Goal: Book appointment/travel/reservation

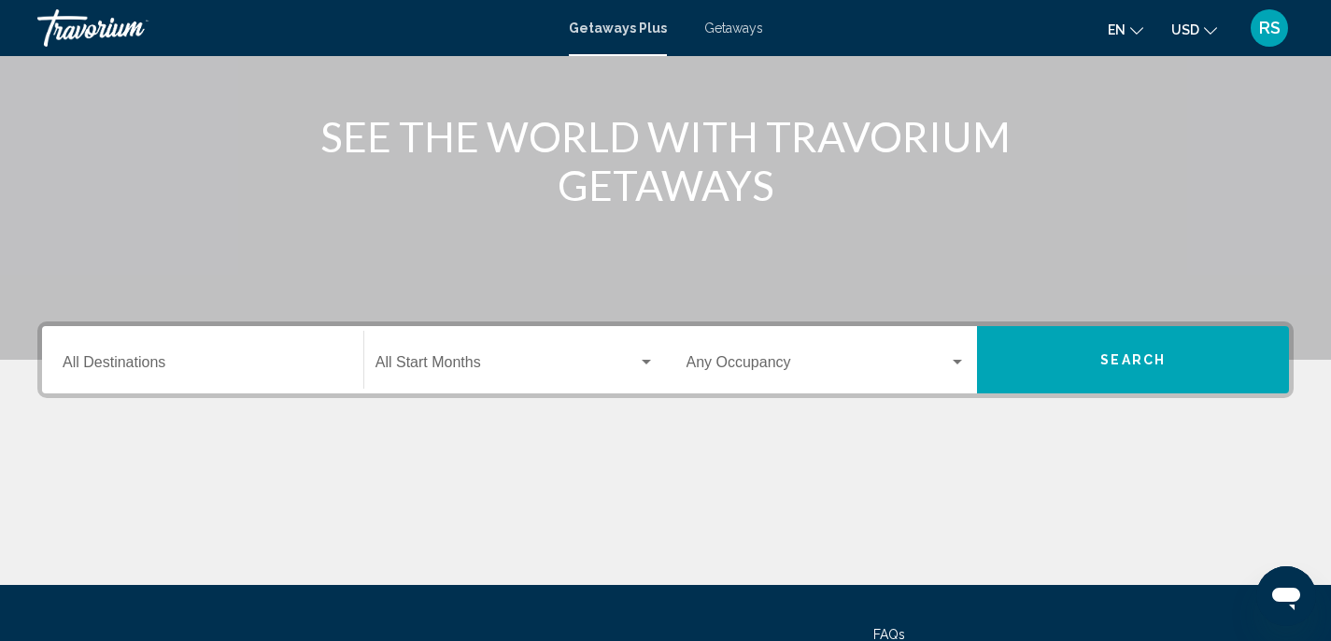
scroll to position [219, 0]
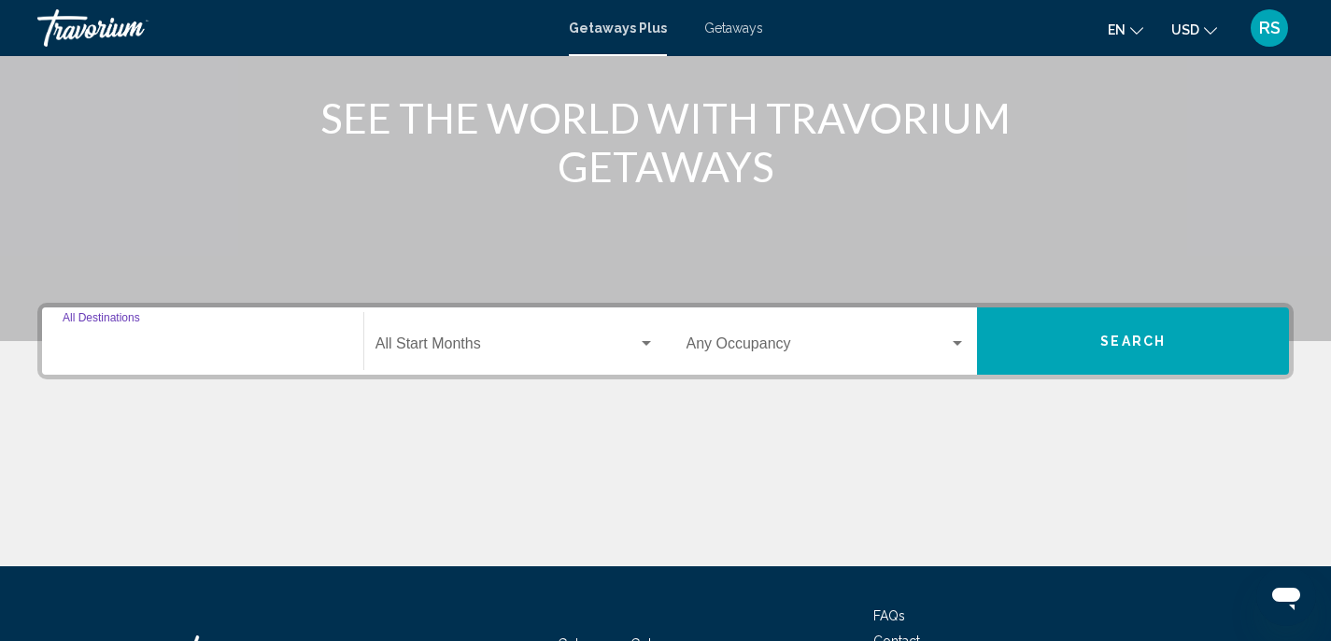
click at [166, 347] on input "Destination All Destinations" at bounding box center [203, 347] width 280 height 17
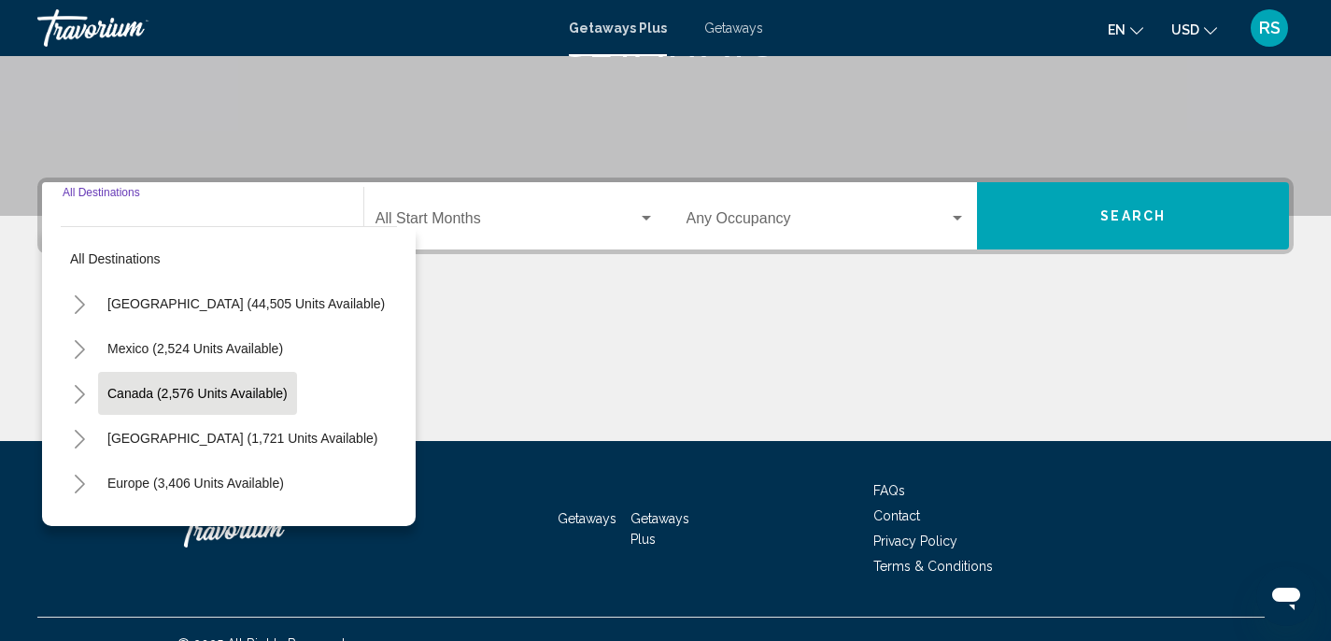
scroll to position [374, 0]
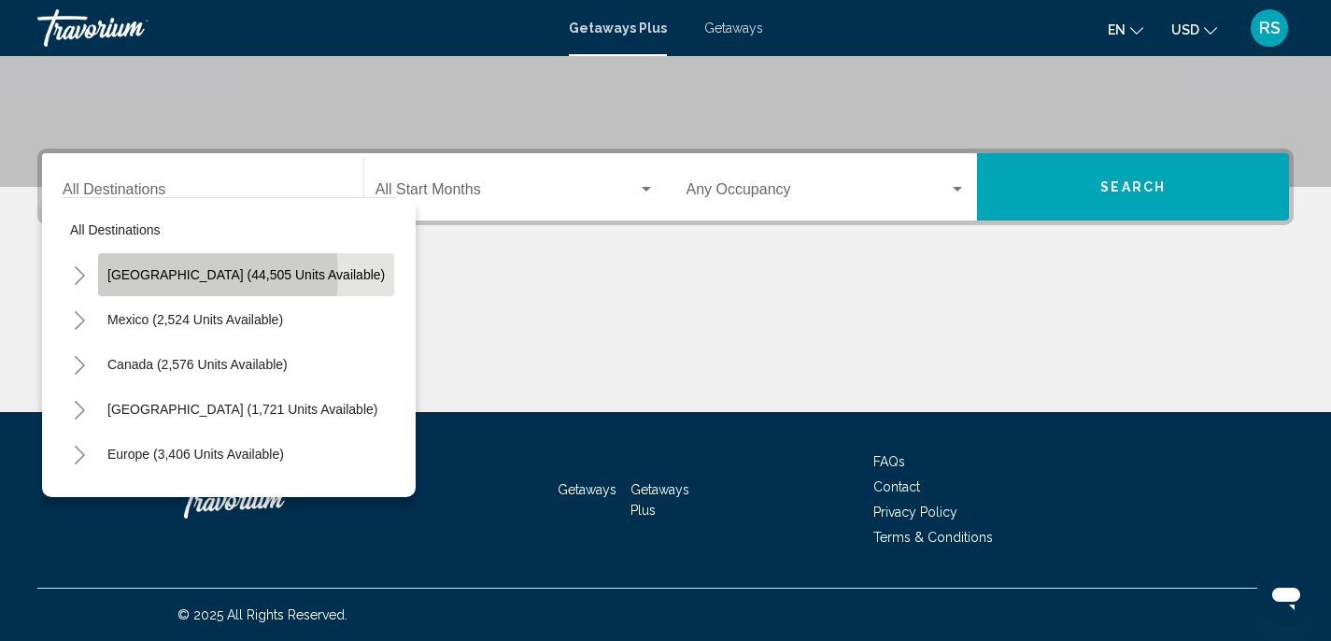
click at [166, 275] on span "[GEOGRAPHIC_DATA] (44,505 units available)" at bounding box center [245, 274] width 277 height 15
type input "**********"
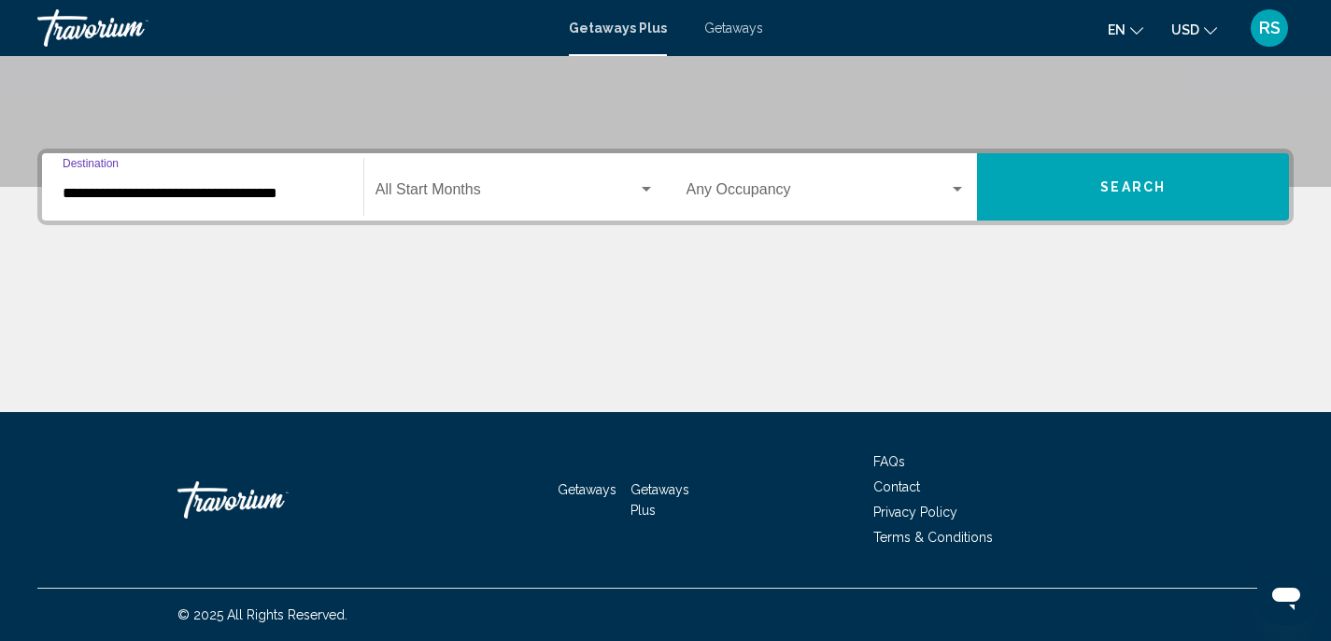
click at [473, 188] on span "Search widget" at bounding box center [506, 193] width 262 height 17
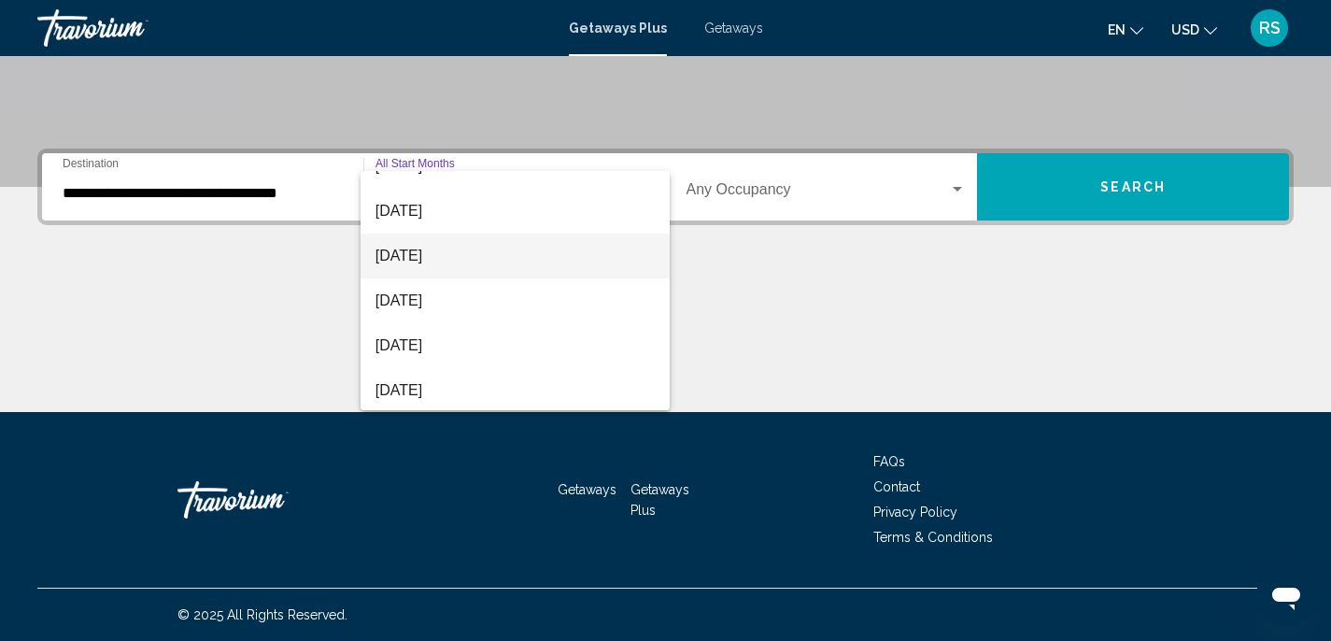
scroll to position [118, 0]
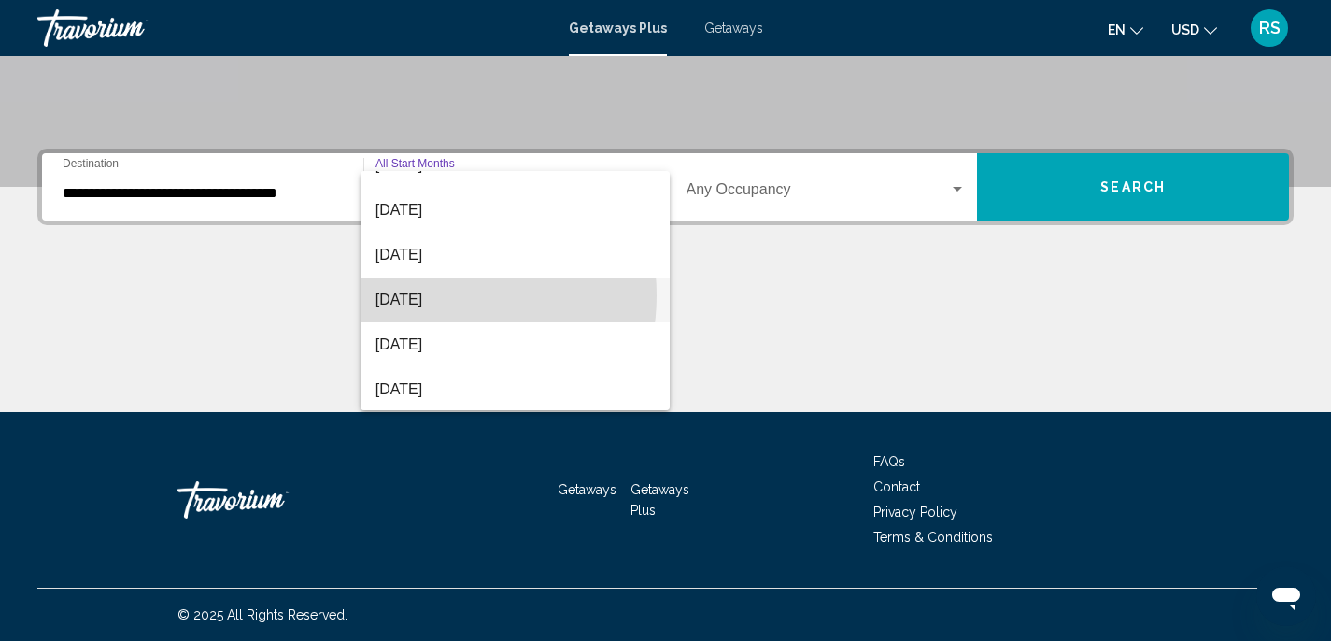
click at [424, 295] on span "[DATE]" at bounding box center [514, 299] width 279 height 45
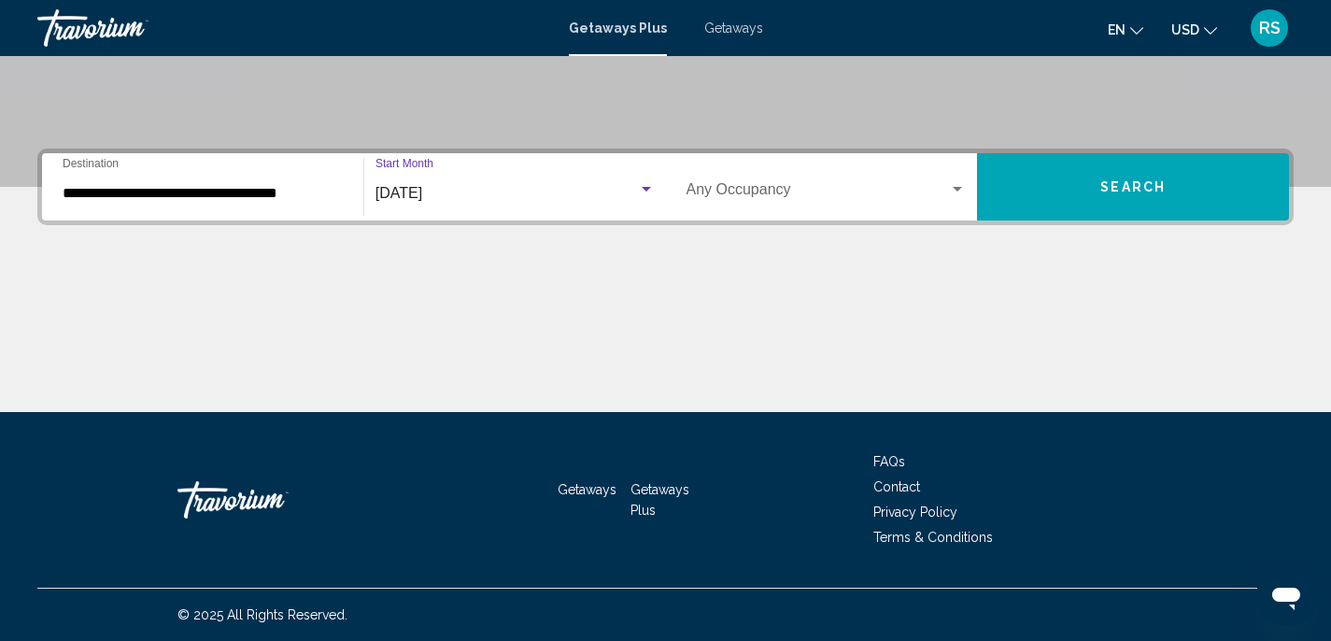
click at [647, 189] on div "Search widget" at bounding box center [646, 189] width 9 height 5
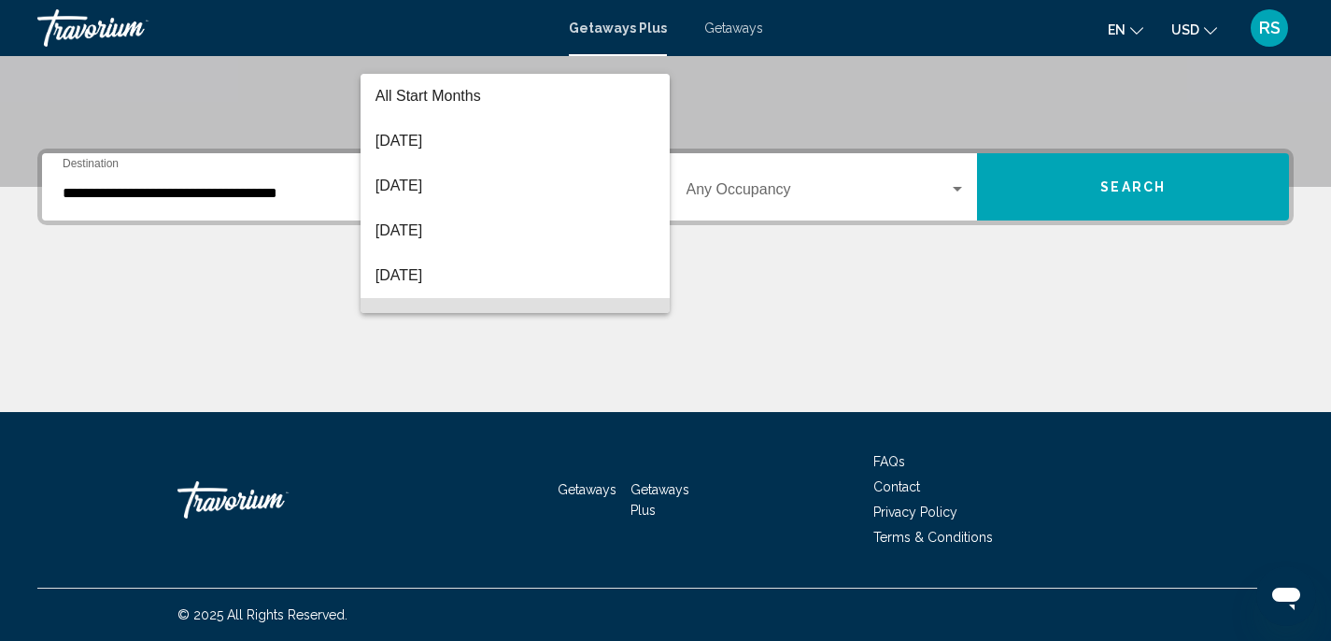
scroll to position [127, 0]
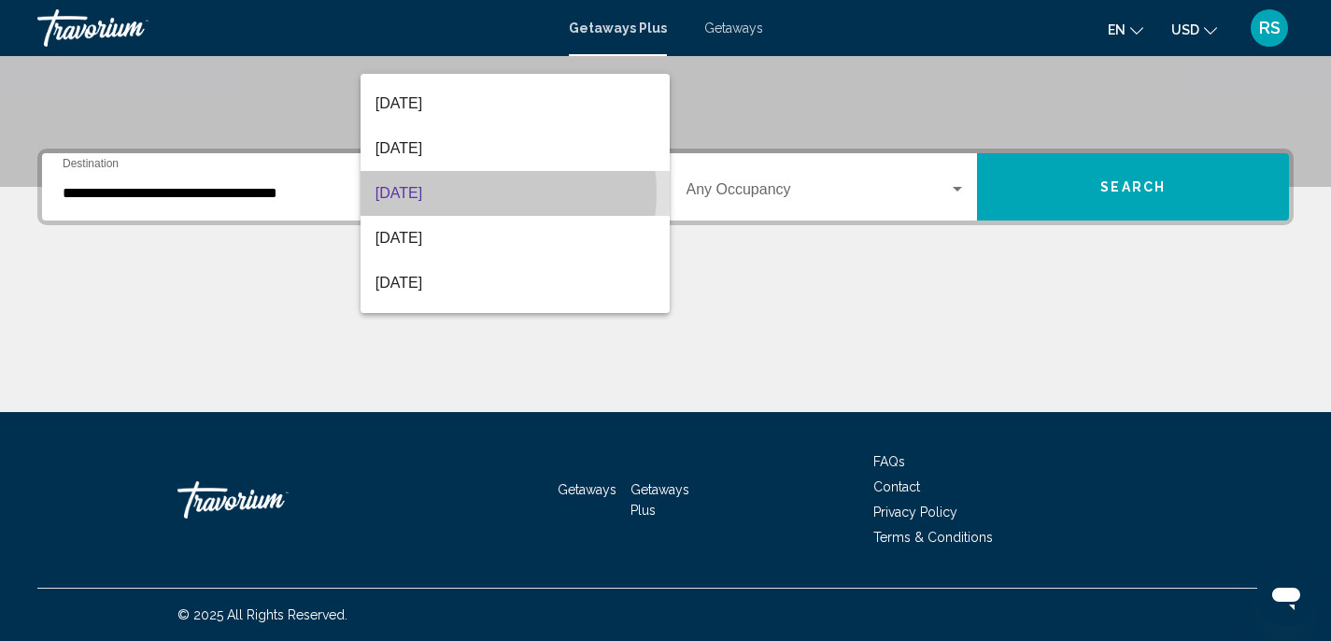
click at [482, 192] on span "[DATE]" at bounding box center [514, 193] width 279 height 45
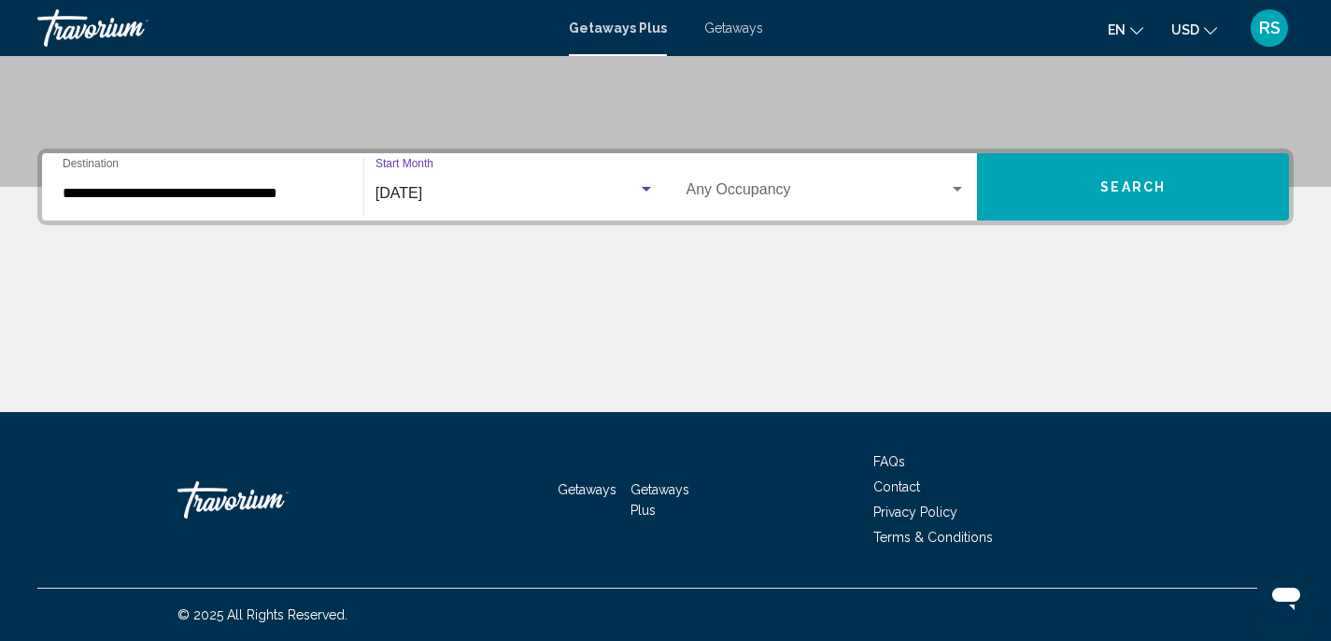
click at [956, 190] on div "Search widget" at bounding box center [957, 189] width 9 height 5
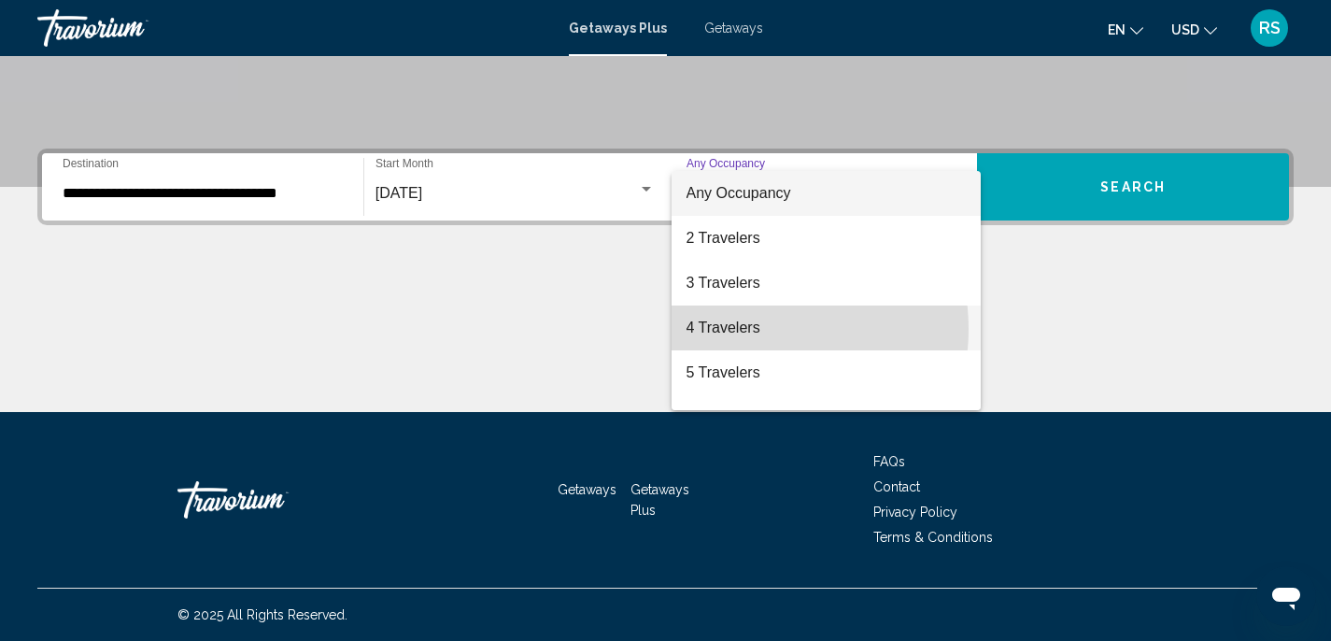
click at [753, 329] on span "4 Travelers" at bounding box center [826, 327] width 280 height 45
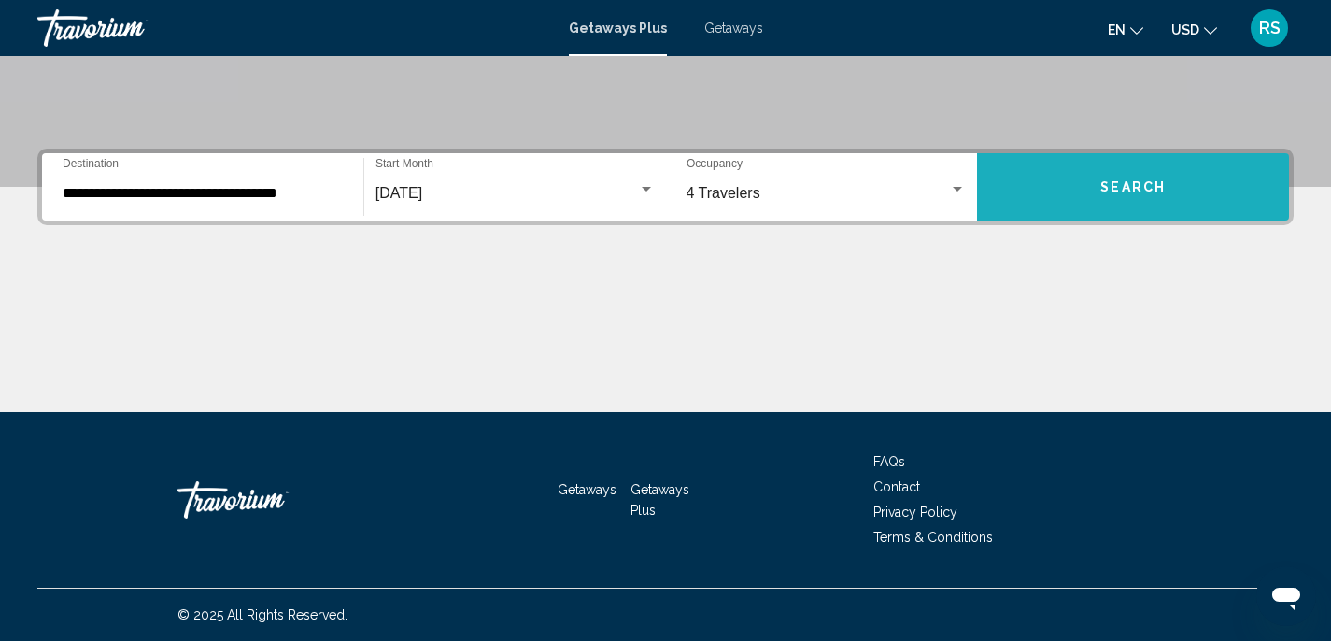
click at [1096, 187] on button "Search" at bounding box center [1133, 186] width 312 height 67
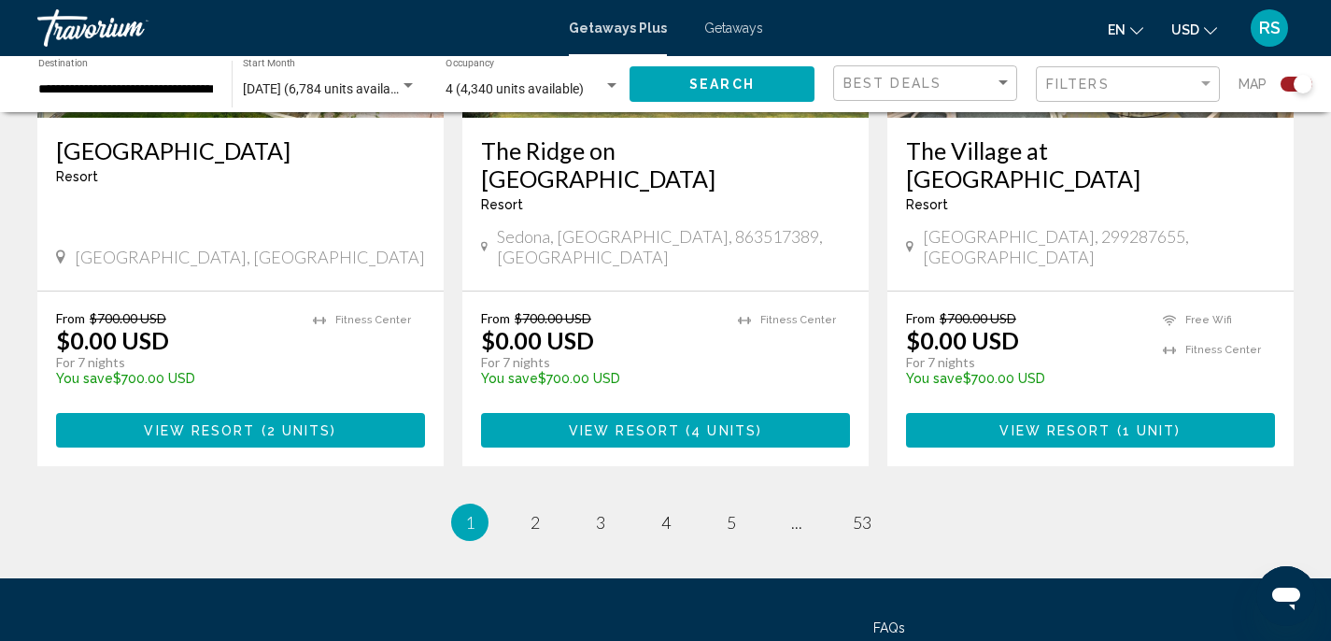
scroll to position [2954, 0]
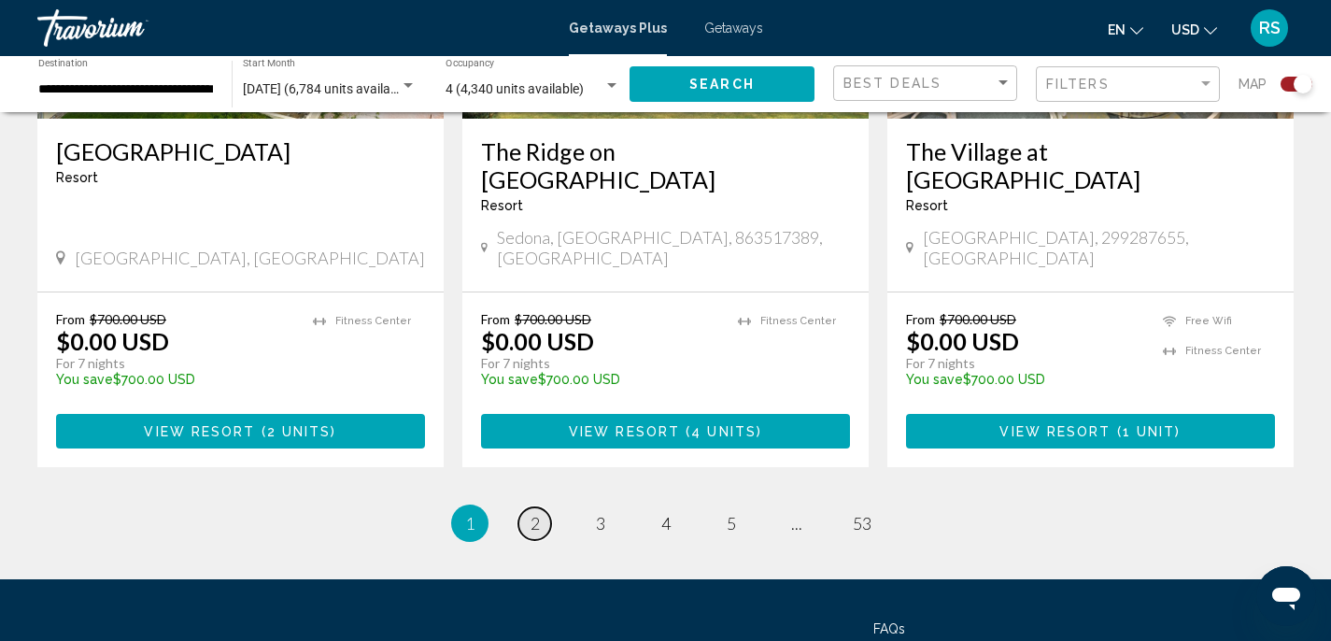
click at [539, 507] on link "page 2" at bounding box center [534, 523] width 33 height 33
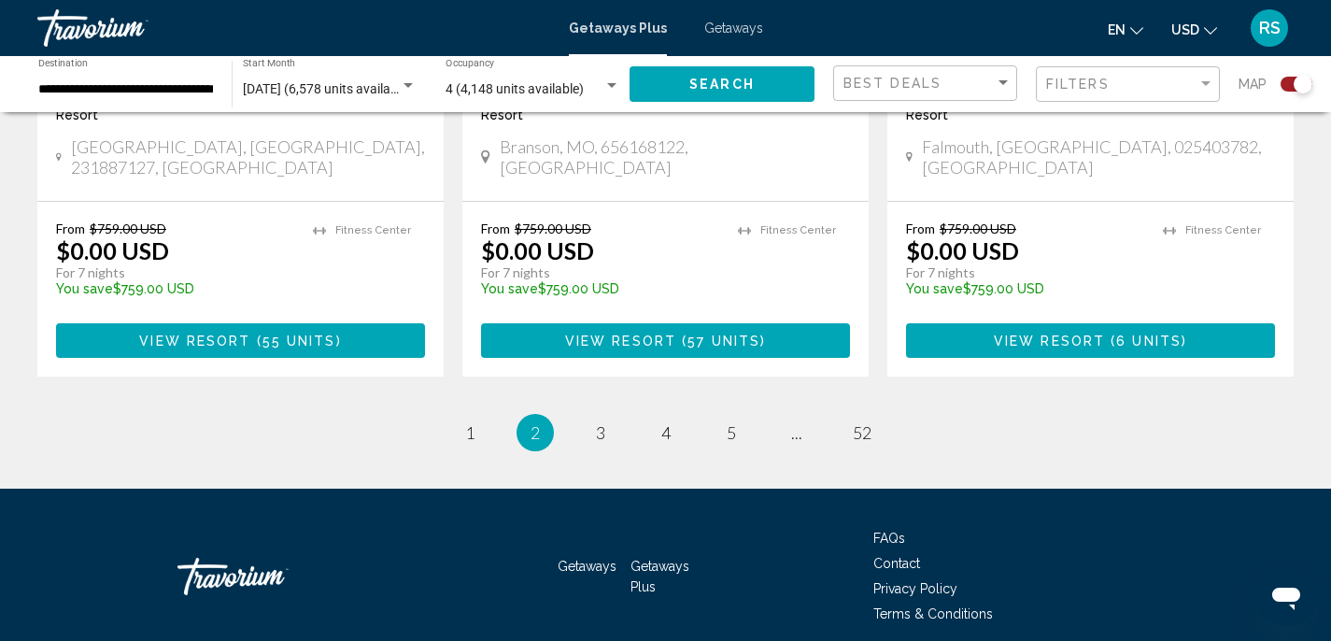
scroll to position [3055, 0]
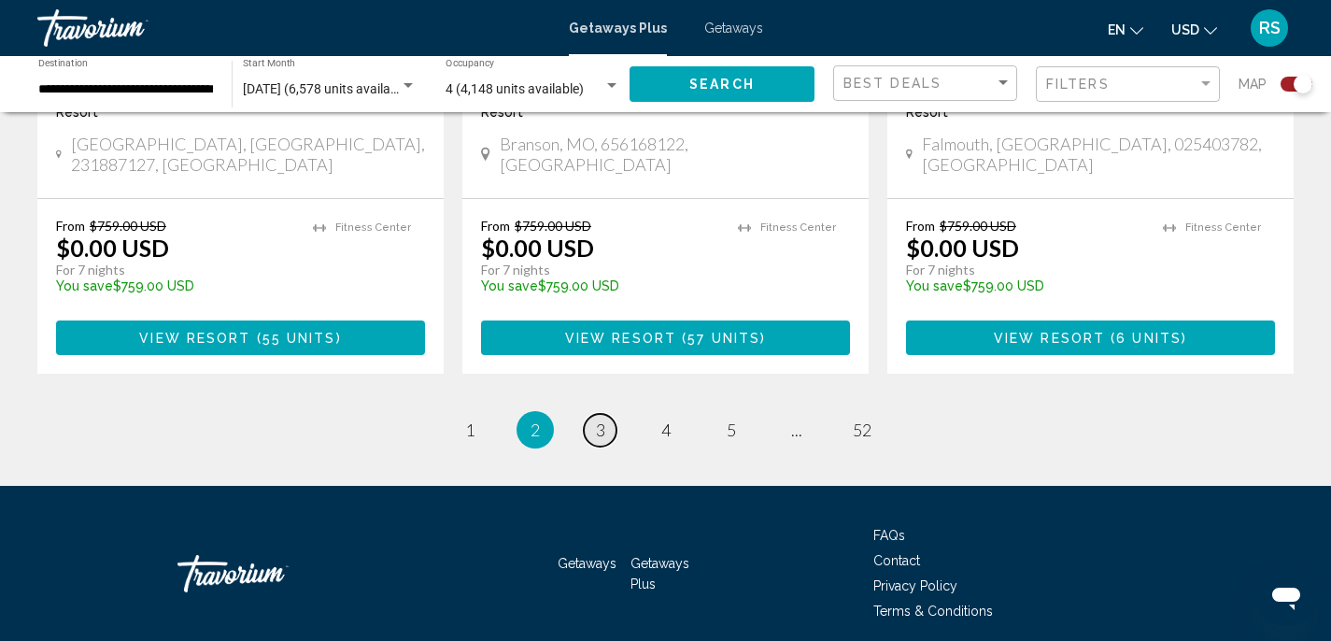
click at [599, 419] on span "3" at bounding box center [600, 429] width 9 height 21
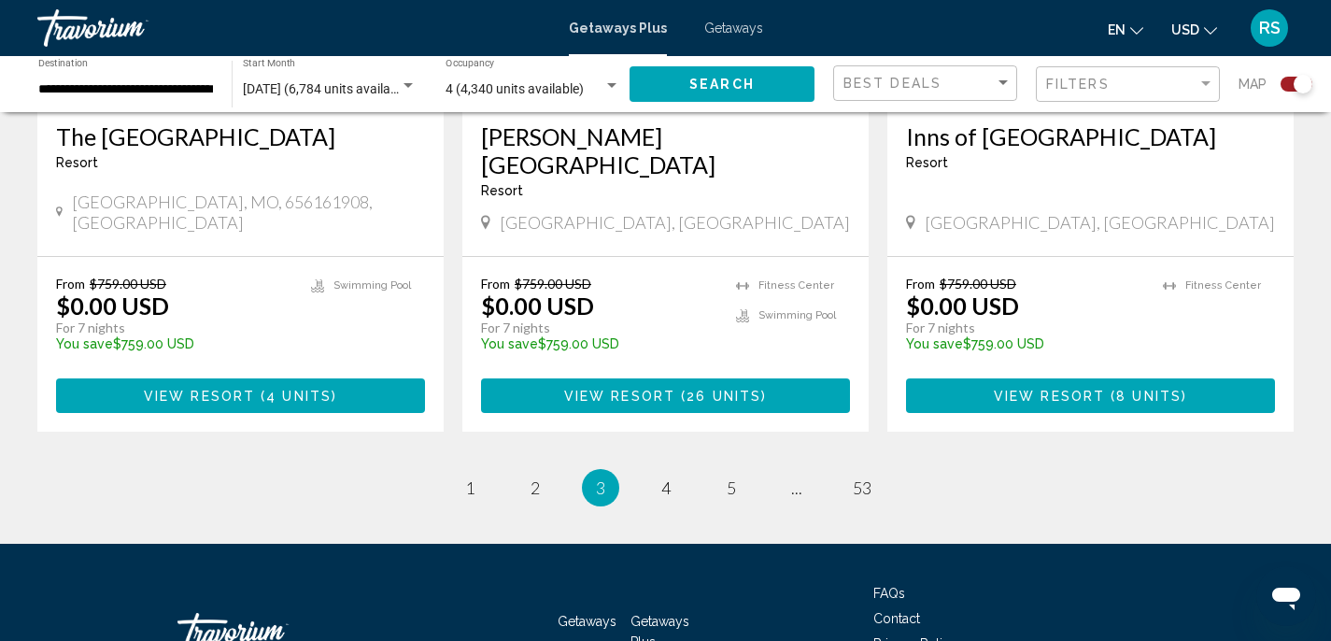
scroll to position [3011, 0]
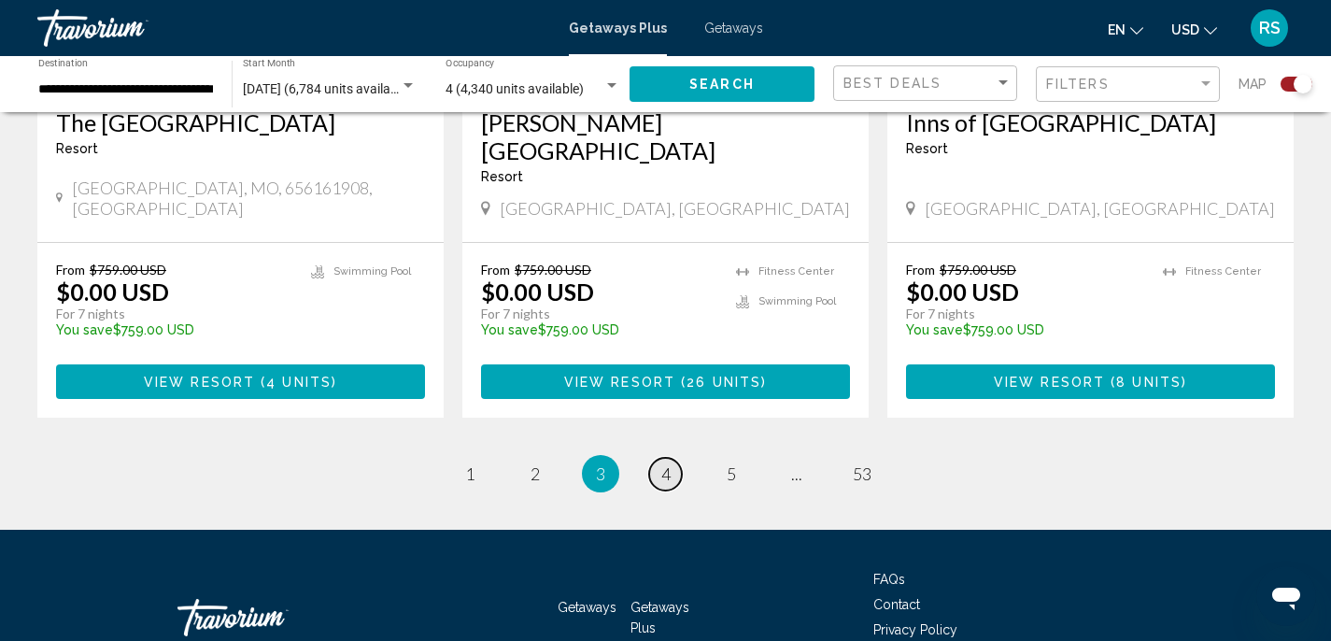
click at [667, 463] on span "4" at bounding box center [665, 473] width 9 height 21
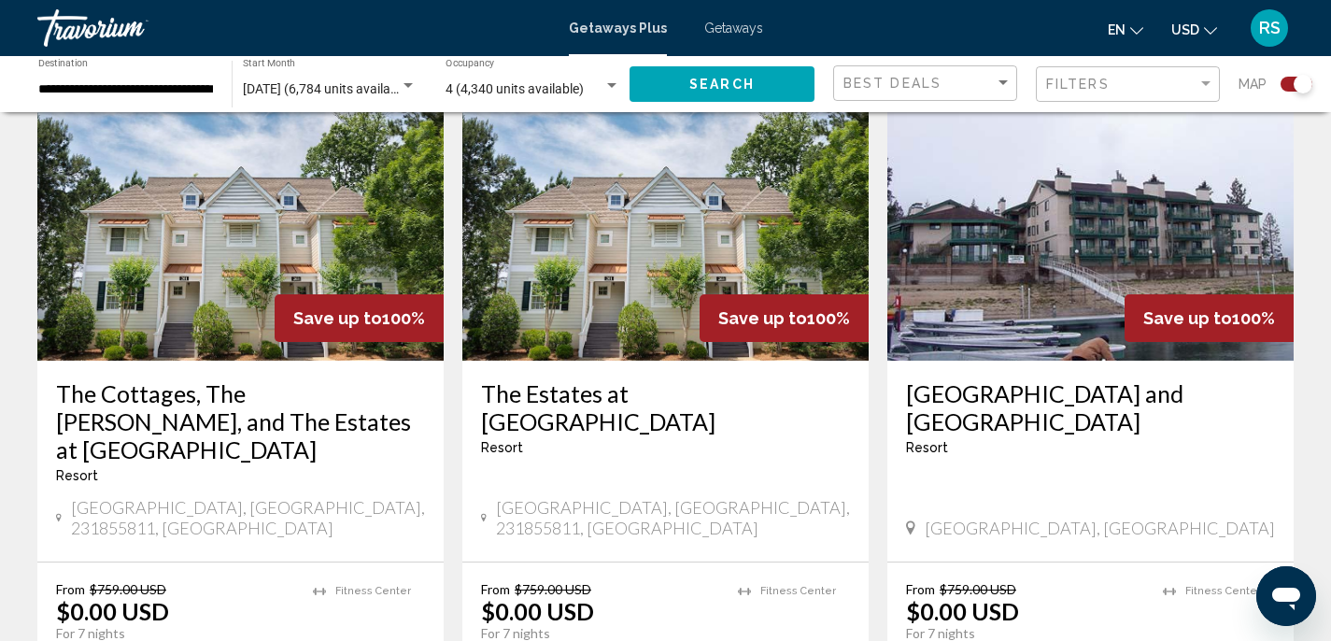
scroll to position [700, 0]
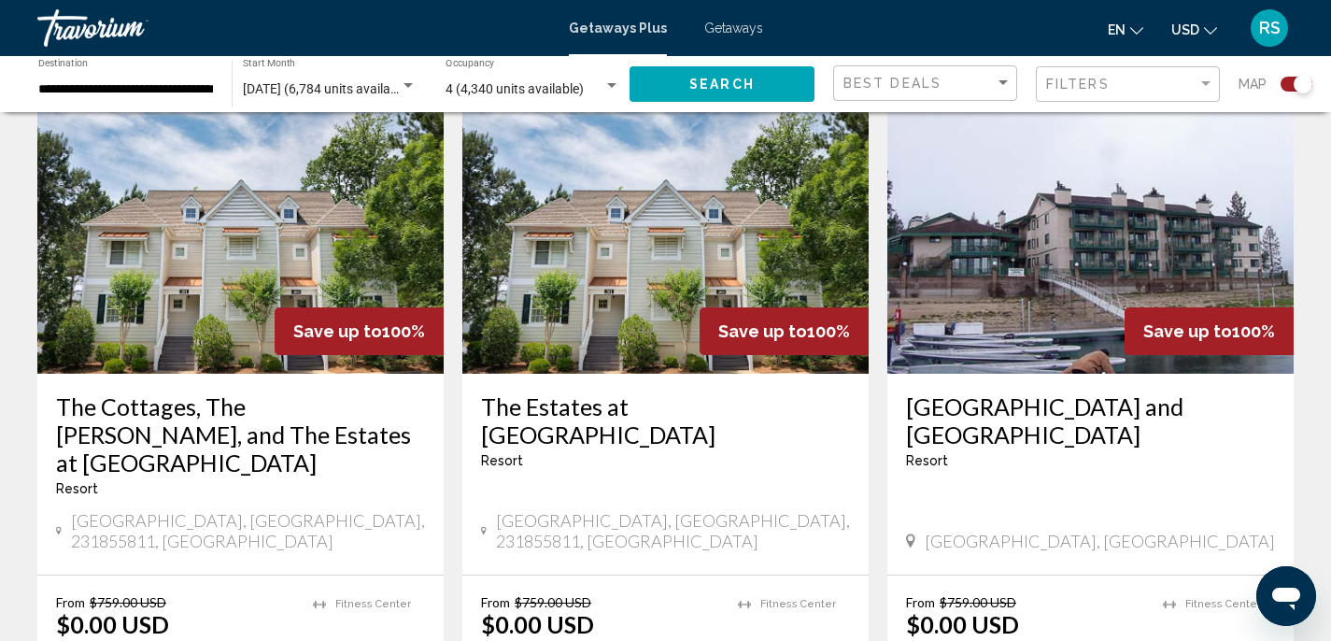
click at [263, 329] on img "Main content" at bounding box center [240, 224] width 406 height 299
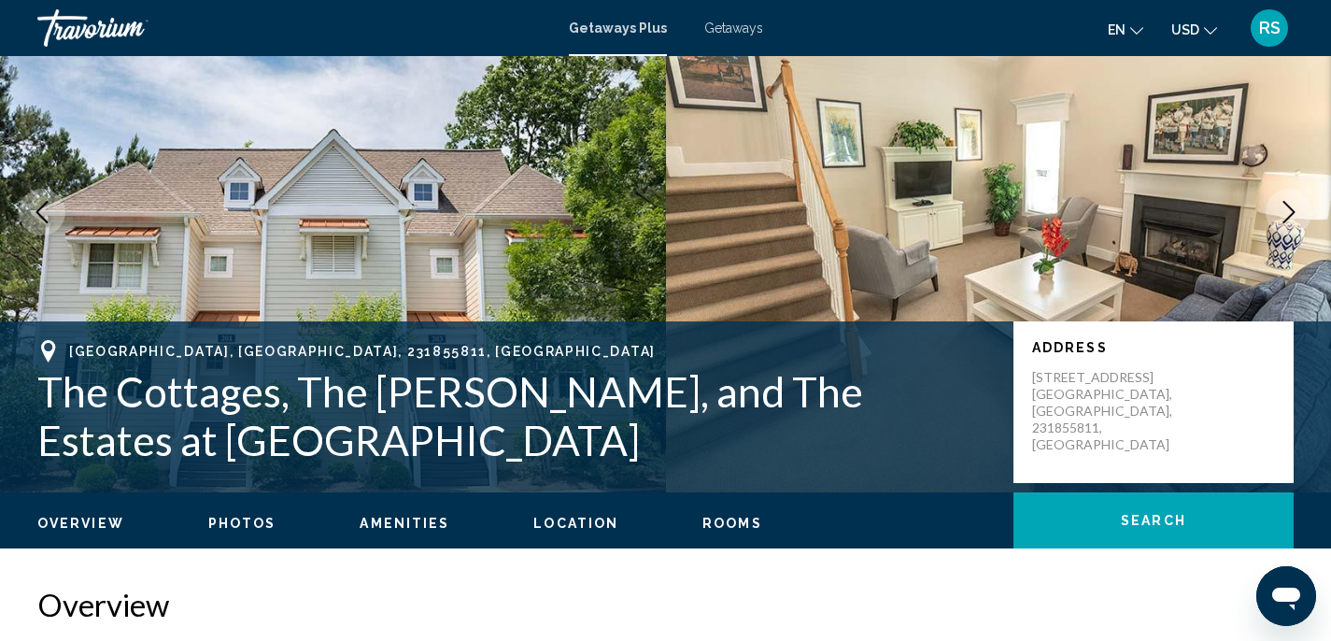
scroll to position [119, 0]
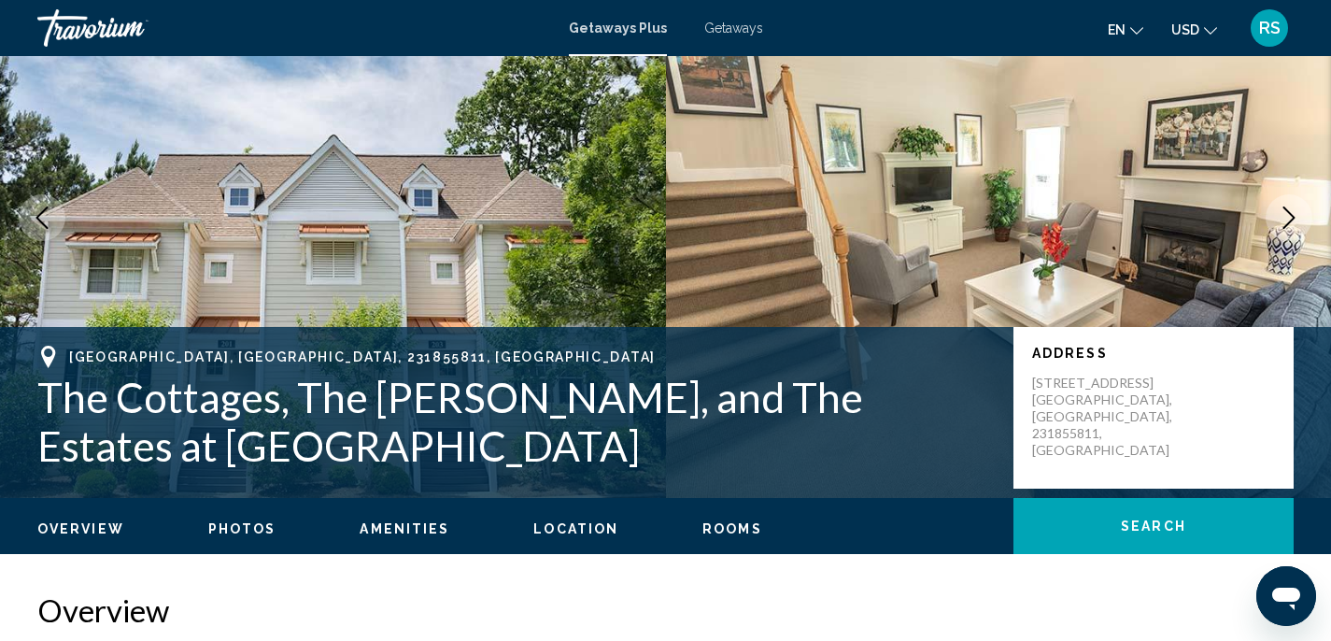
click at [1284, 214] on icon "Next image" at bounding box center [1288, 217] width 22 height 22
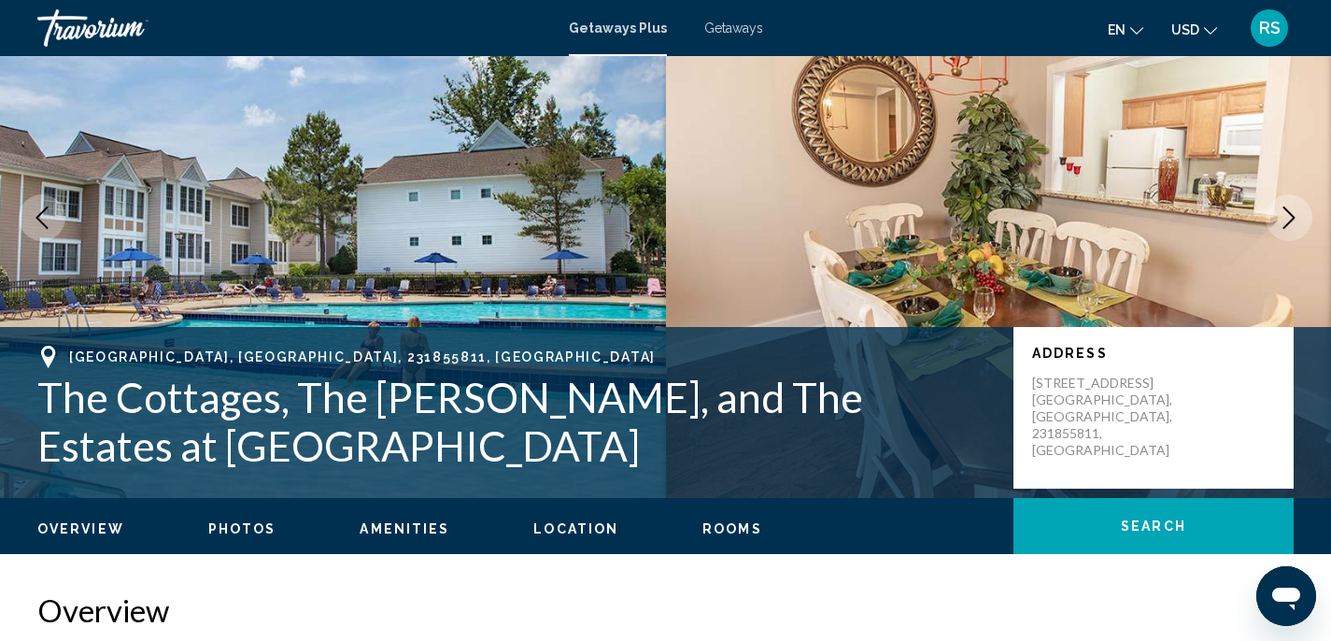
click at [1284, 214] on icon "Next image" at bounding box center [1288, 217] width 22 height 22
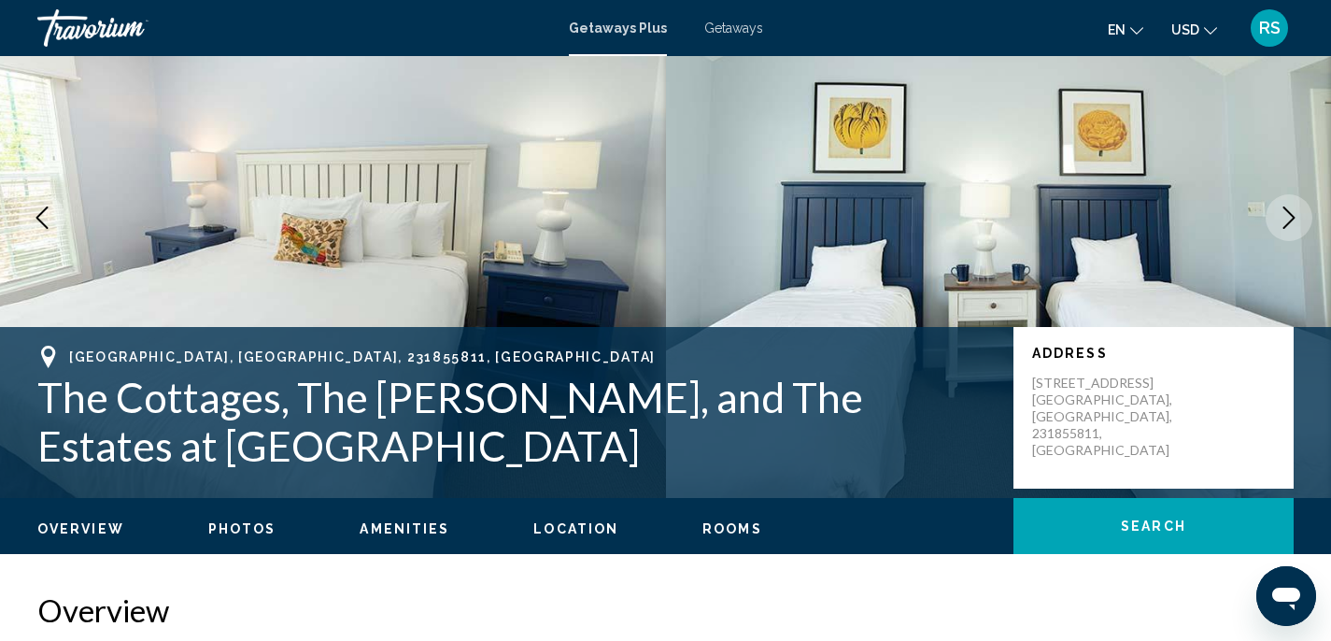
click at [1284, 214] on icon "Next image" at bounding box center [1288, 217] width 22 height 22
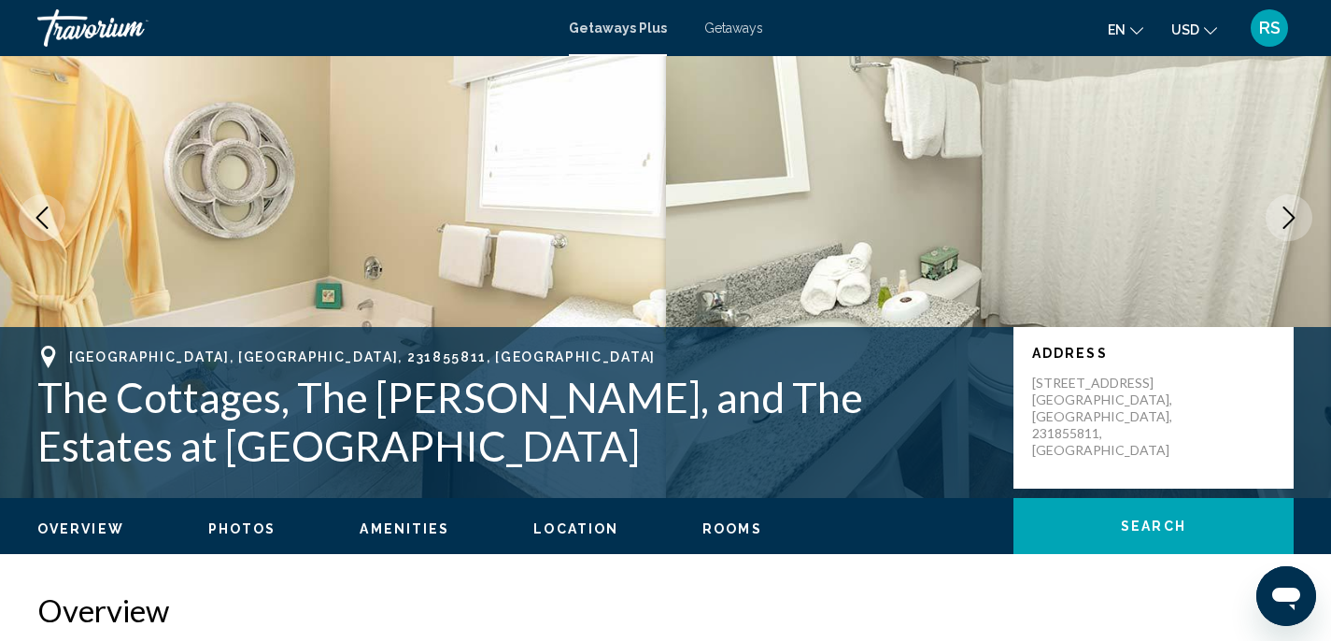
click at [1284, 214] on icon "Next image" at bounding box center [1288, 217] width 22 height 22
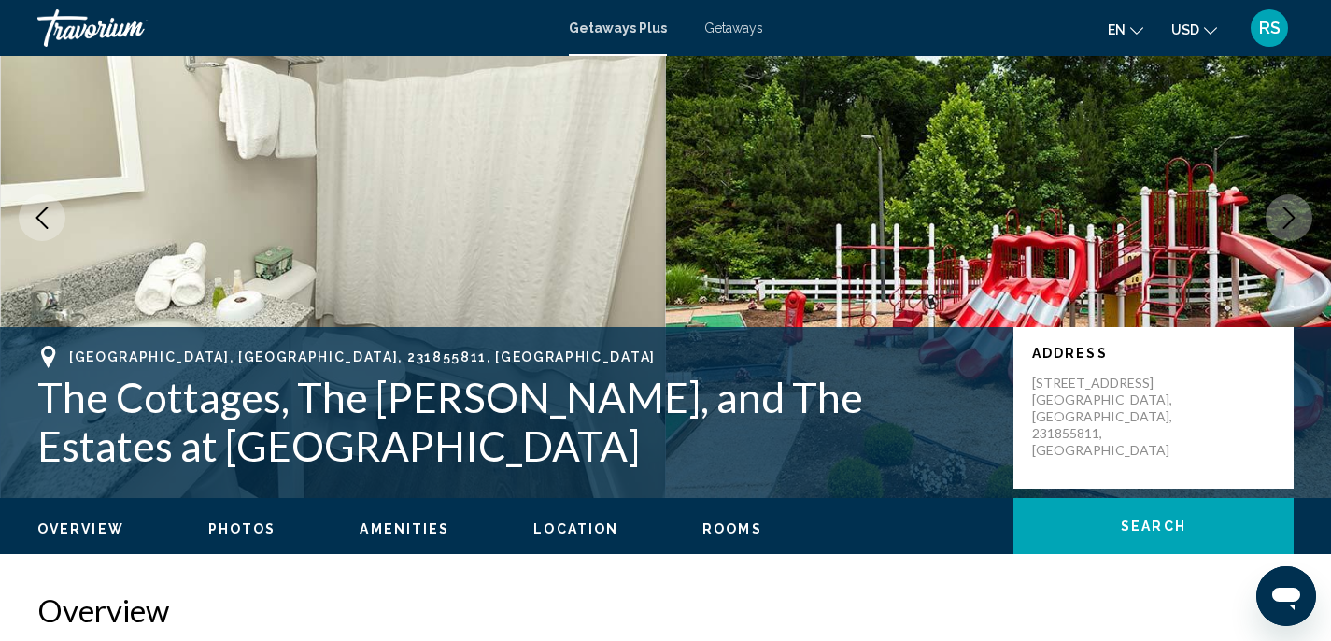
click at [1284, 214] on icon "Next image" at bounding box center [1288, 217] width 22 height 22
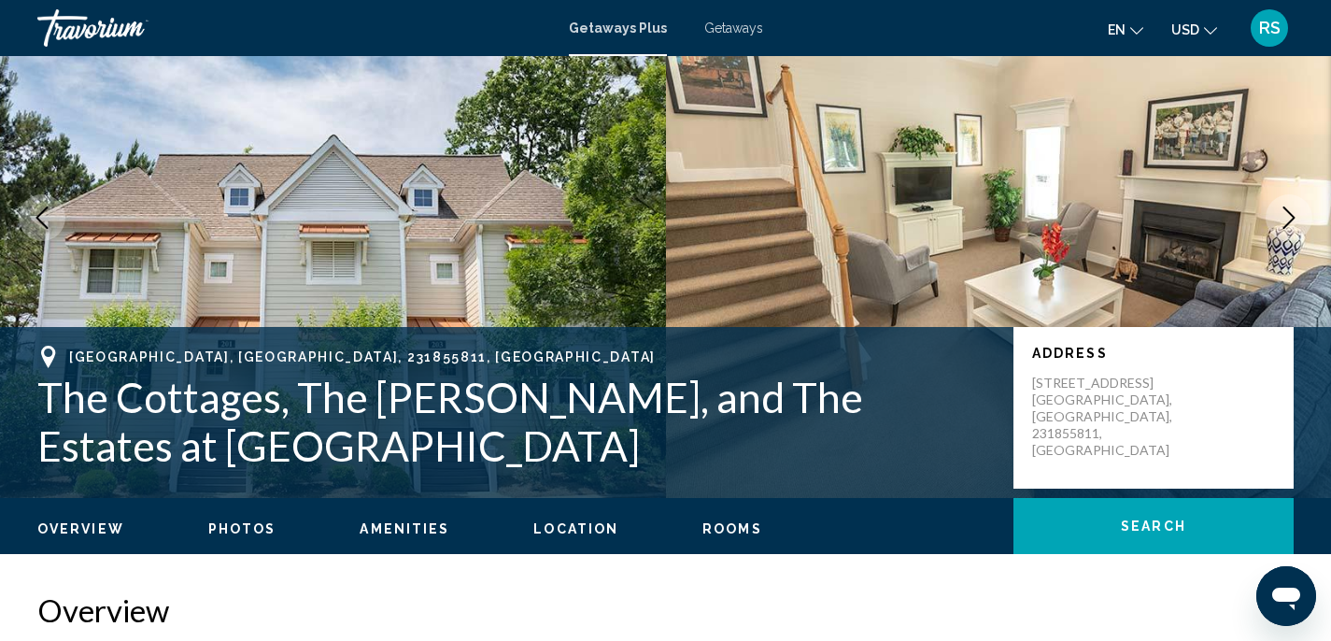
click at [1284, 214] on icon "Next image" at bounding box center [1288, 217] width 22 height 22
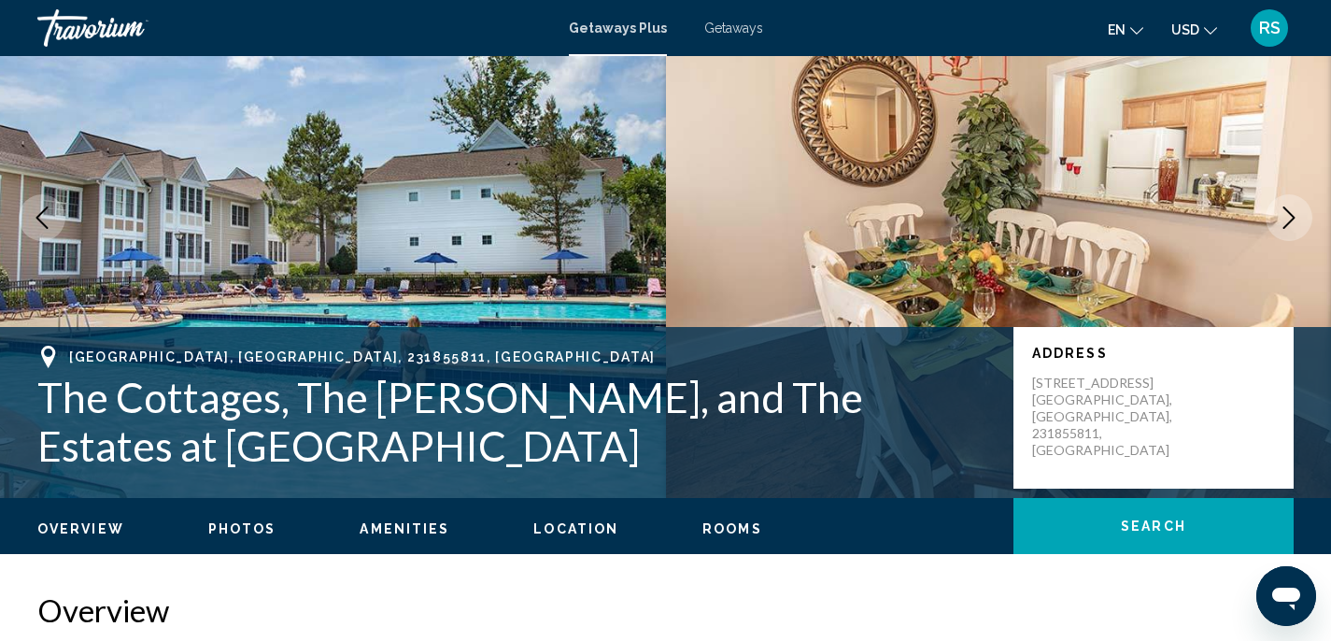
click at [236, 535] on span "Photos" at bounding box center [242, 528] width 68 height 15
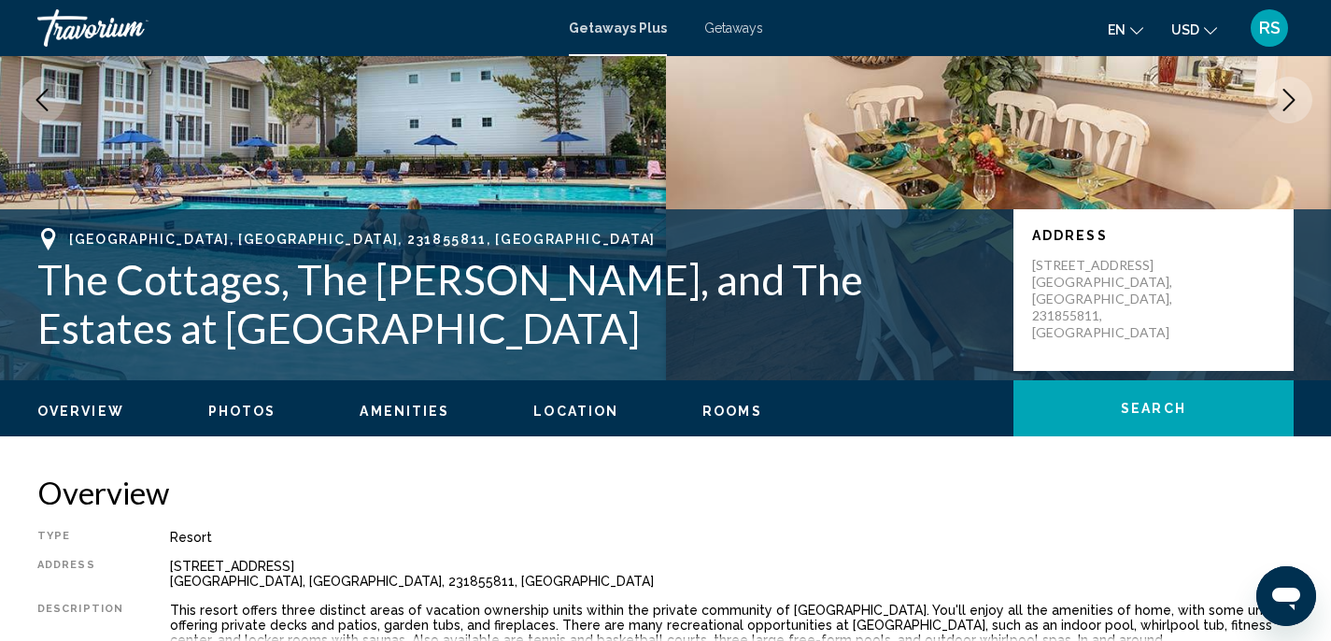
scroll to position [240, 0]
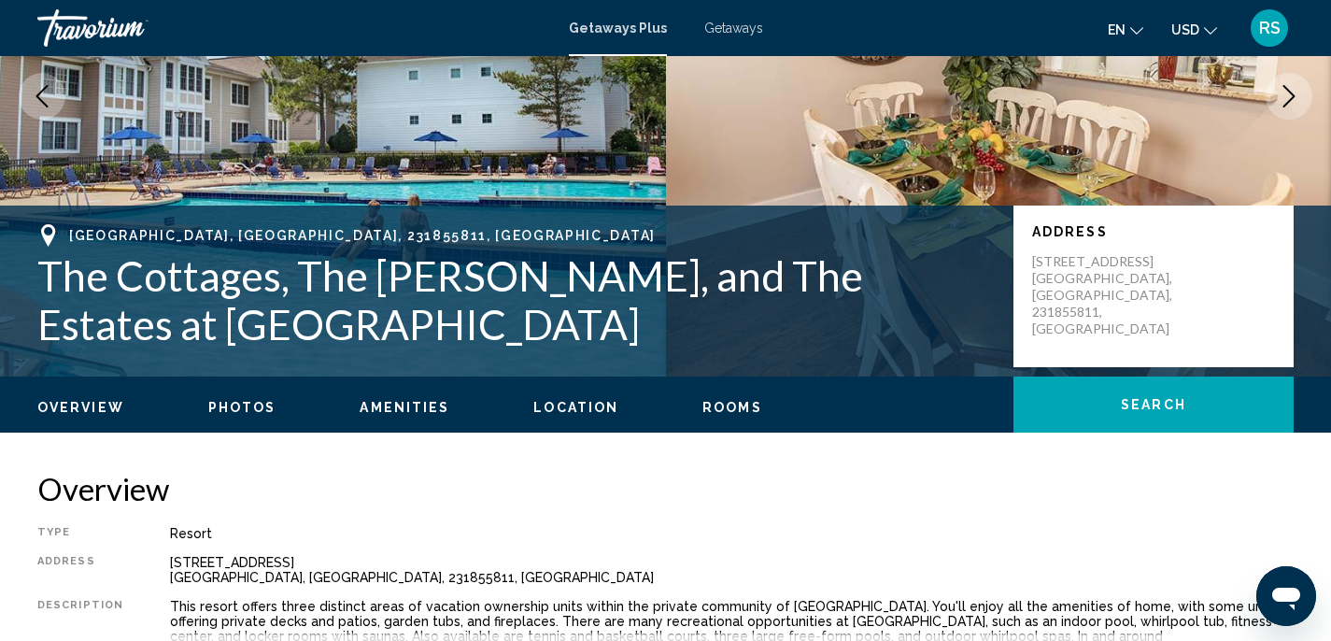
click at [360, 413] on span "Amenities" at bounding box center [405, 407] width 90 height 15
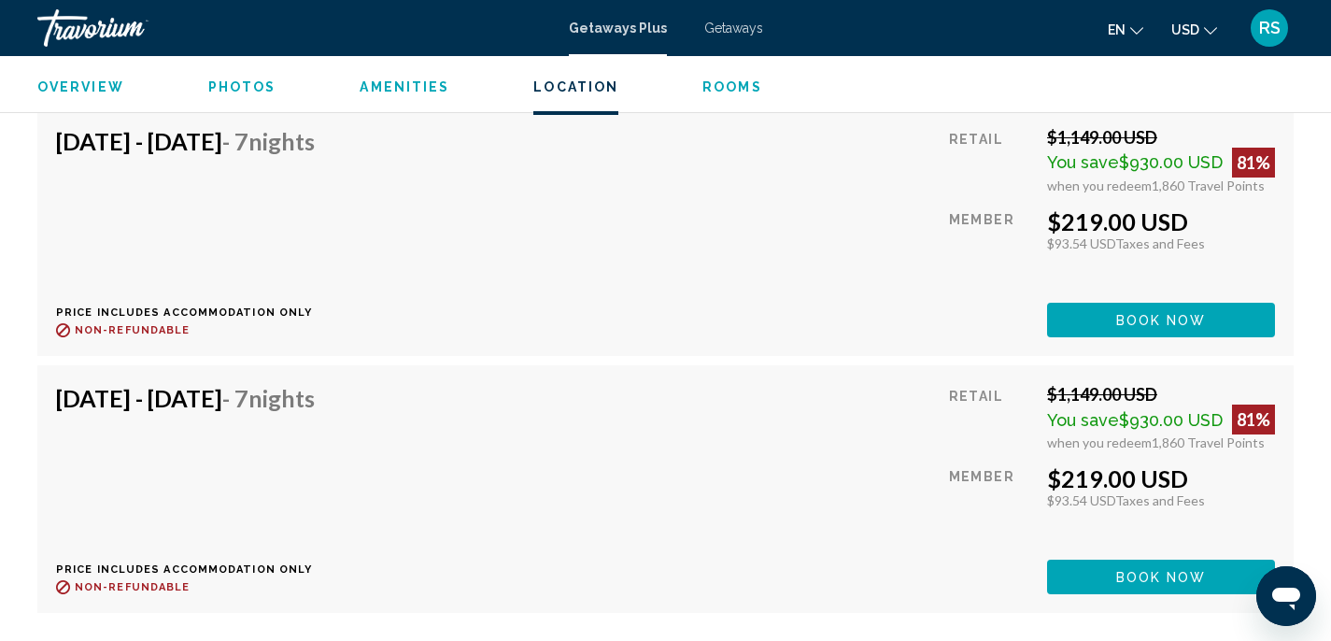
scroll to position [10445, 0]
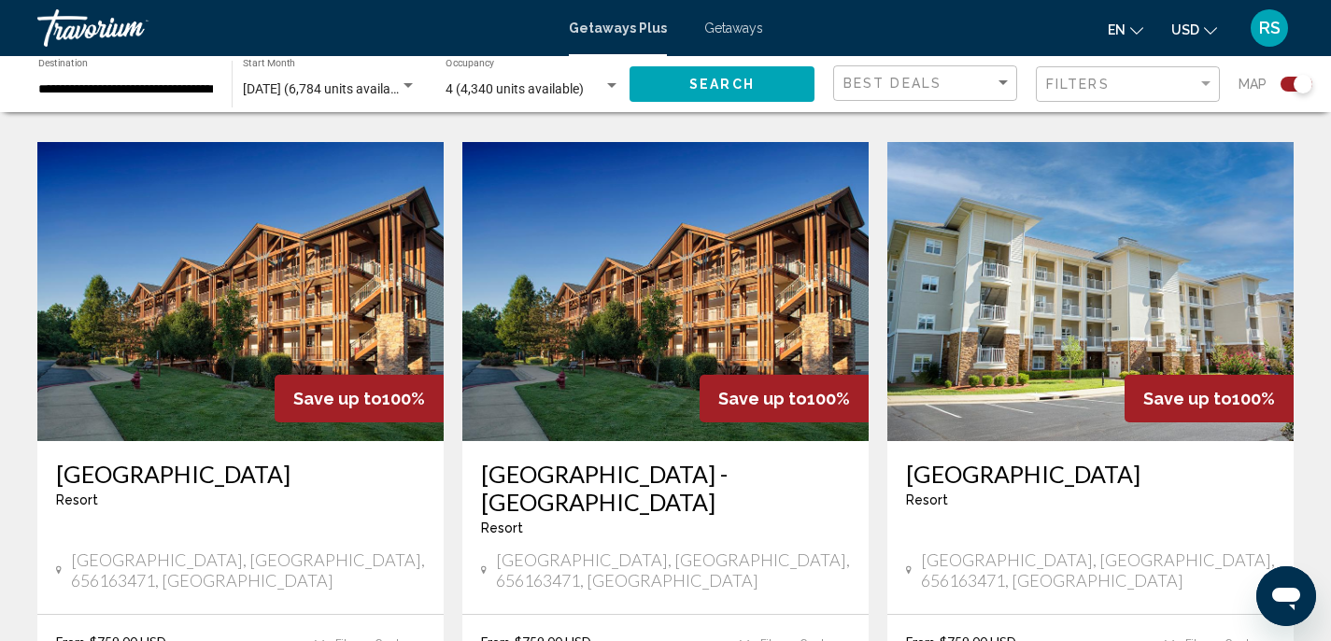
scroll to position [3039, 0]
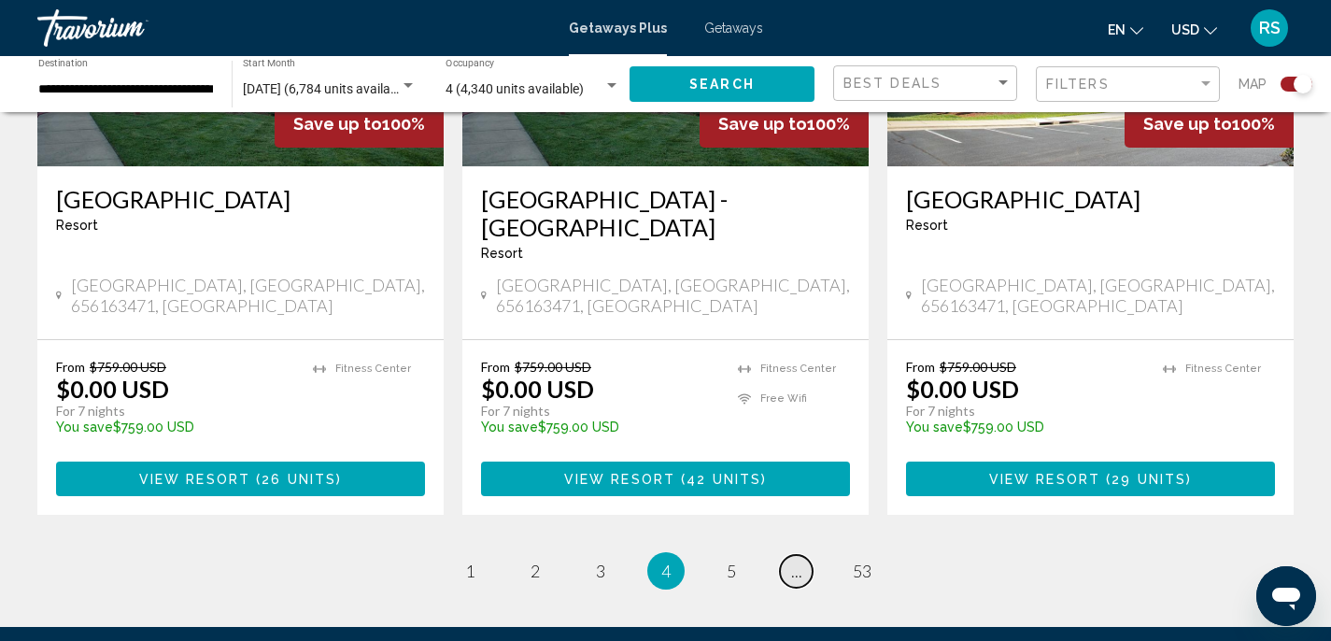
click at [793, 560] on span "..." at bounding box center [796, 570] width 11 height 21
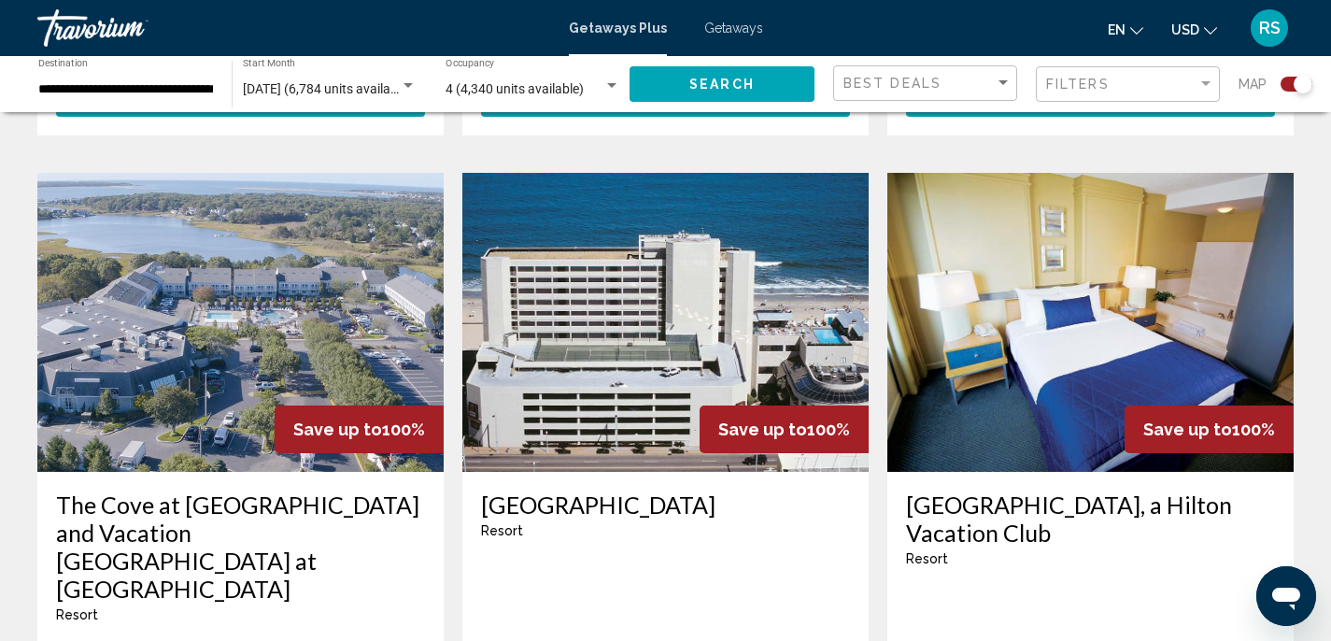
scroll to position [1969, 0]
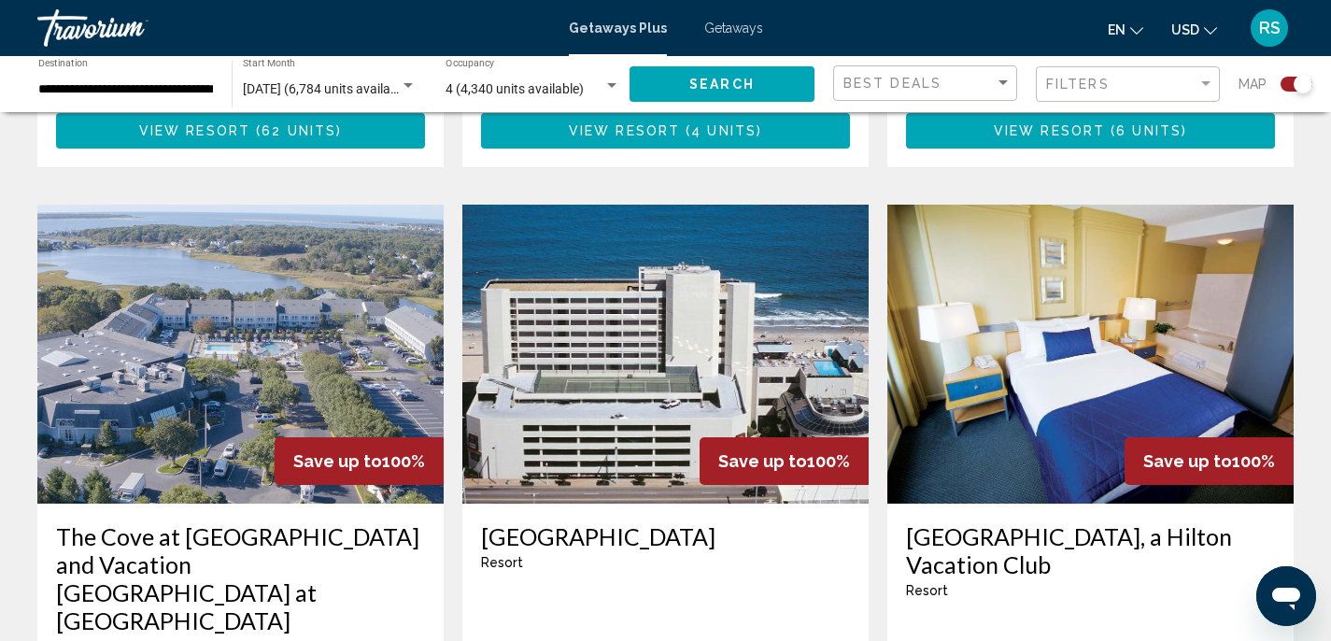
click at [626, 322] on img "Main content" at bounding box center [665, 354] width 406 height 299
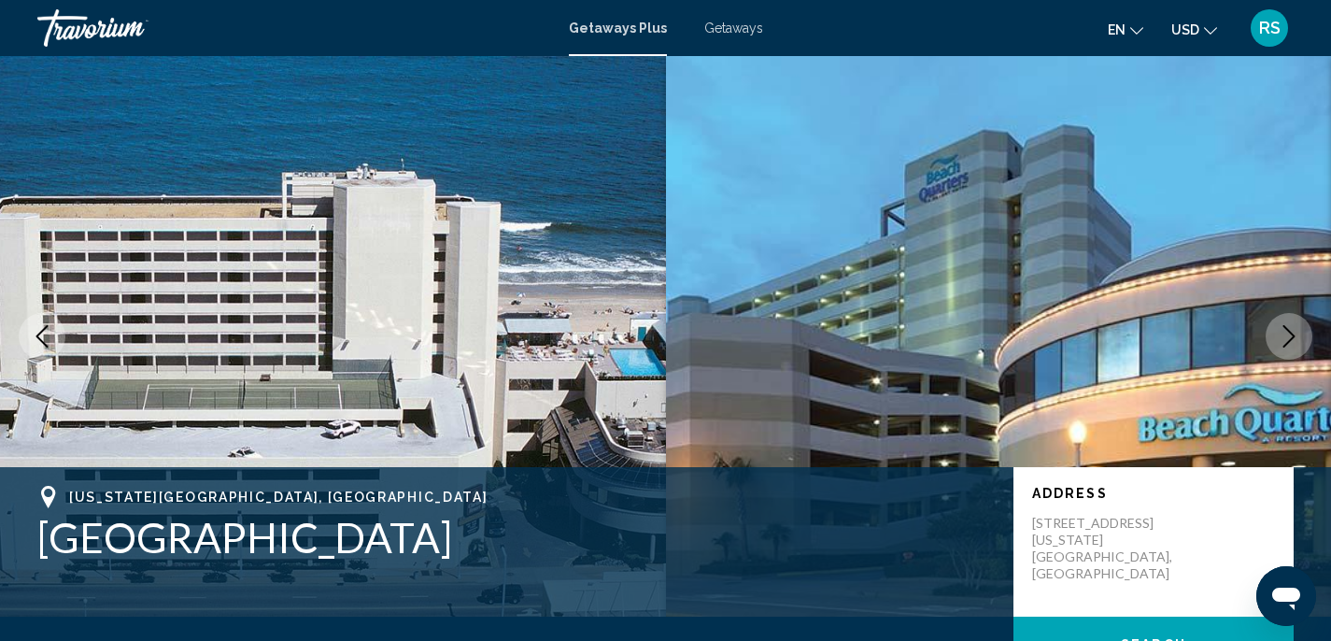
click at [1302, 334] on button "Next image" at bounding box center [1288, 336] width 47 height 47
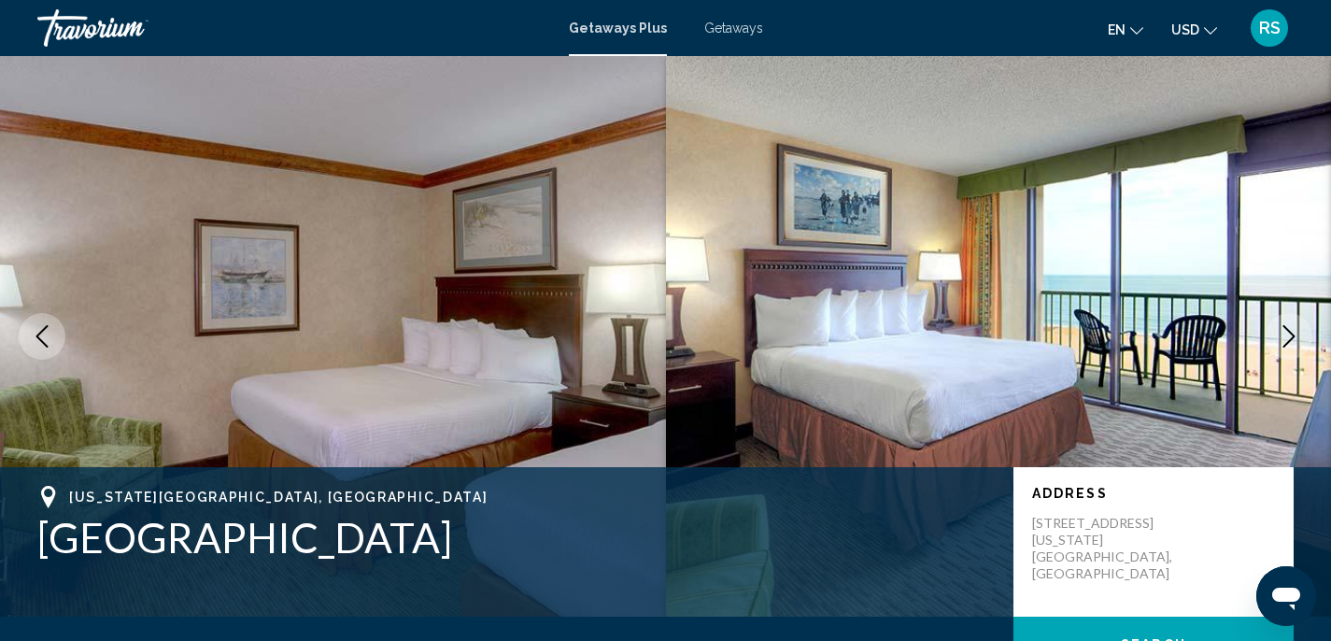
click at [1285, 331] on icon "Next image" at bounding box center [1288, 336] width 22 height 22
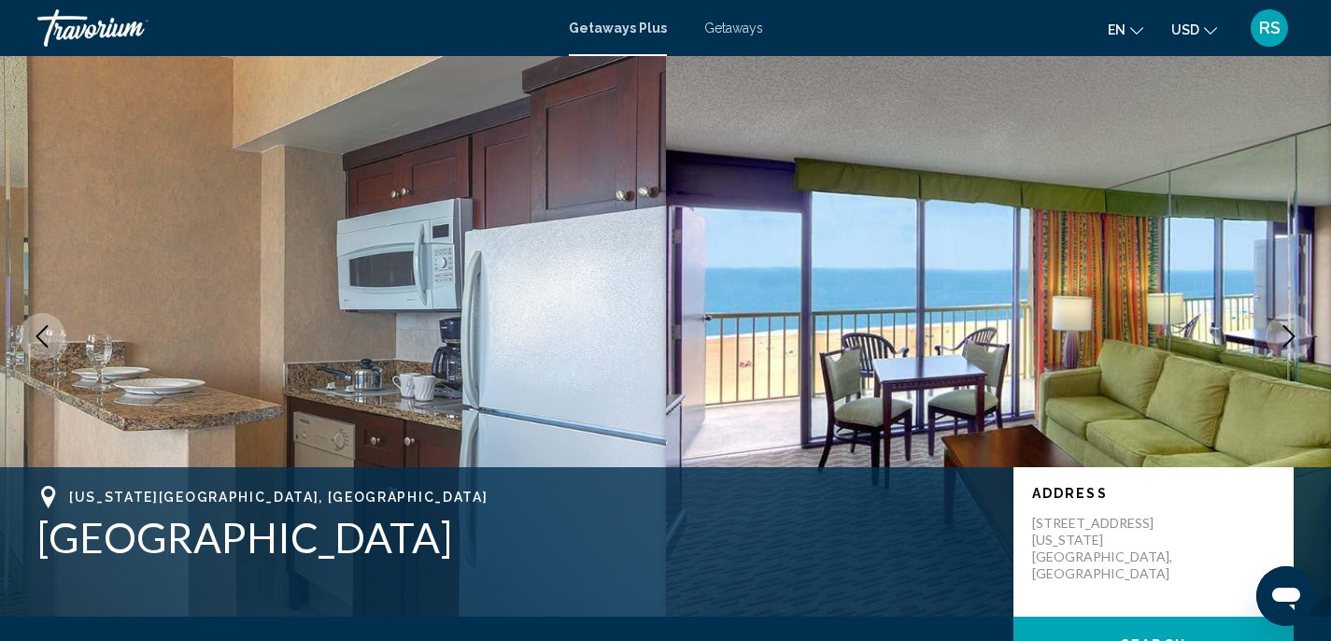
click at [1285, 331] on icon "Next image" at bounding box center [1288, 336] width 22 height 22
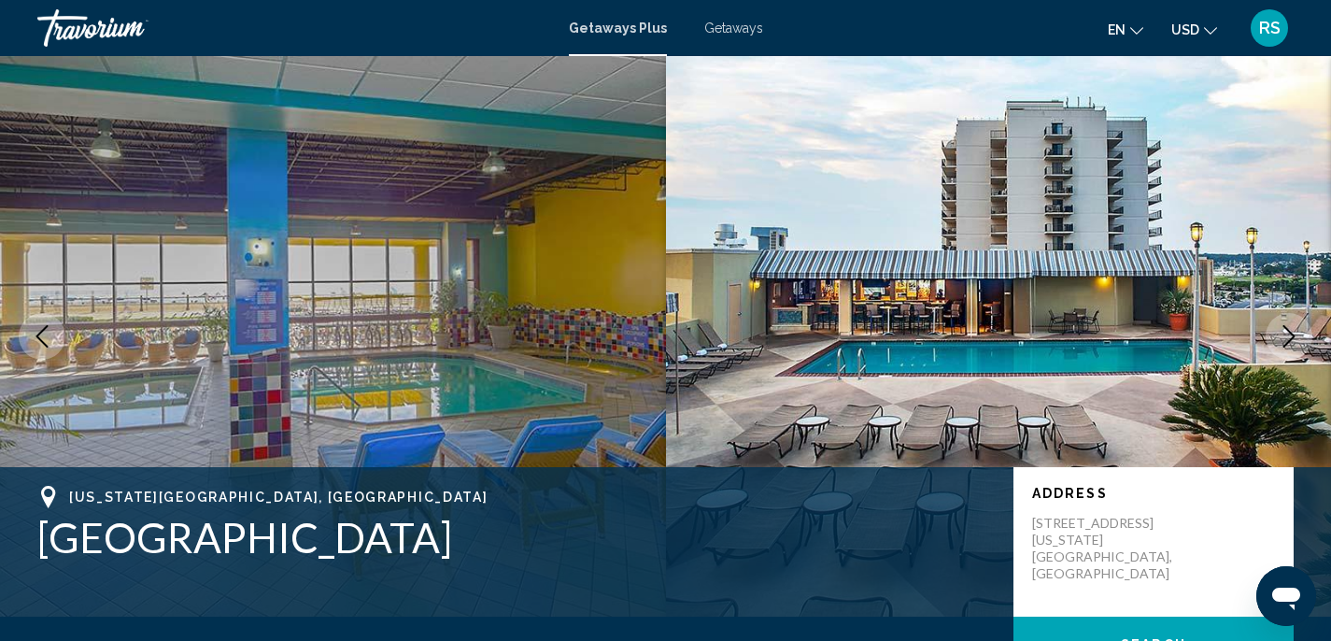
click at [1285, 331] on icon "Next image" at bounding box center [1288, 336] width 22 height 22
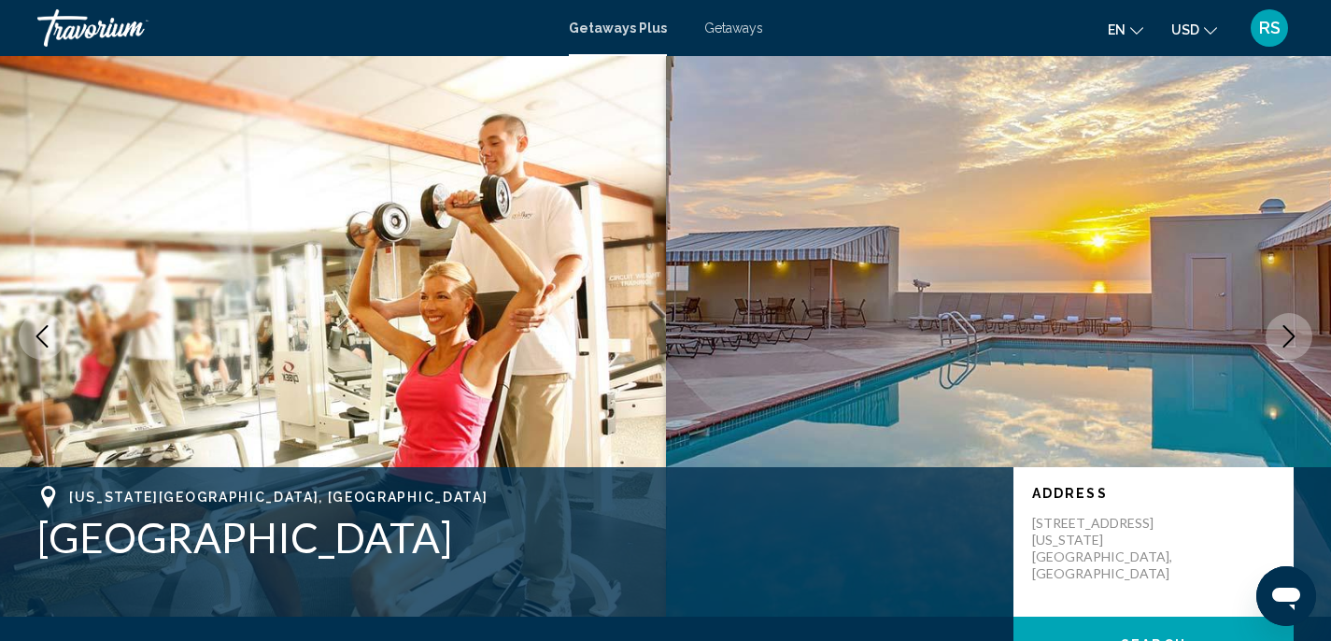
click at [1285, 331] on icon "Next image" at bounding box center [1288, 336] width 22 height 22
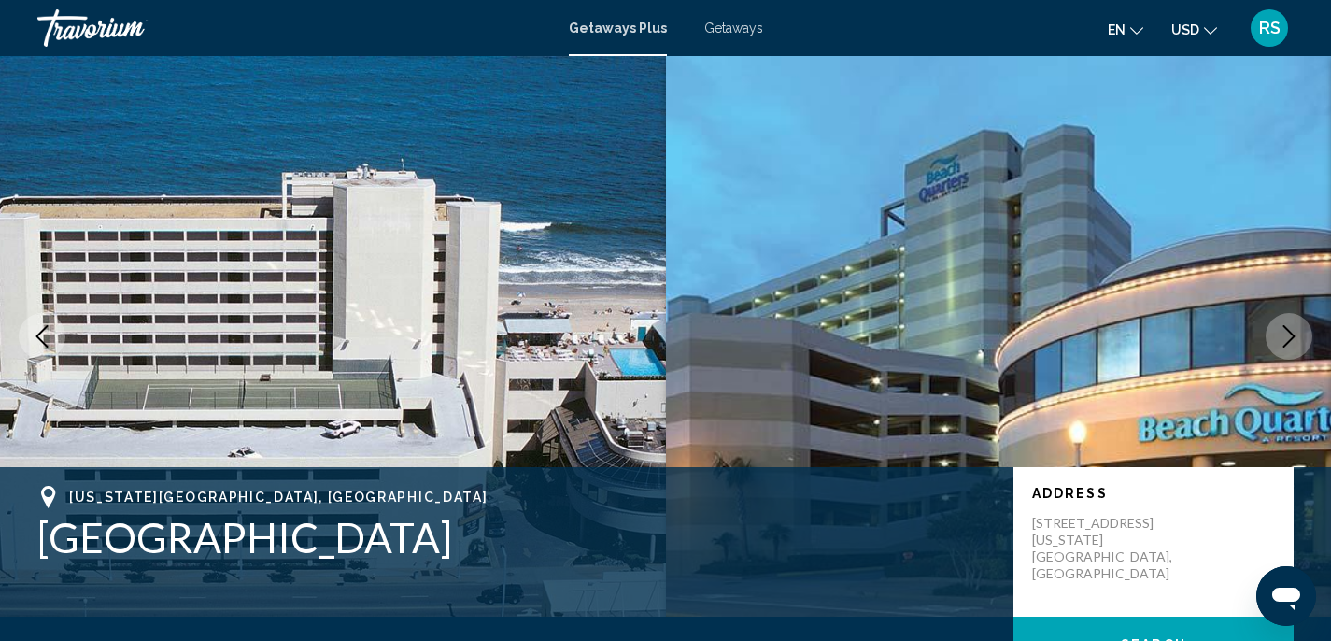
click at [1285, 331] on icon "Next image" at bounding box center [1288, 336] width 22 height 22
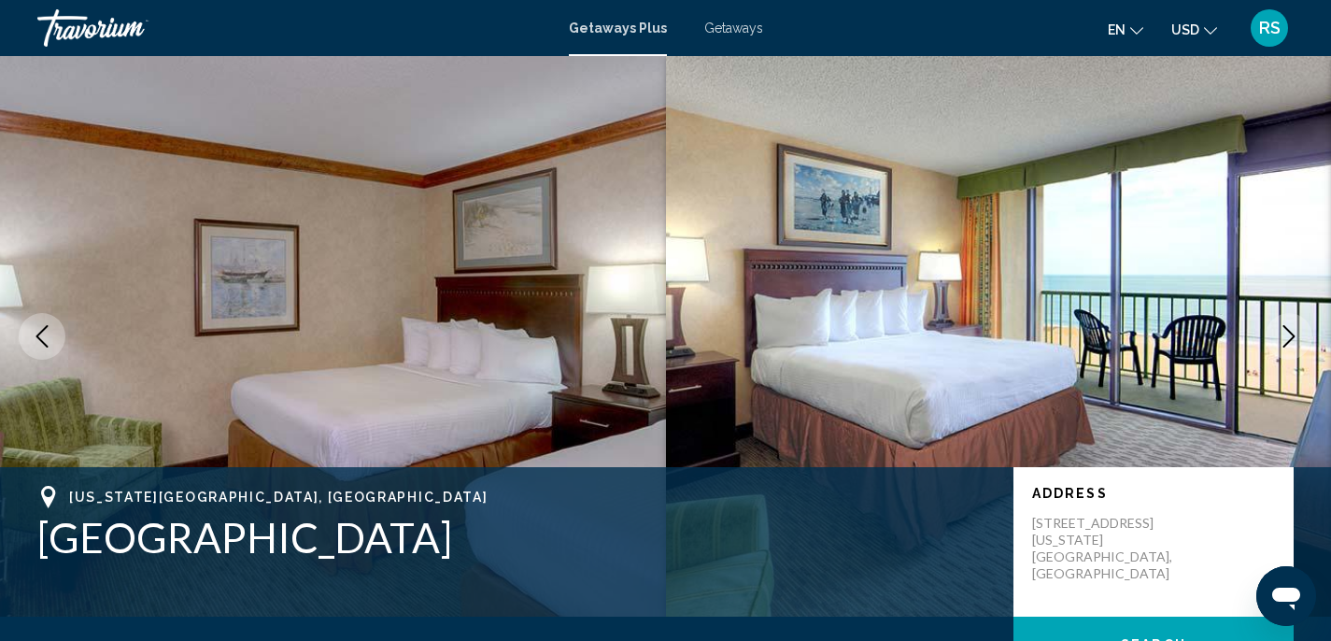
click at [727, 34] on span "Getaways" at bounding box center [733, 28] width 59 height 15
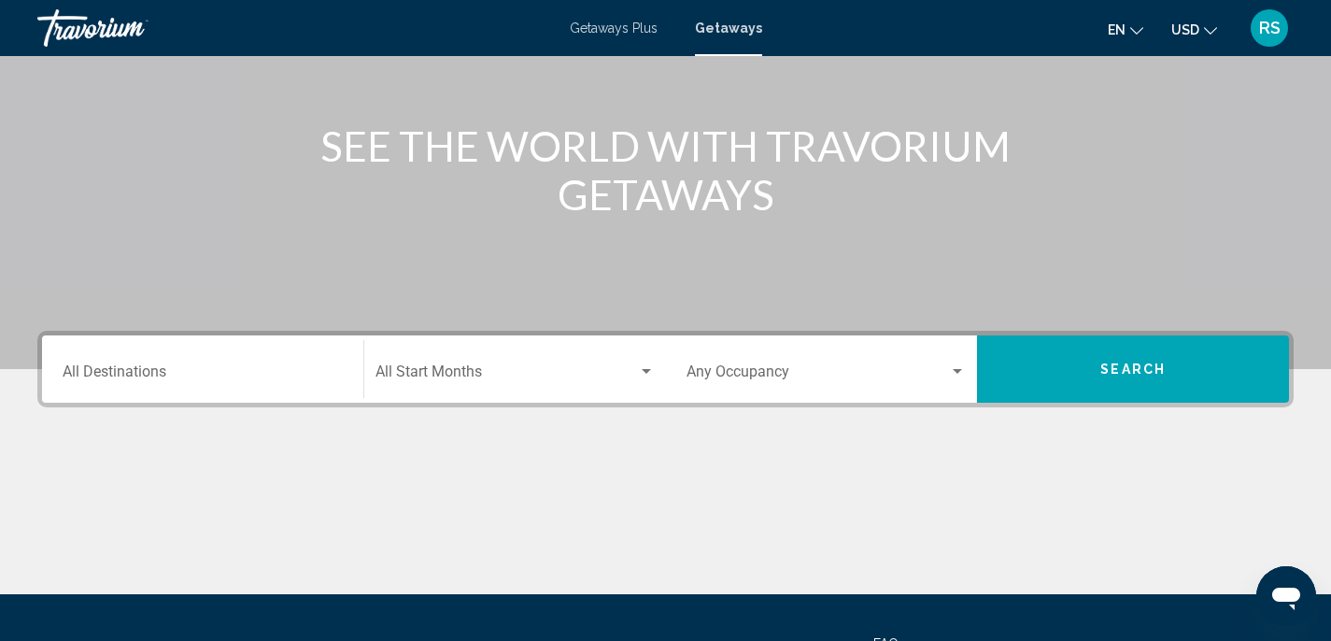
scroll to position [200, 0]
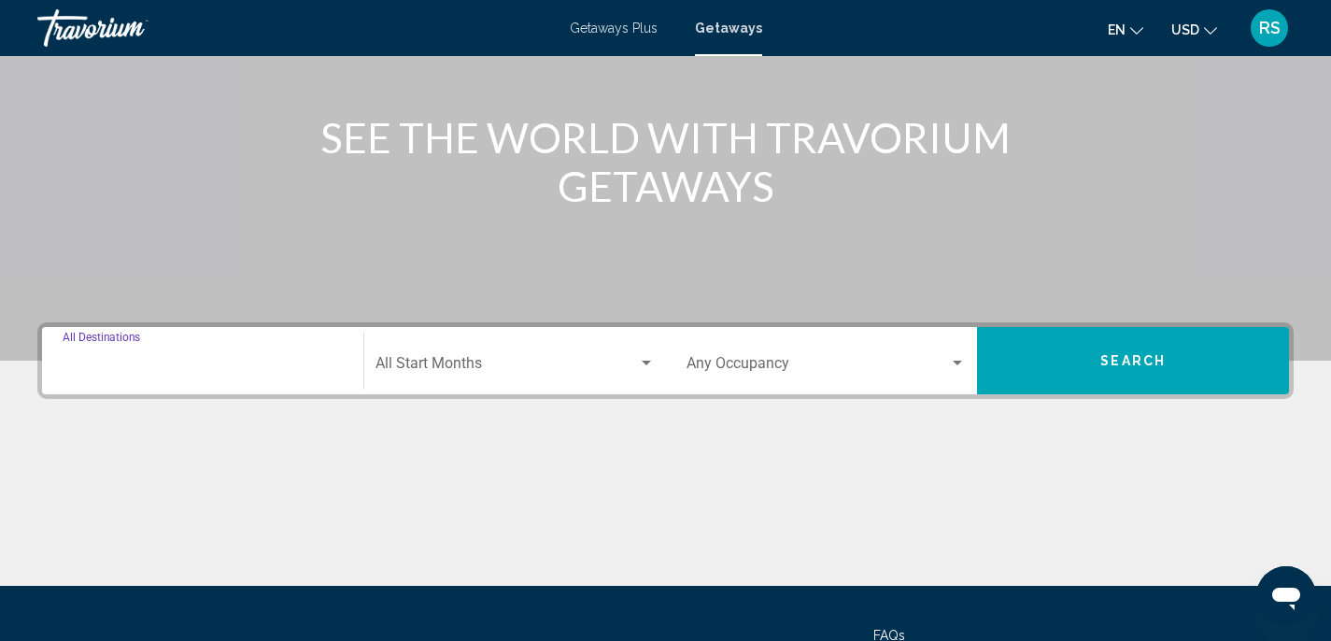
click at [147, 373] on input "Destination All Destinations" at bounding box center [203, 367] width 280 height 17
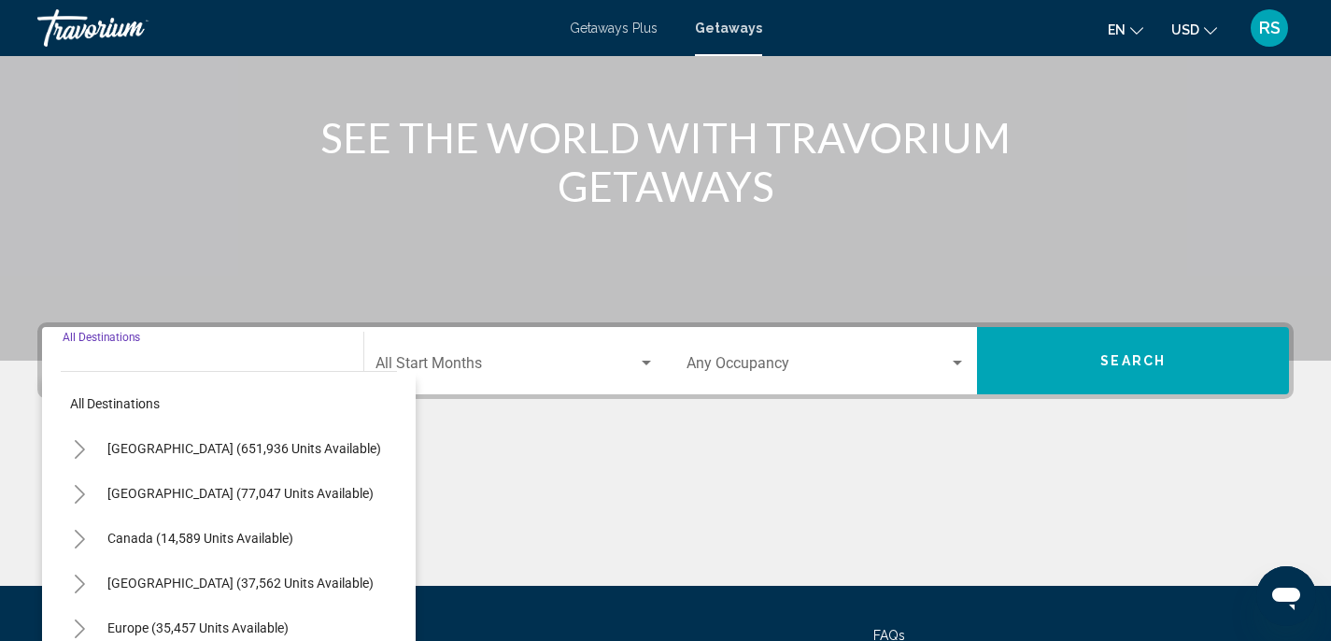
scroll to position [374, 0]
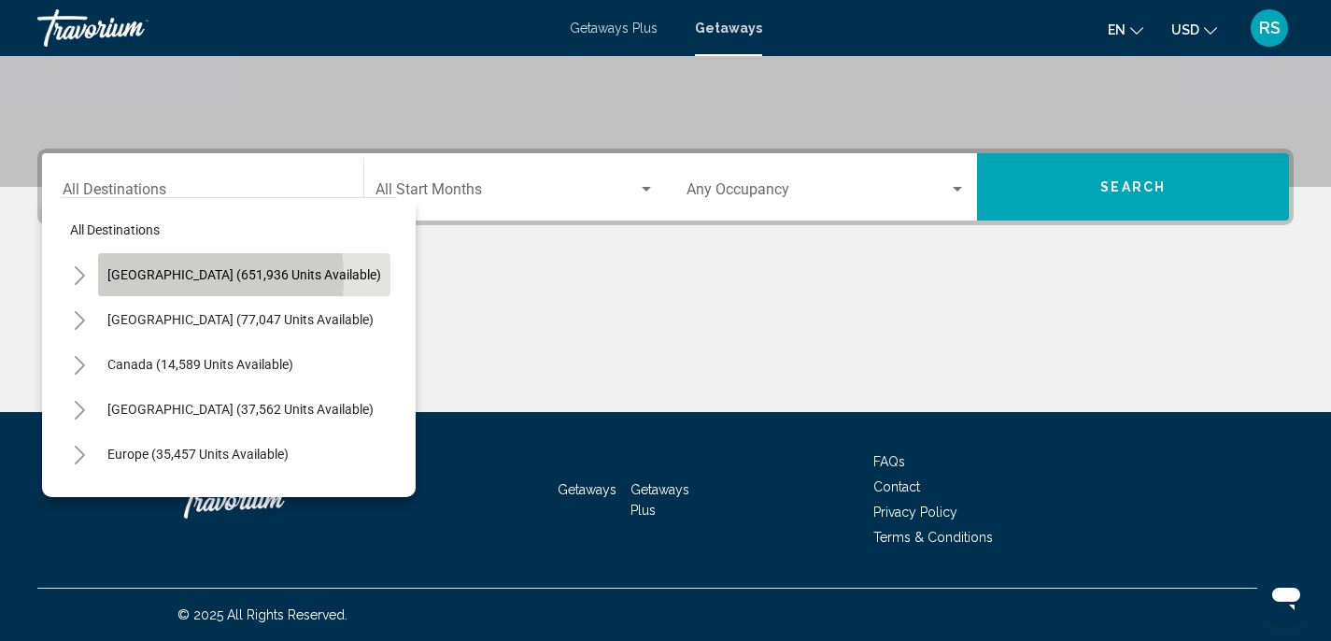
click at [150, 277] on span "[GEOGRAPHIC_DATA] (651,936 units available)" at bounding box center [244, 274] width 274 height 15
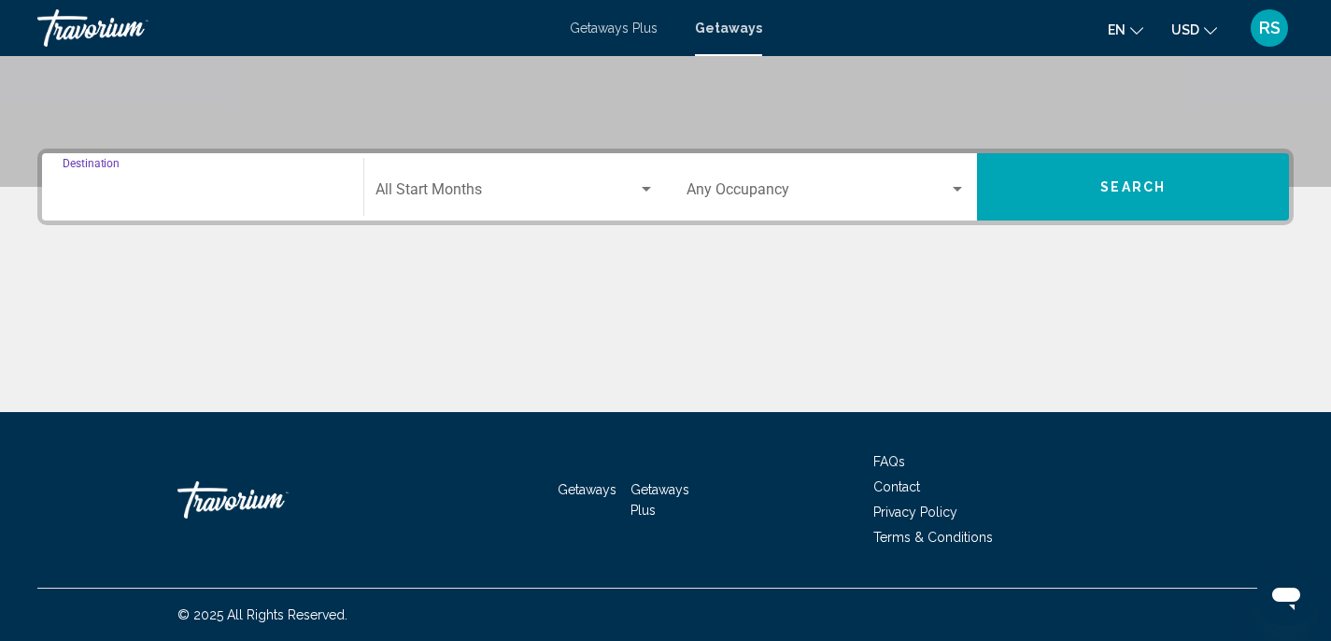
type input "**********"
click at [580, 185] on span "Search widget" at bounding box center [506, 193] width 262 height 17
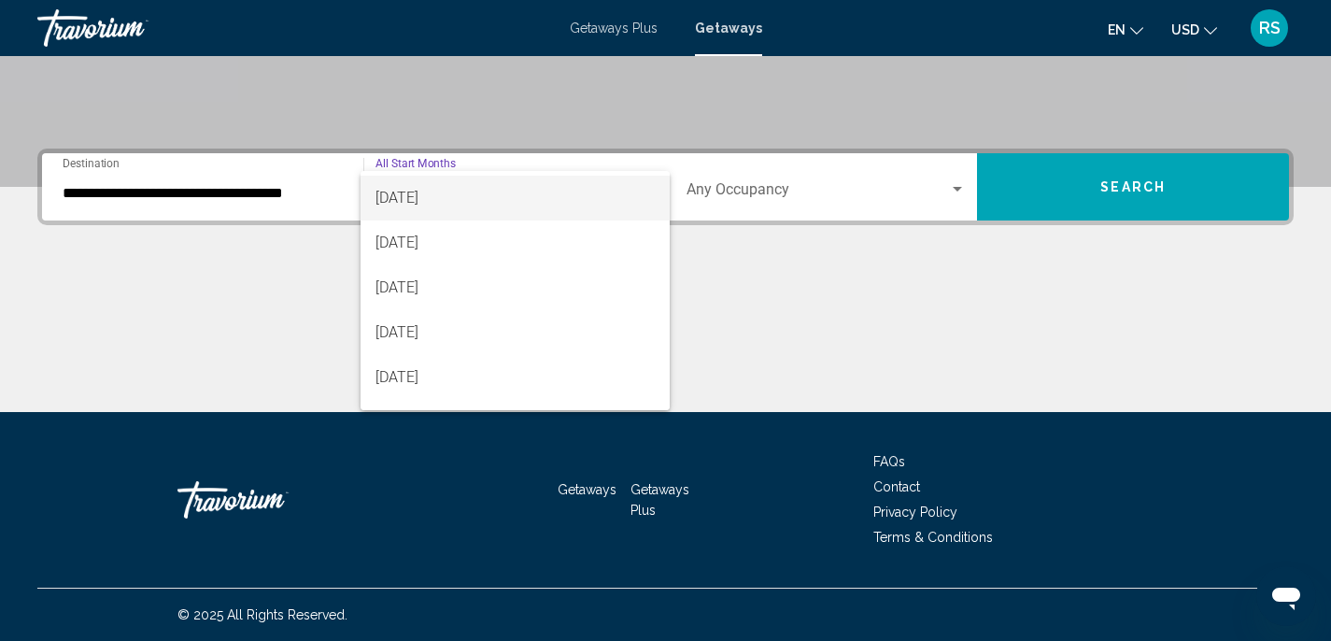
scroll to position [134, 0]
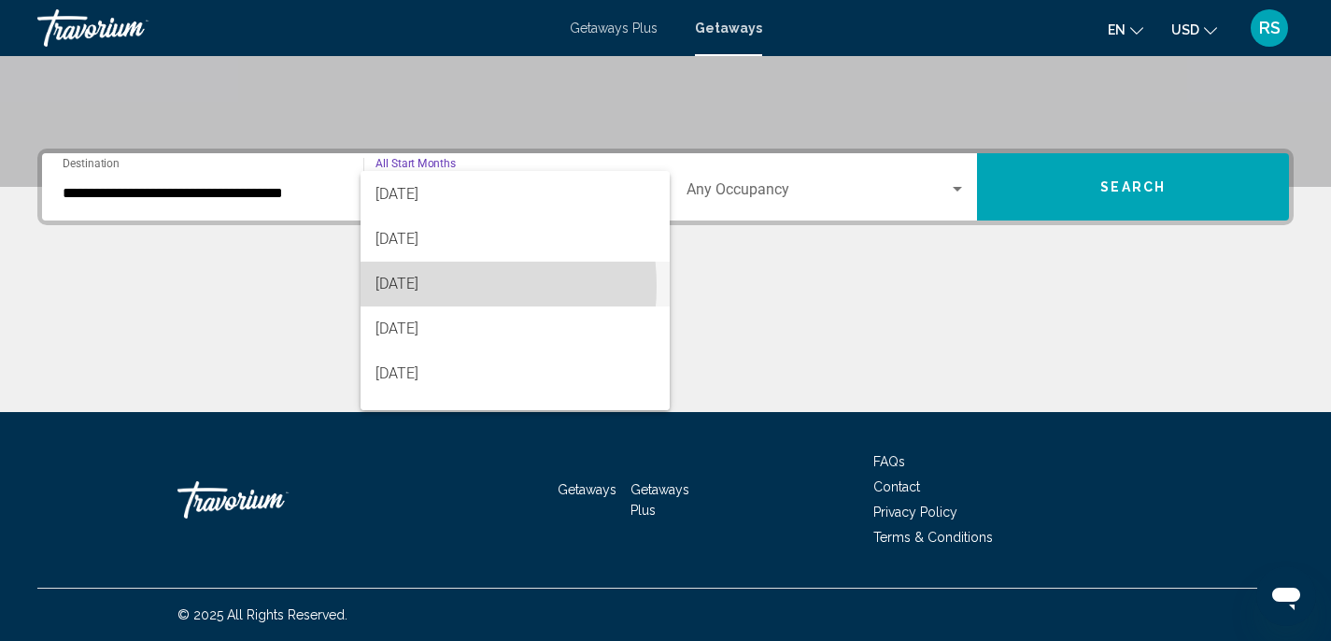
click at [422, 286] on span "[DATE]" at bounding box center [514, 283] width 279 height 45
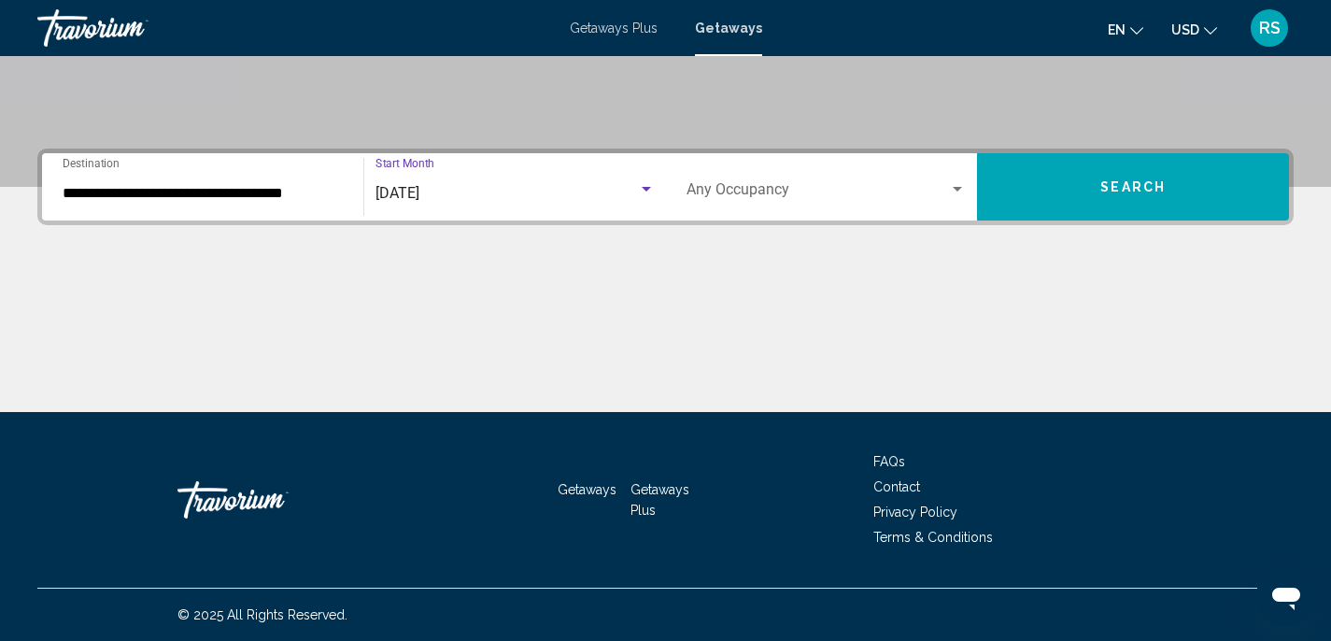
click at [821, 186] on span "Search widget" at bounding box center [817, 193] width 263 height 17
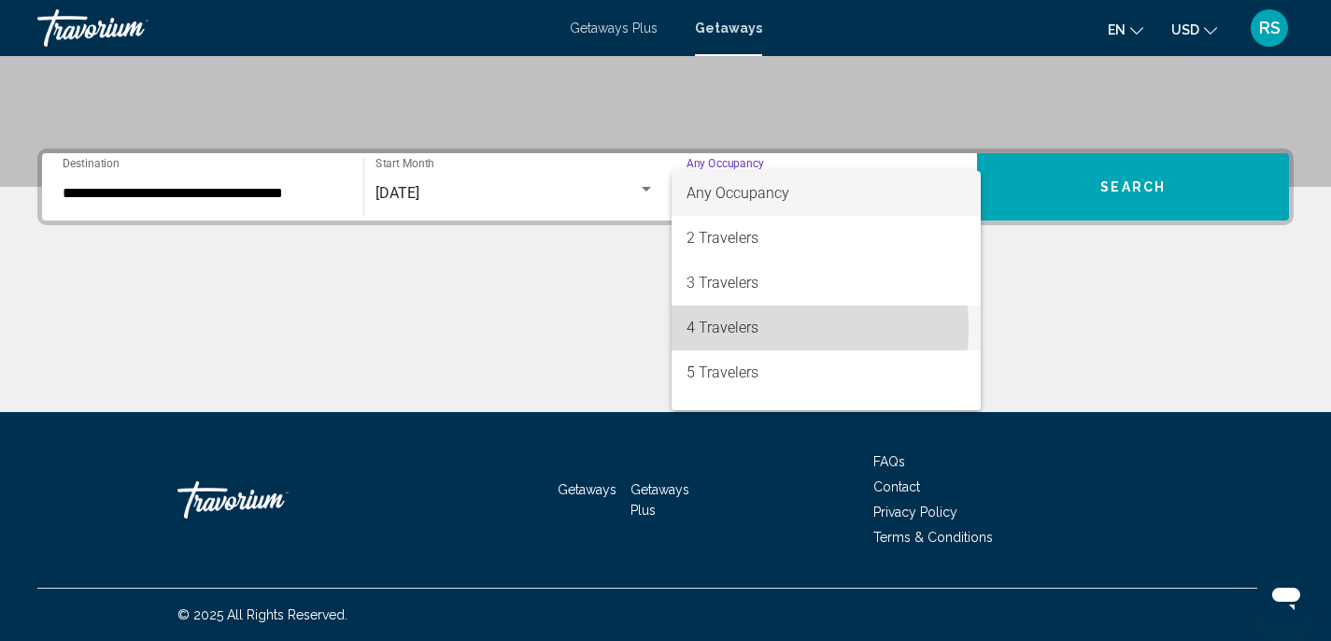
click at [748, 327] on span "4 Travelers" at bounding box center [826, 327] width 280 height 45
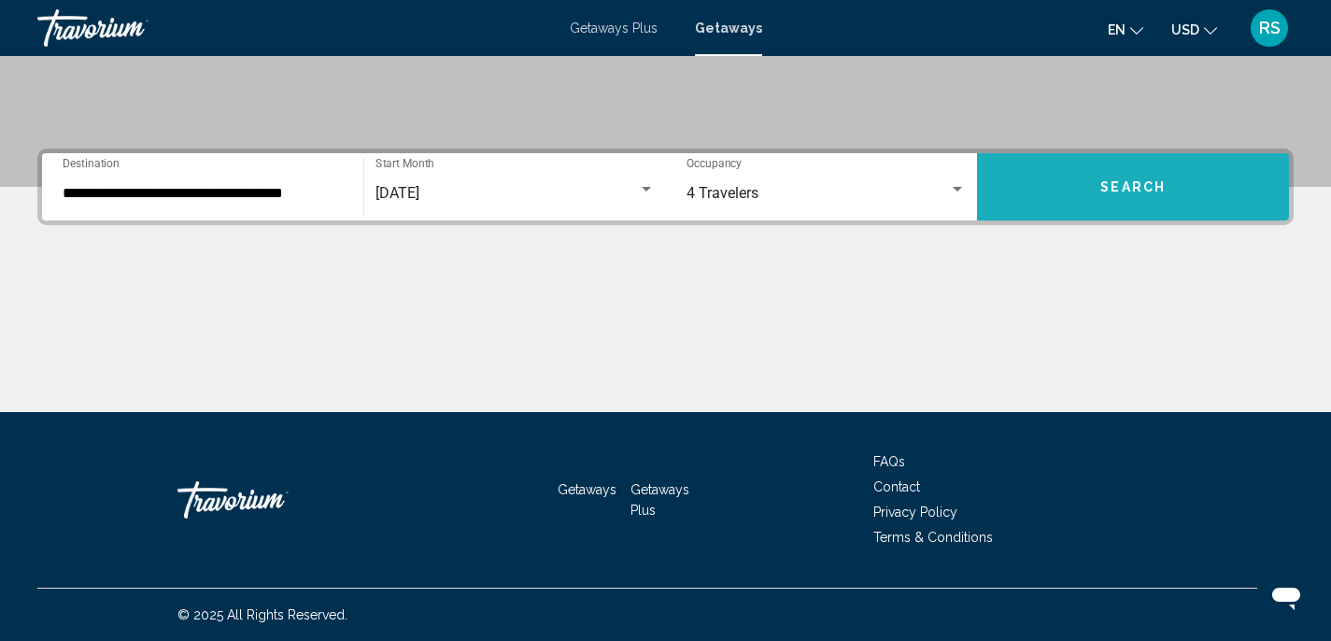
click at [1122, 190] on span "Search" at bounding box center [1132, 187] width 65 height 15
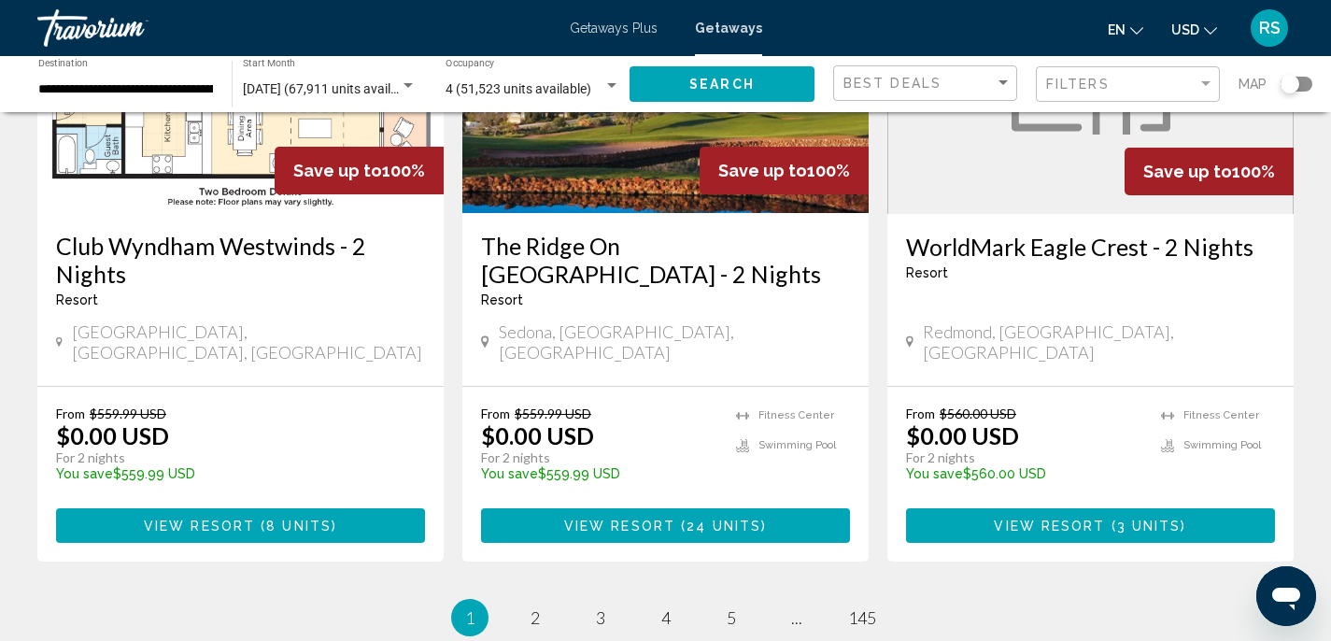
scroll to position [2363, 0]
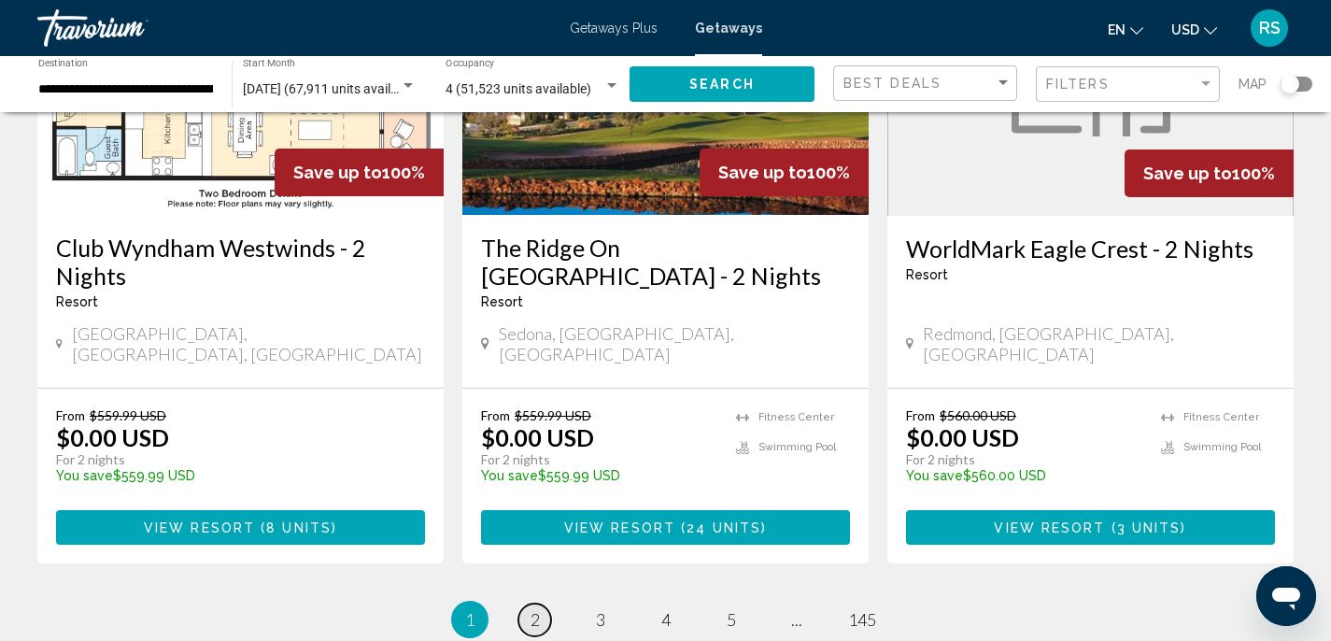
click at [535, 609] on span "2" at bounding box center [534, 619] width 9 height 21
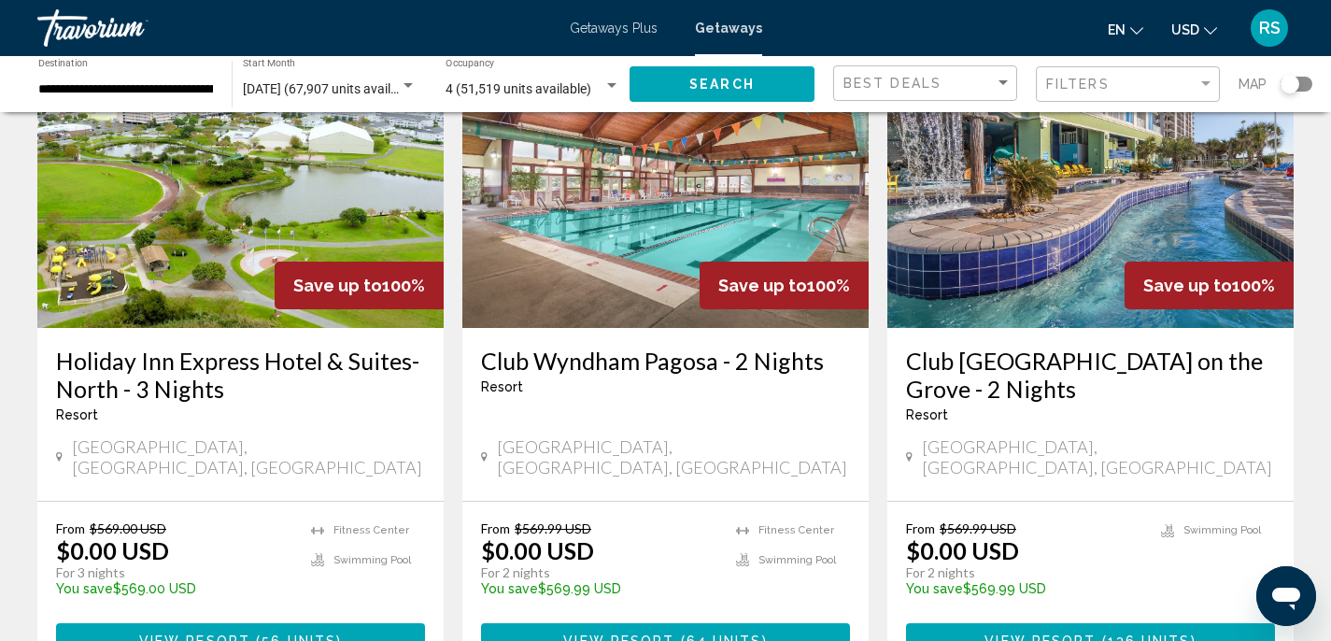
scroll to position [1543, 0]
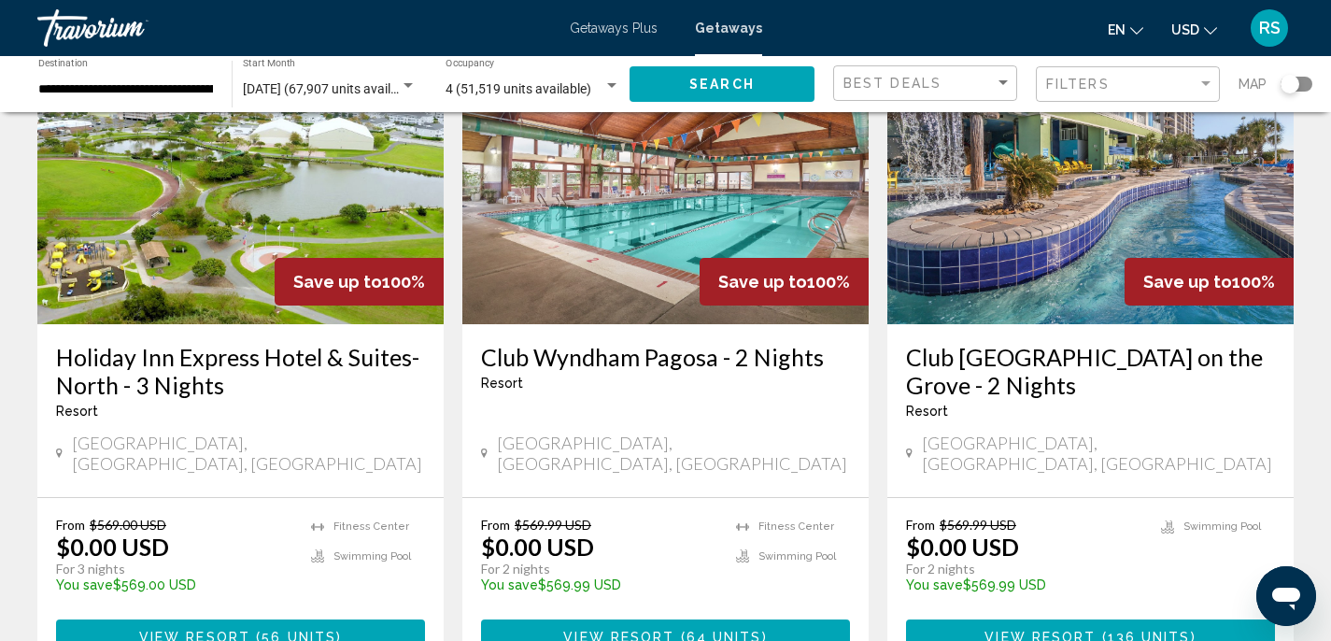
click at [196, 209] on img "Main content" at bounding box center [240, 174] width 406 height 299
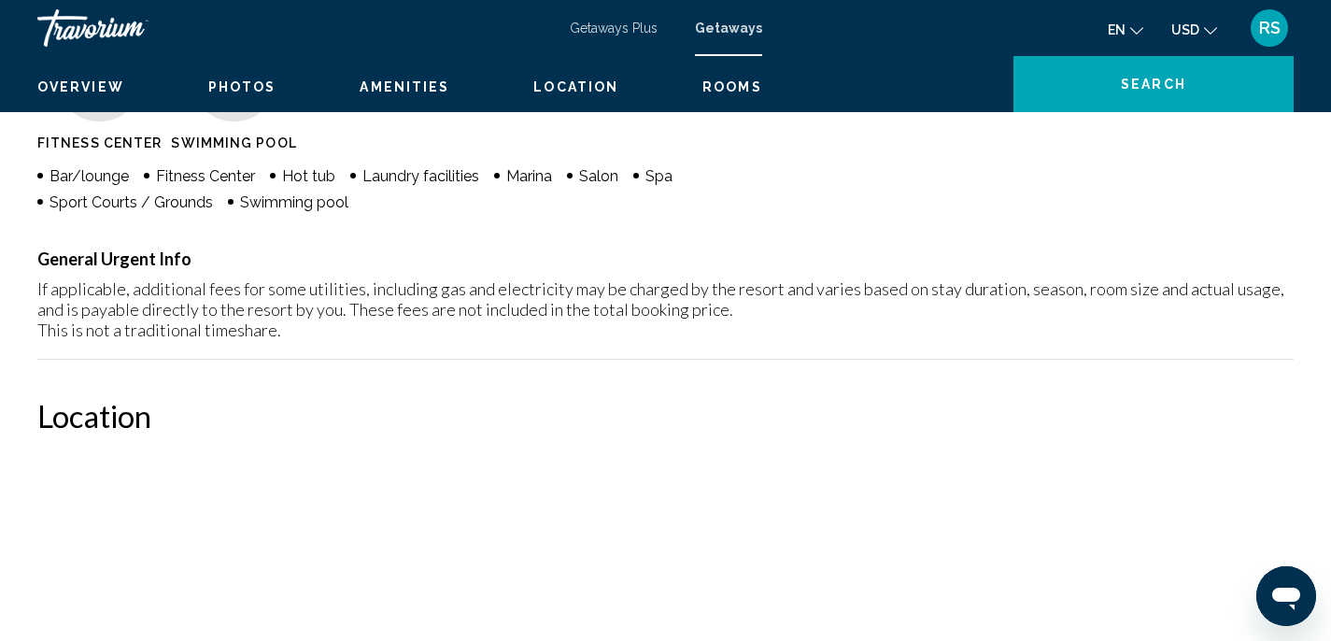
scroll to position [16, 0]
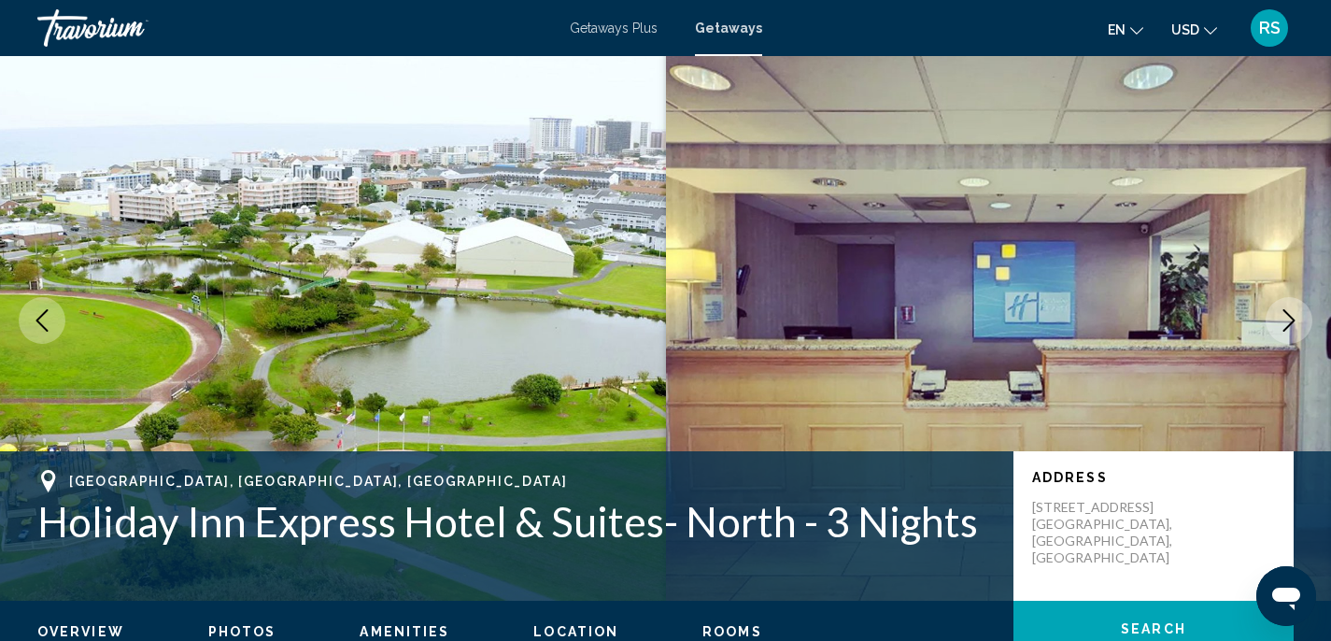
click at [1291, 322] on icon "Next image" at bounding box center [1289, 320] width 12 height 22
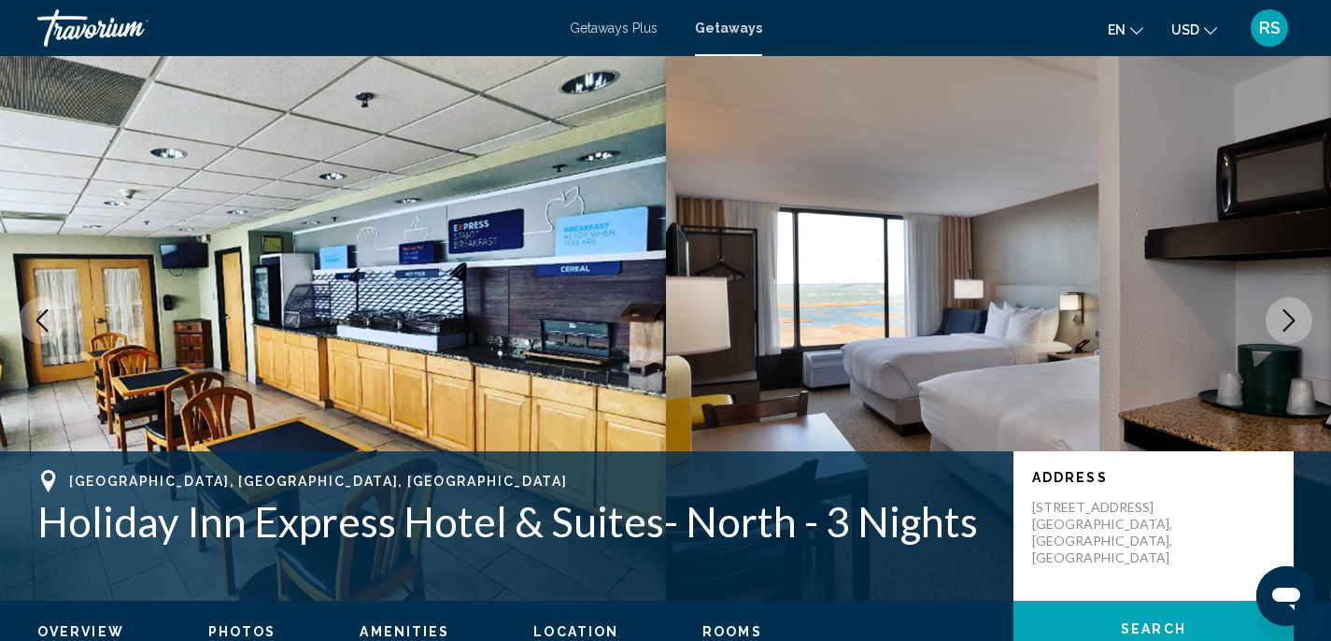
click at [1291, 322] on icon "Next image" at bounding box center [1289, 320] width 12 height 22
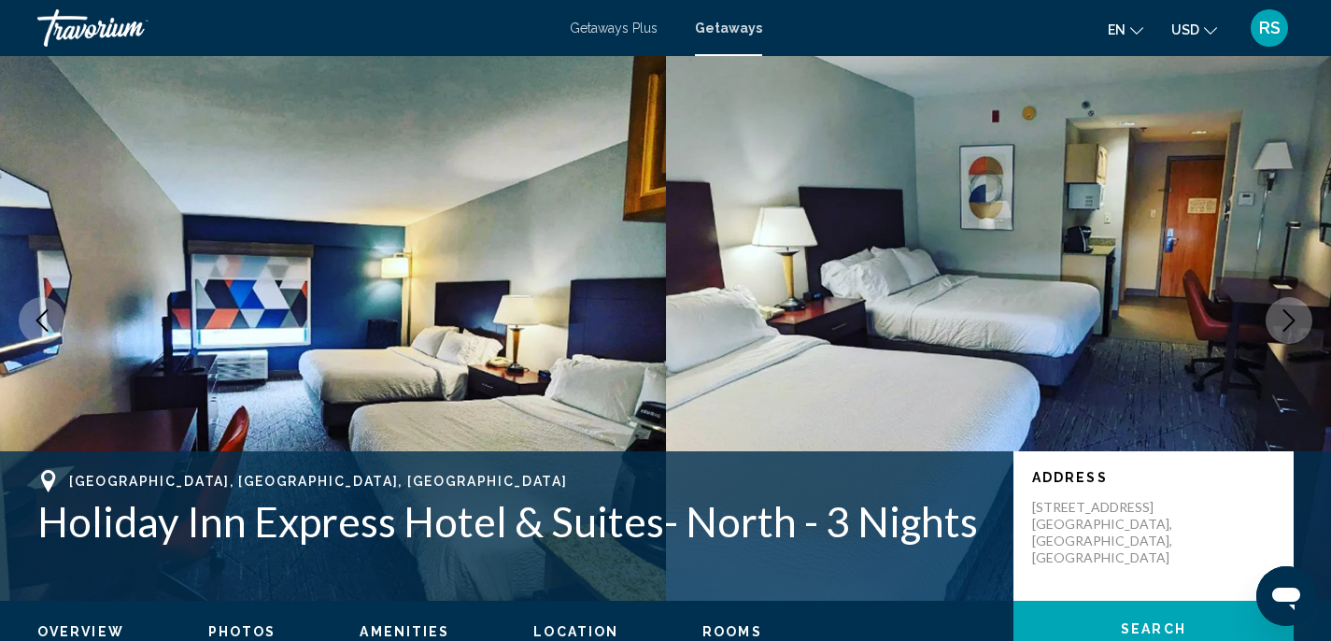
click at [1291, 322] on icon "Next image" at bounding box center [1289, 320] width 12 height 22
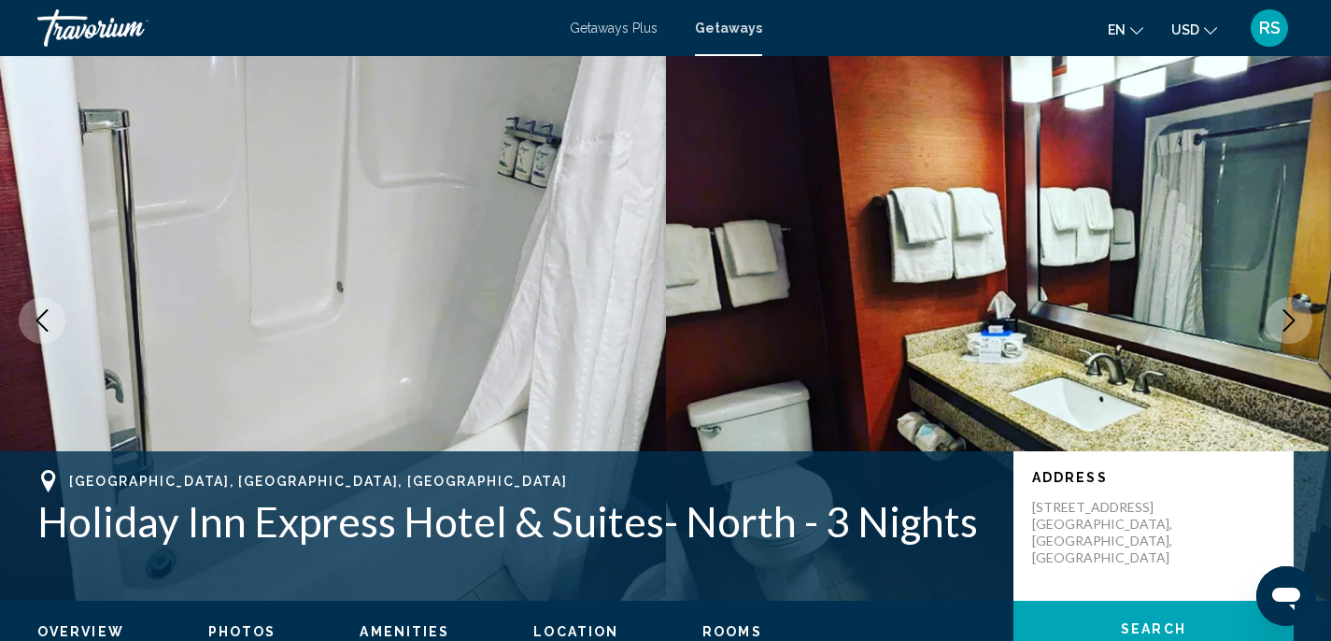
click at [43, 320] on icon "Previous image" at bounding box center [42, 320] width 22 height 22
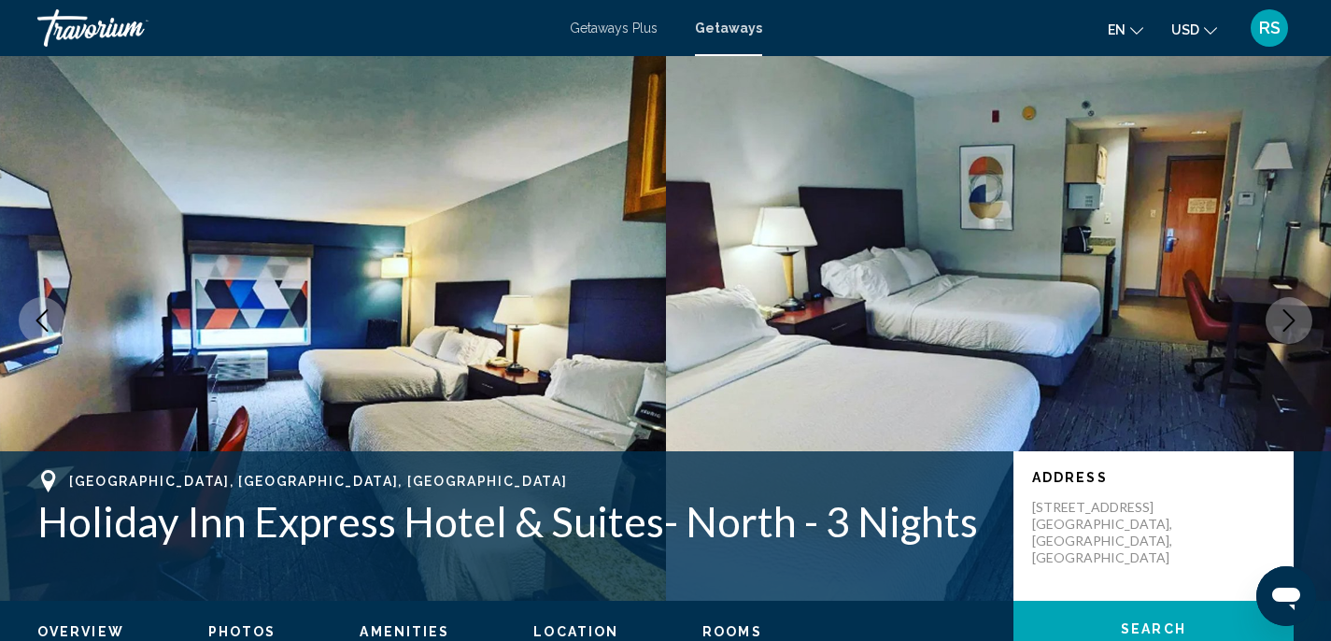
click at [1299, 313] on icon "Next image" at bounding box center [1288, 320] width 22 height 22
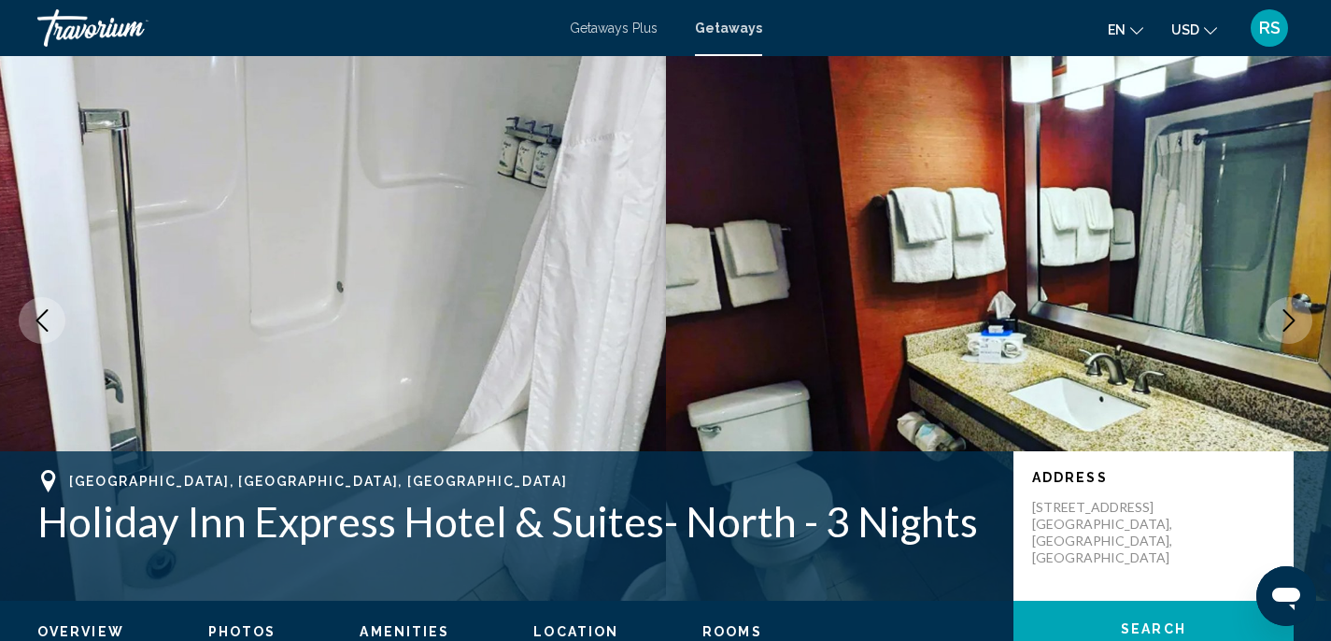
click at [1299, 313] on icon "Next image" at bounding box center [1288, 320] width 22 height 22
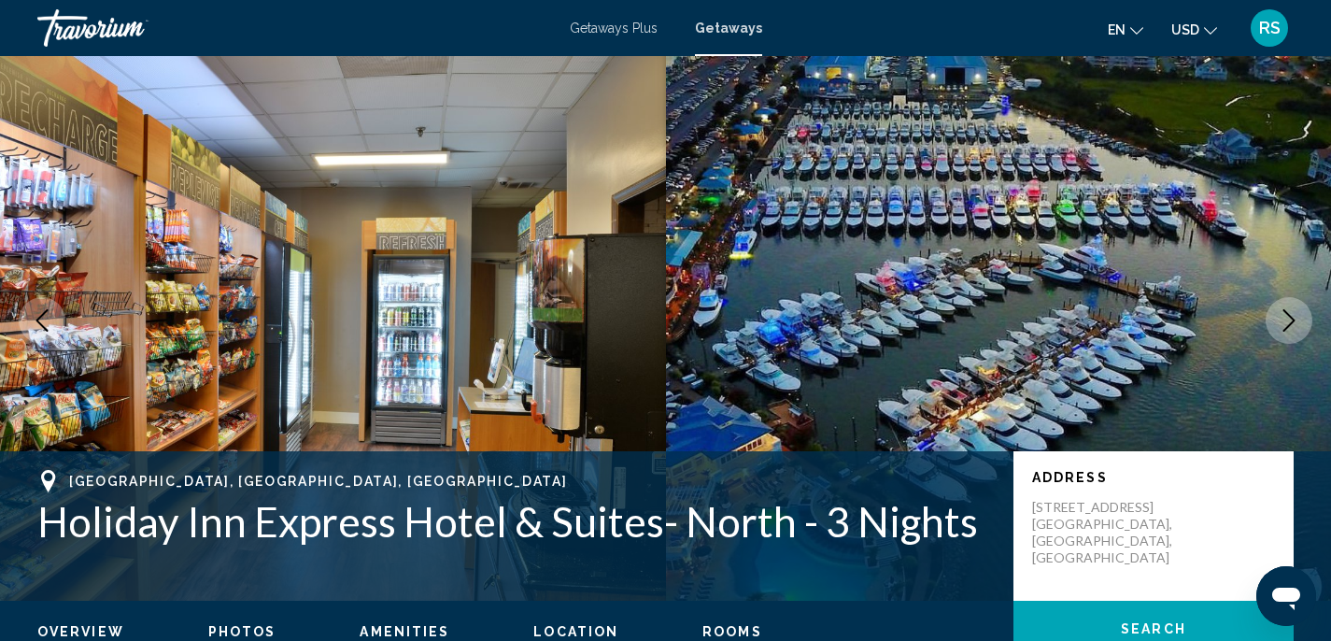
click at [1299, 313] on icon "Next image" at bounding box center [1288, 320] width 22 height 22
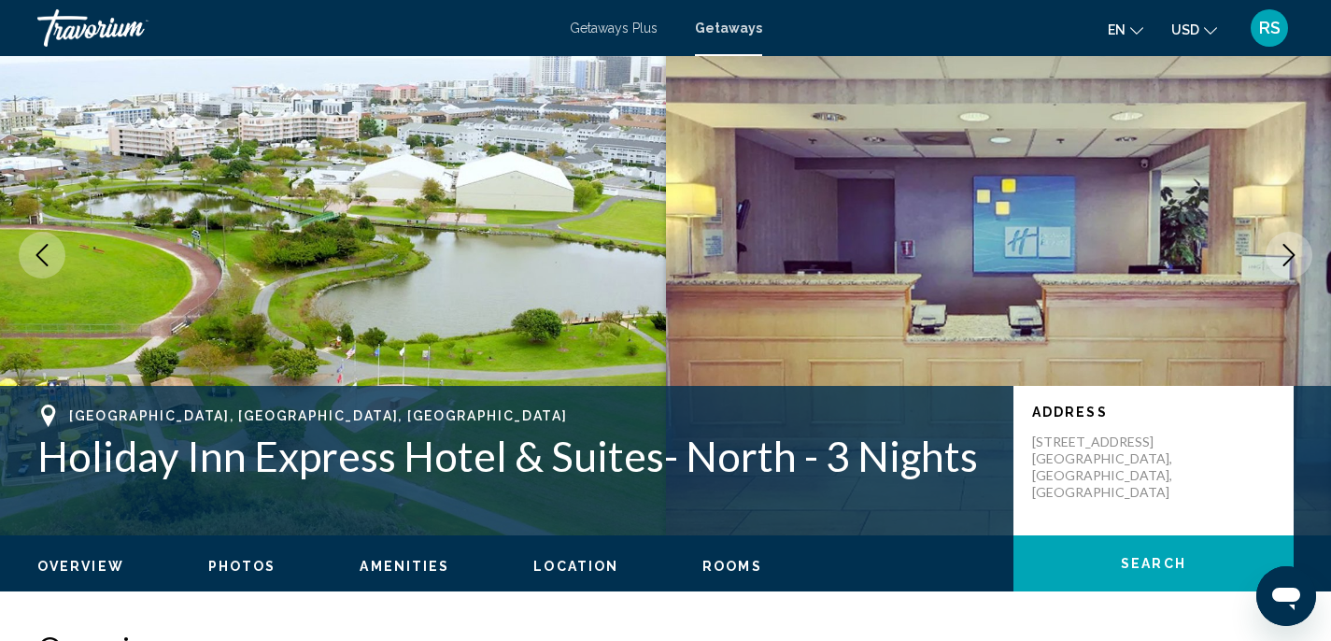
scroll to position [0, 0]
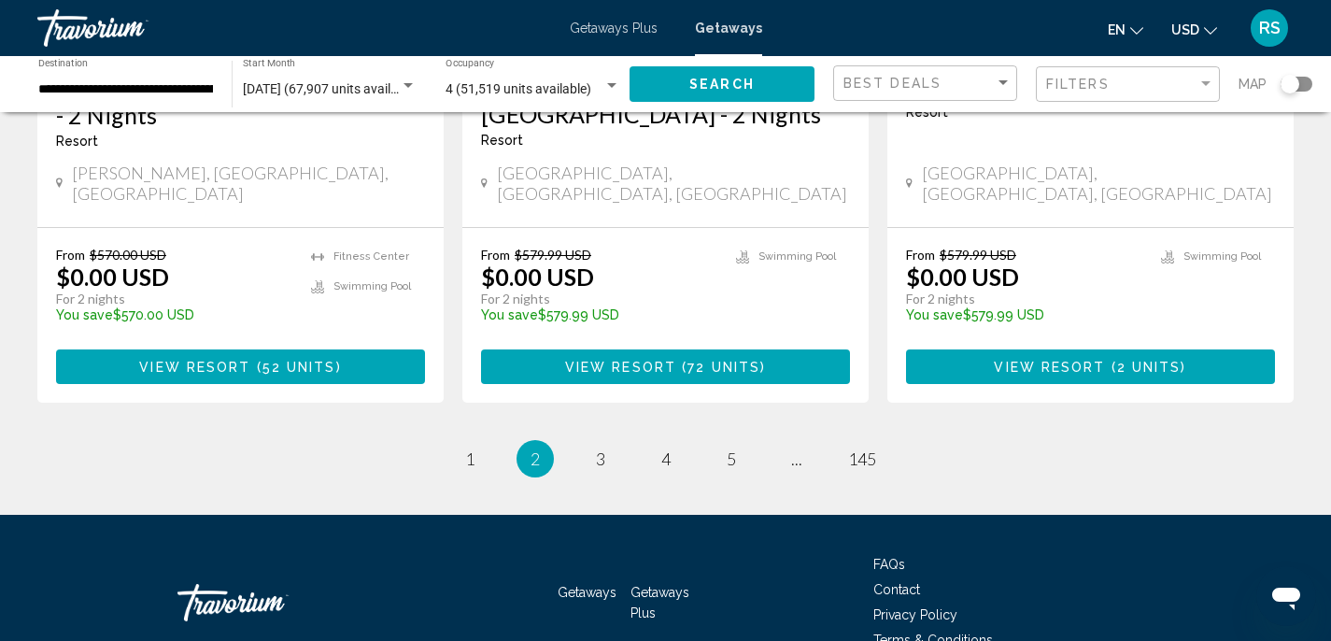
scroll to position [2518, 0]
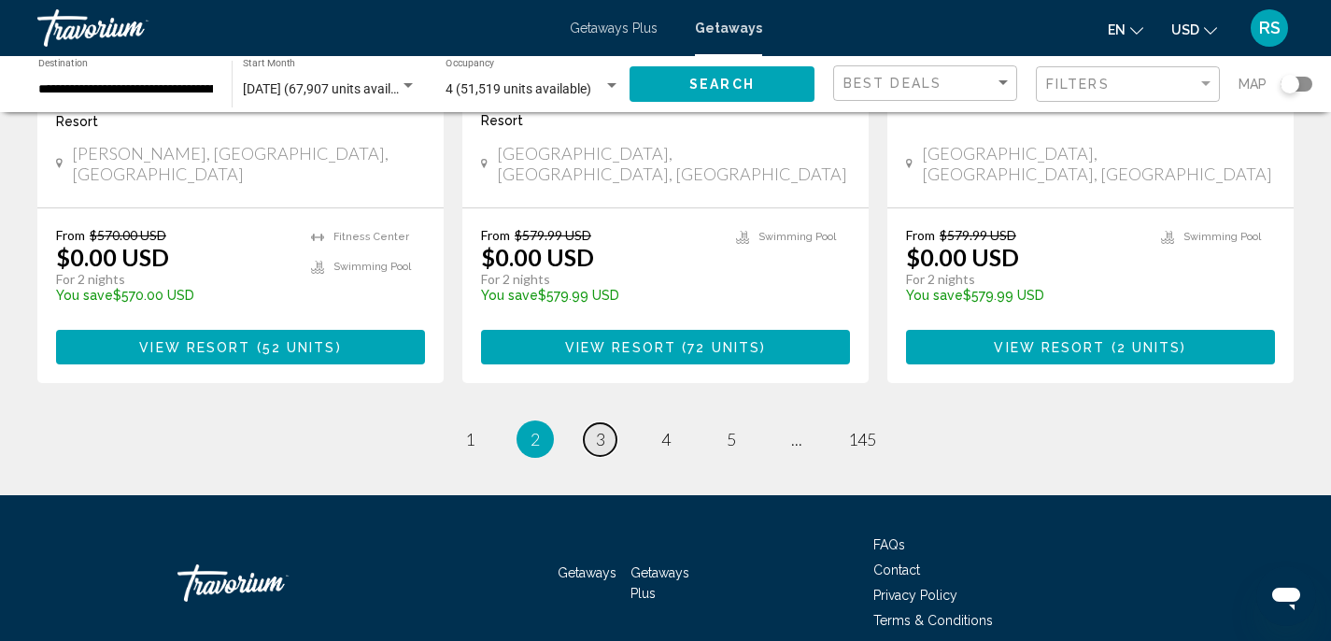
click at [603, 429] on span "3" at bounding box center [600, 439] width 9 height 21
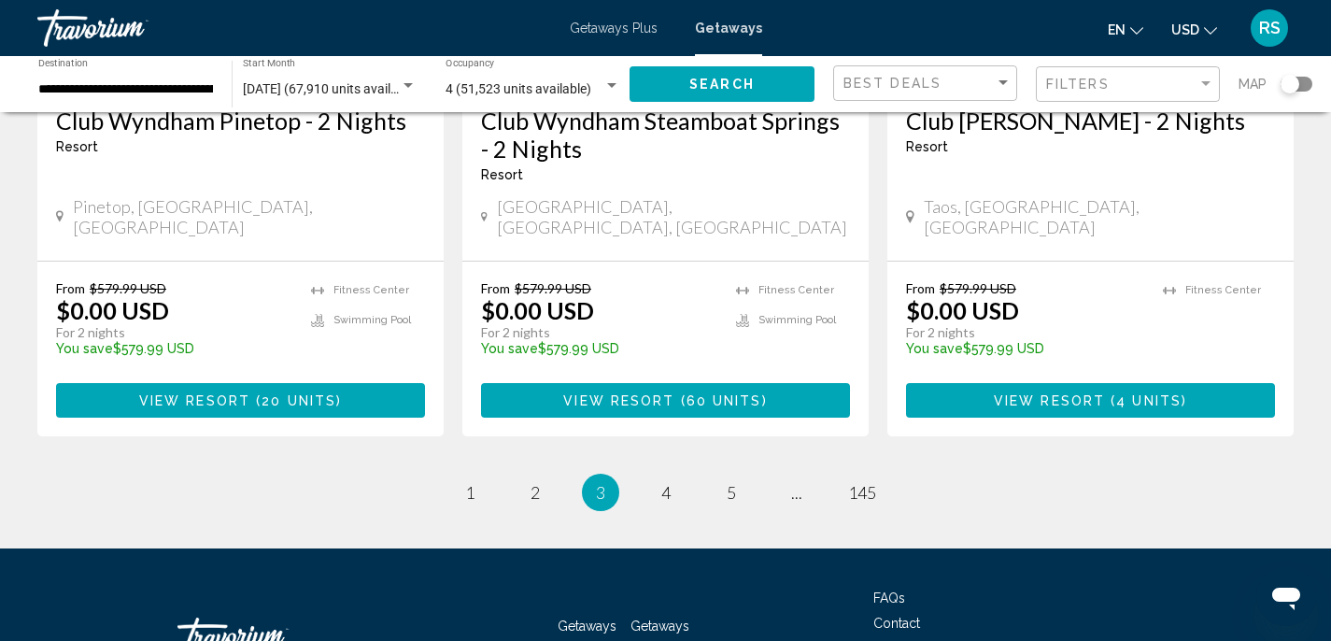
scroll to position [2469, 0]
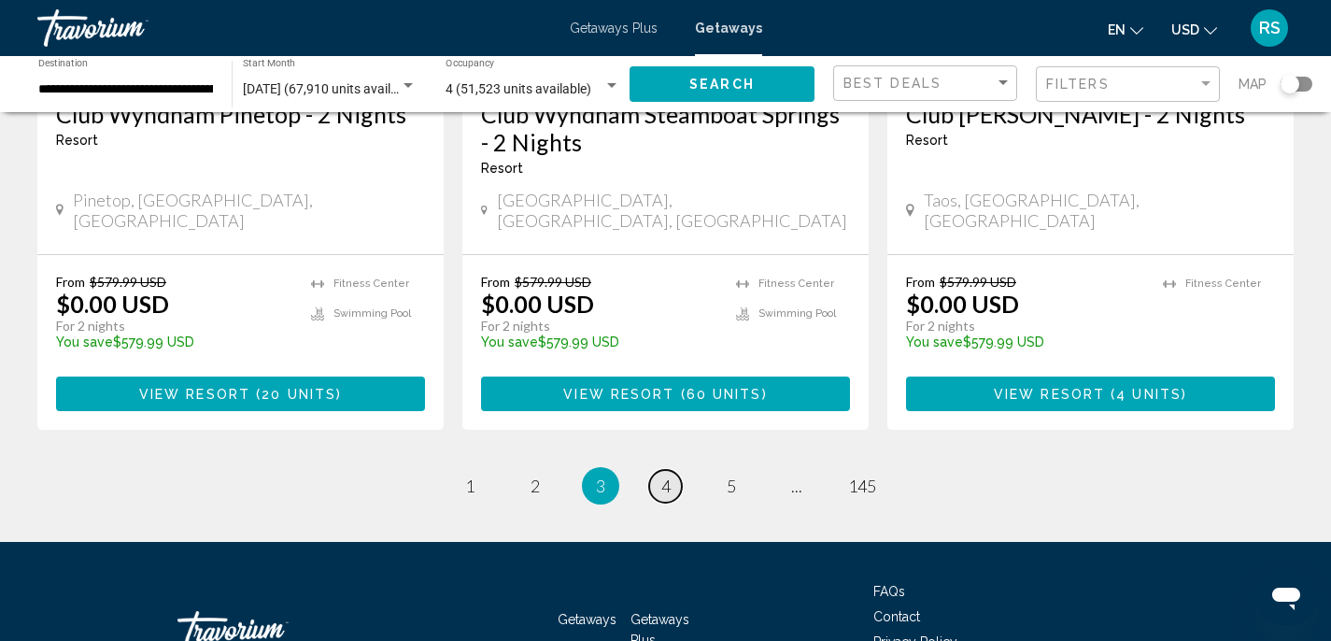
click at [665, 475] on span "4" at bounding box center [665, 485] width 9 height 21
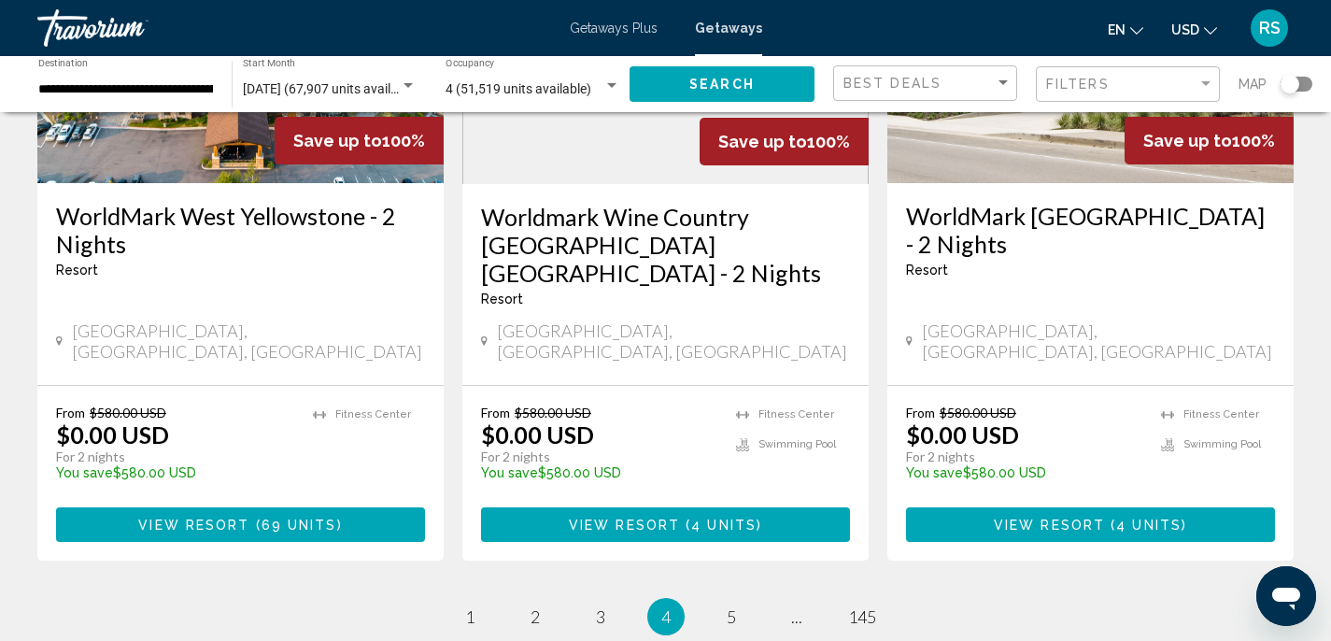
scroll to position [2366, 0]
click at [732, 606] on span "5" at bounding box center [731, 616] width 9 height 21
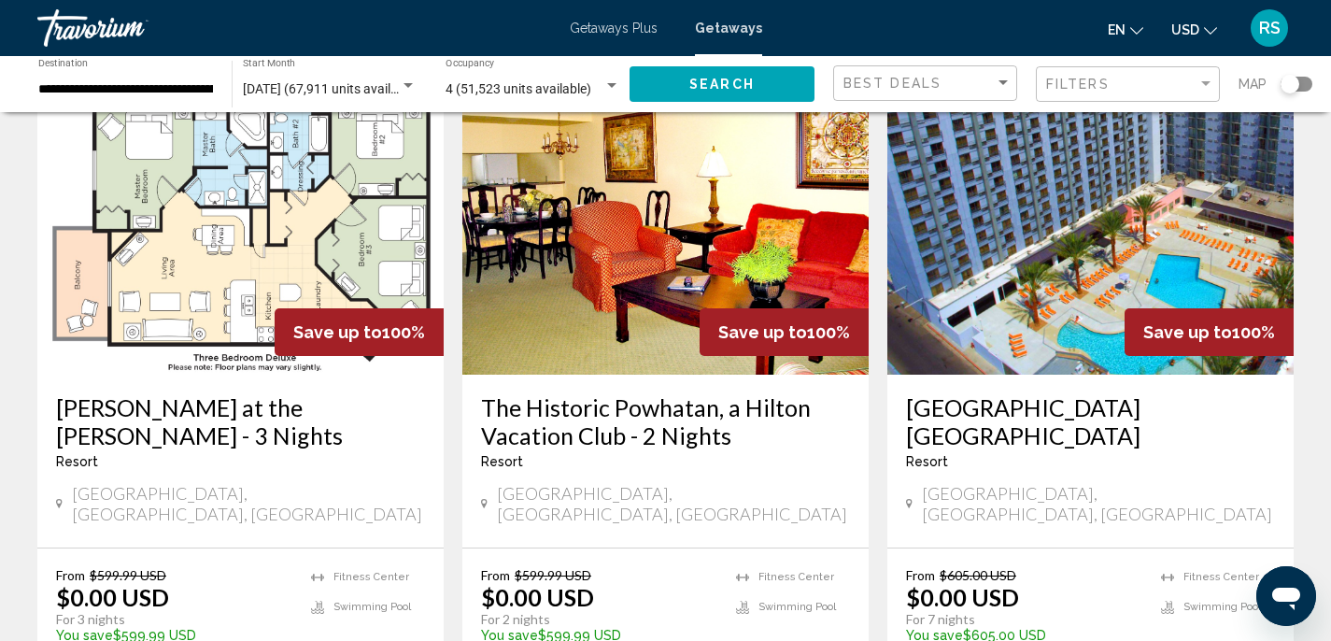
scroll to position [2164, 0]
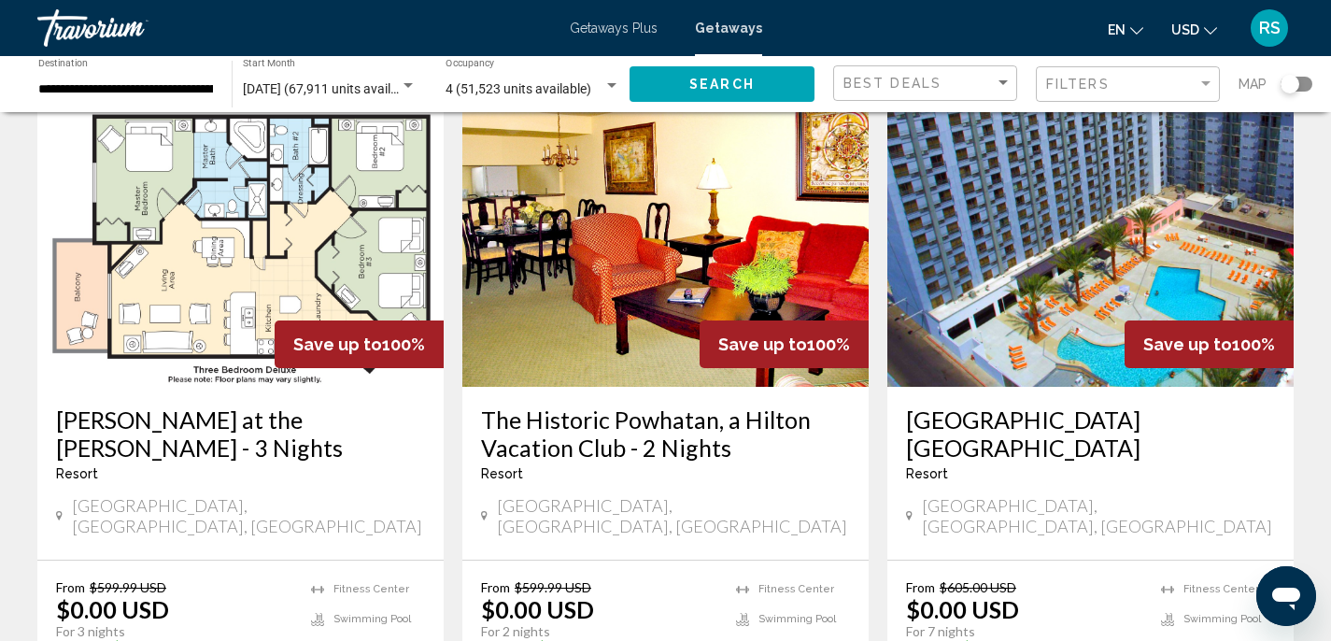
click at [629, 244] on img "Main content" at bounding box center [665, 237] width 406 height 299
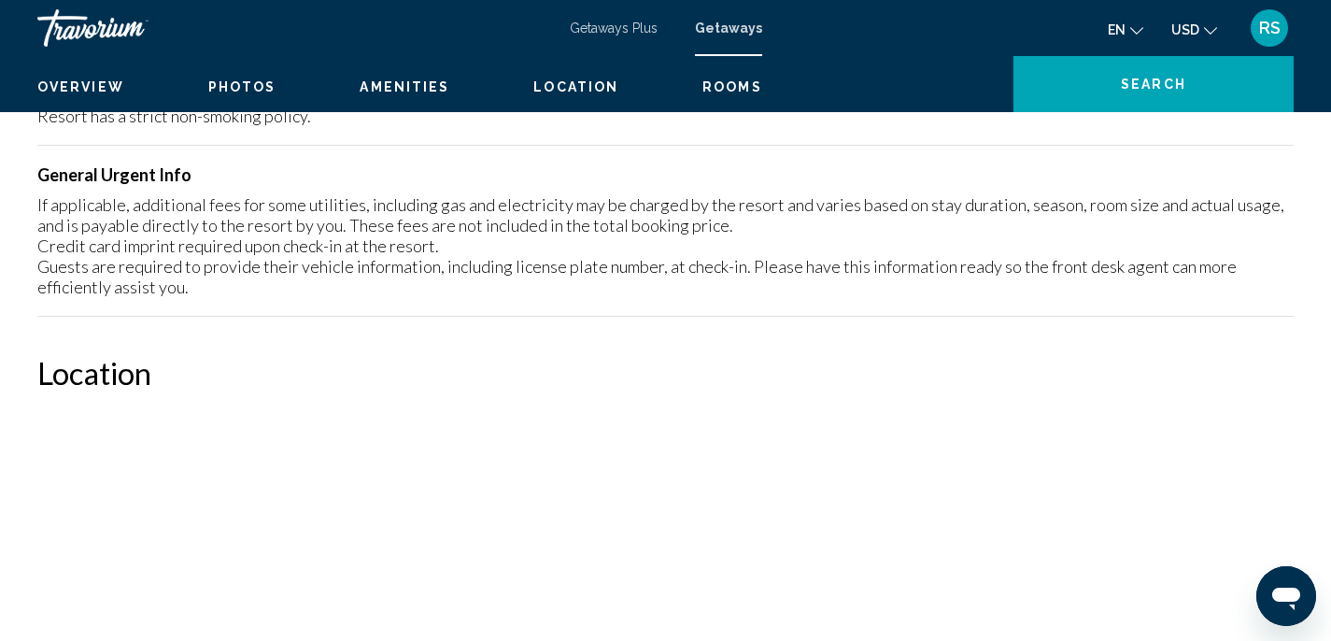
scroll to position [16, 0]
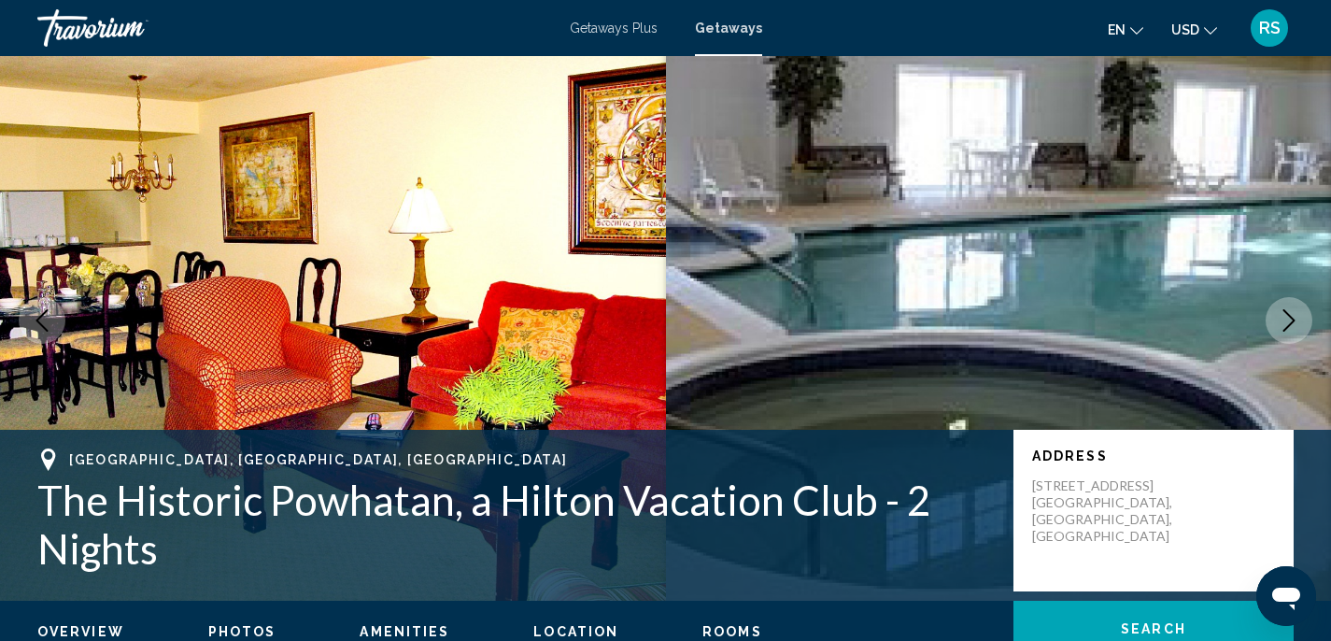
click at [1279, 323] on icon "Next image" at bounding box center [1288, 320] width 22 height 22
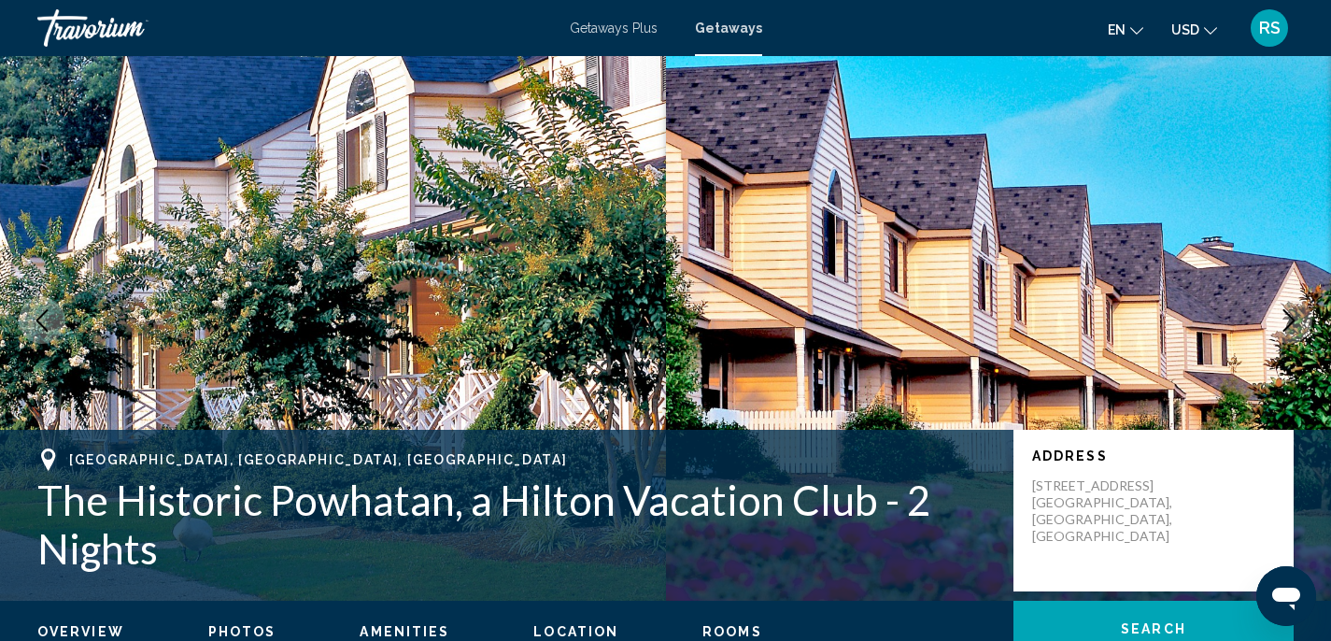
click at [1279, 323] on icon "Next image" at bounding box center [1288, 320] width 22 height 22
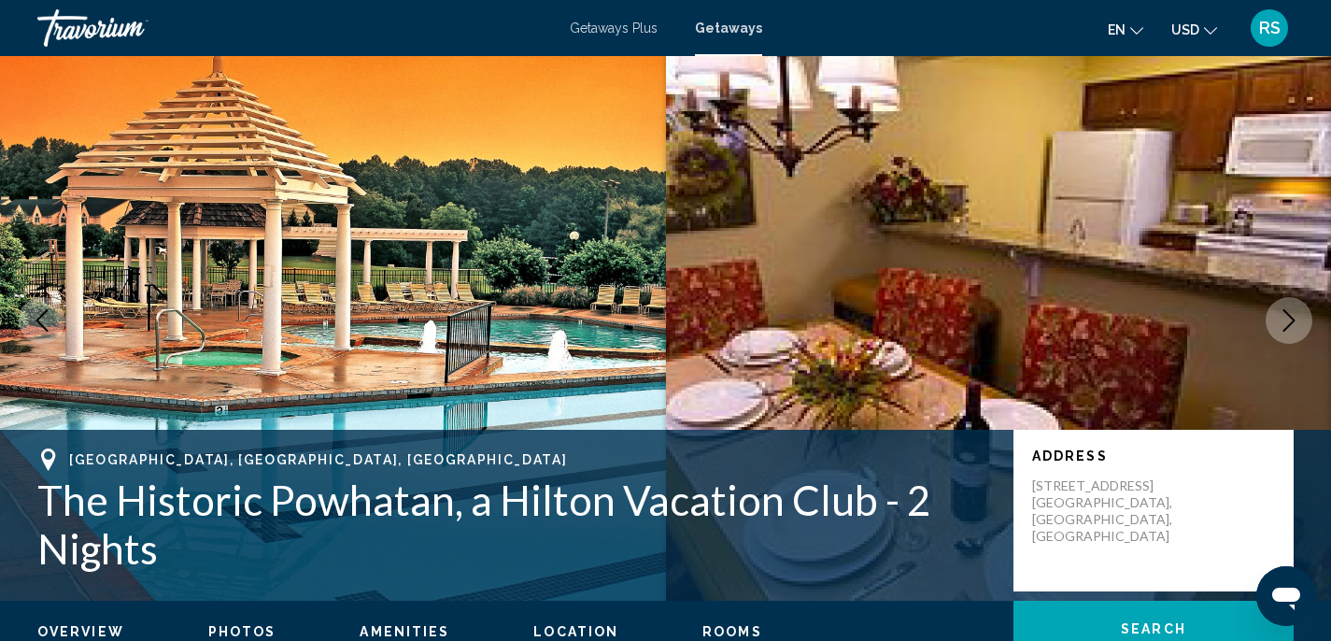
click at [1279, 323] on icon "Next image" at bounding box center [1288, 320] width 22 height 22
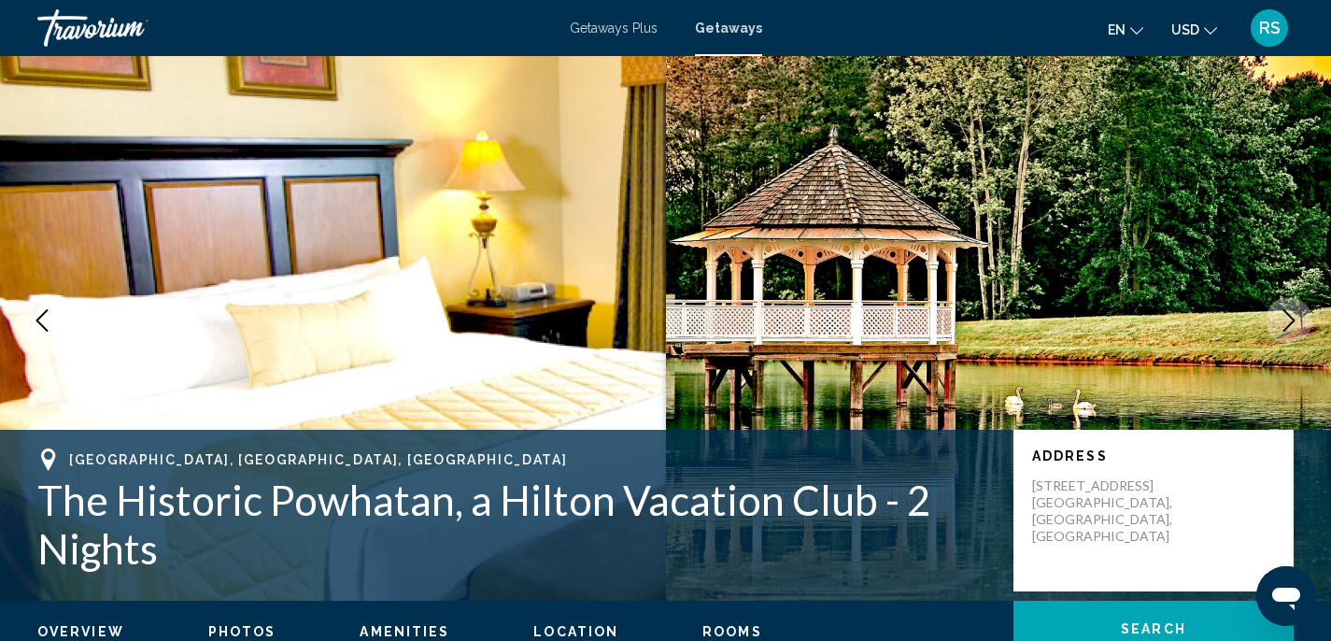
click at [1279, 323] on icon "Next image" at bounding box center [1288, 320] width 22 height 22
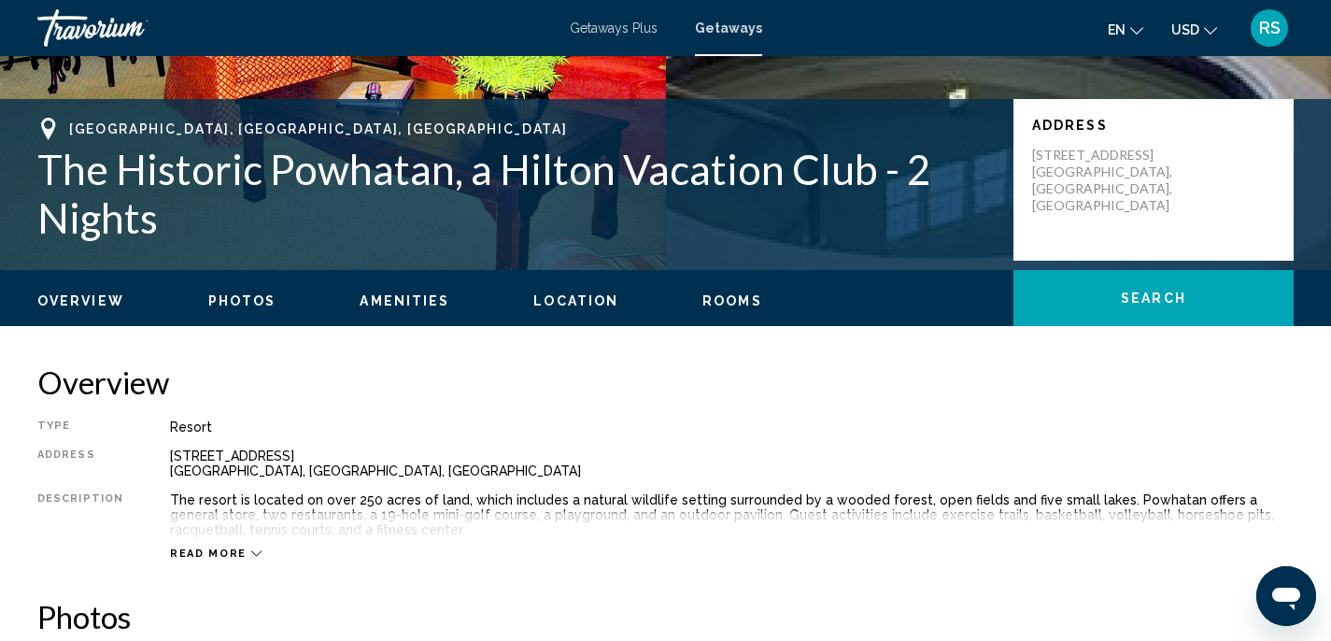
scroll to position [371, 0]
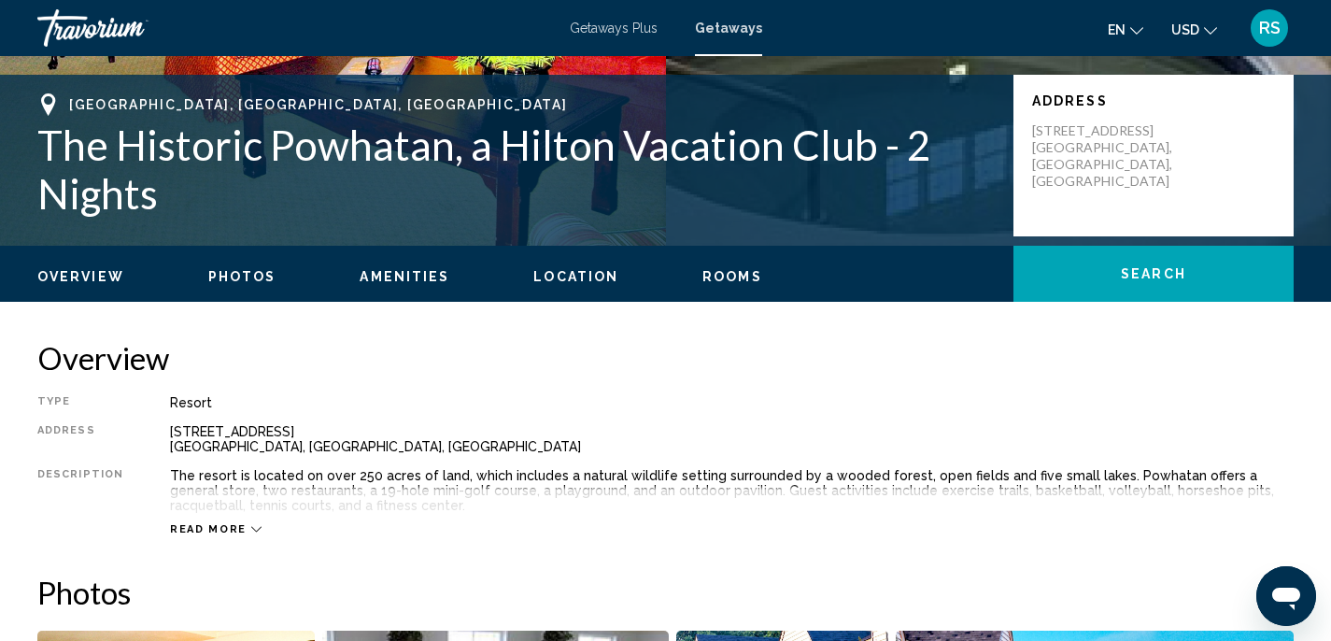
click at [99, 281] on span "Overview" at bounding box center [80, 276] width 87 height 15
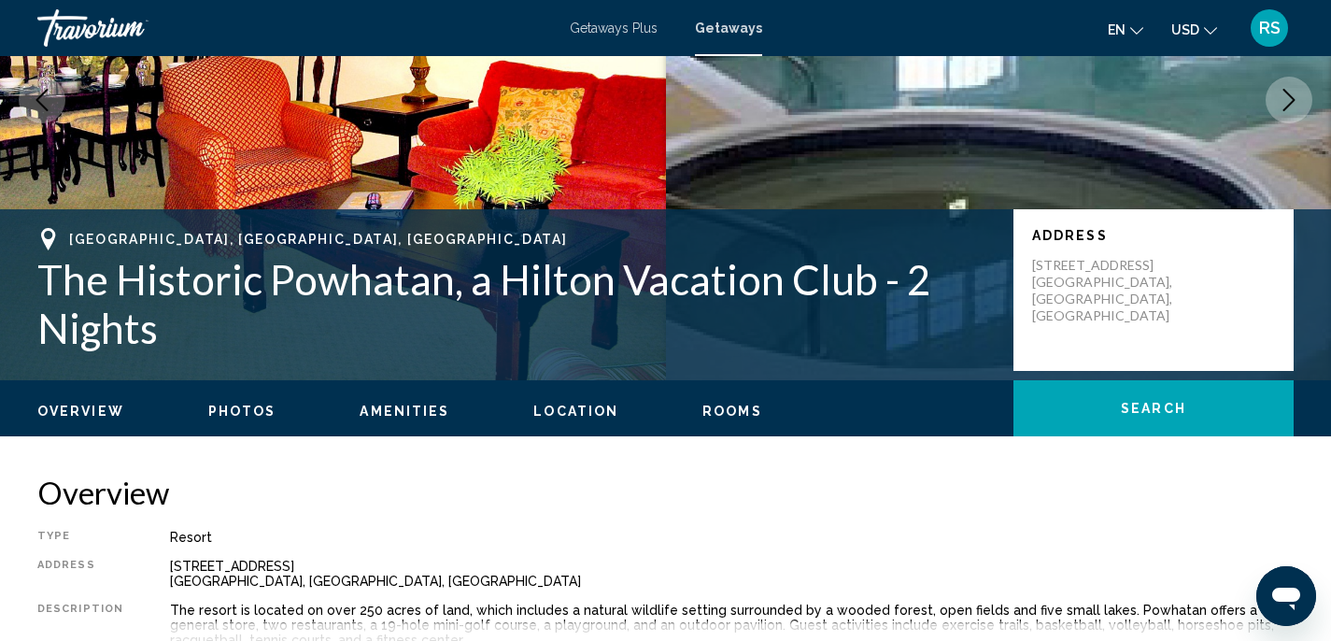
scroll to position [233, 0]
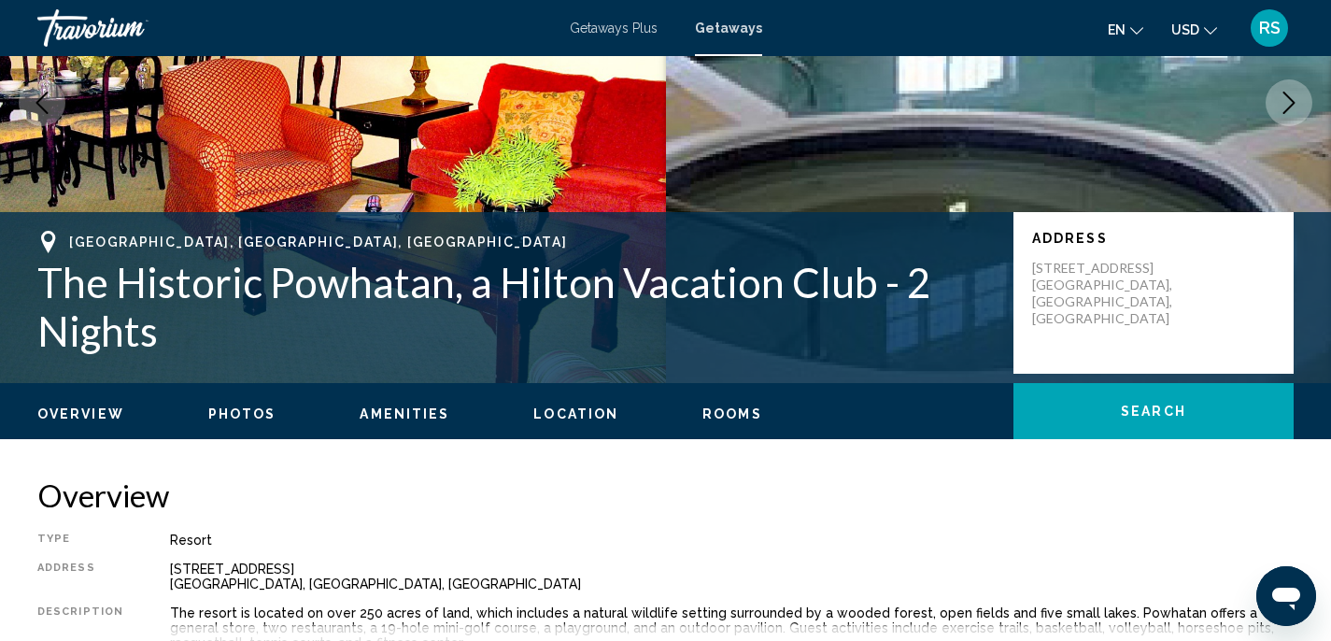
click at [728, 417] on span "Rooms" at bounding box center [732, 413] width 60 height 15
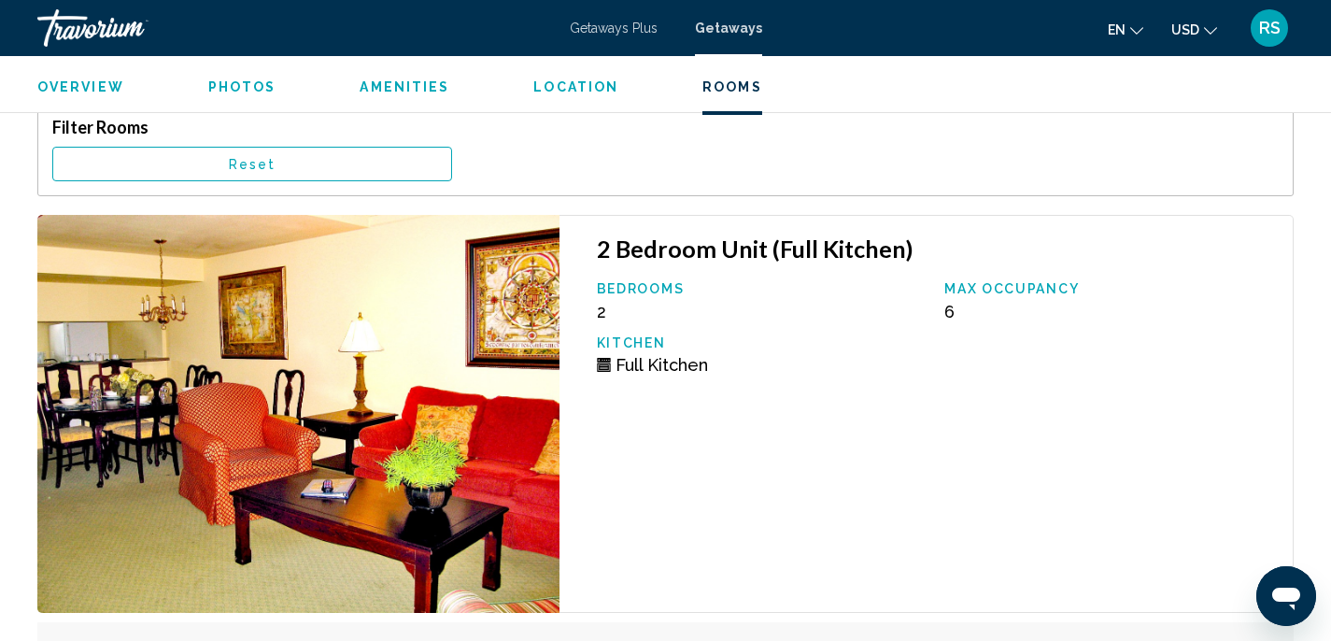
scroll to position [3128, 0]
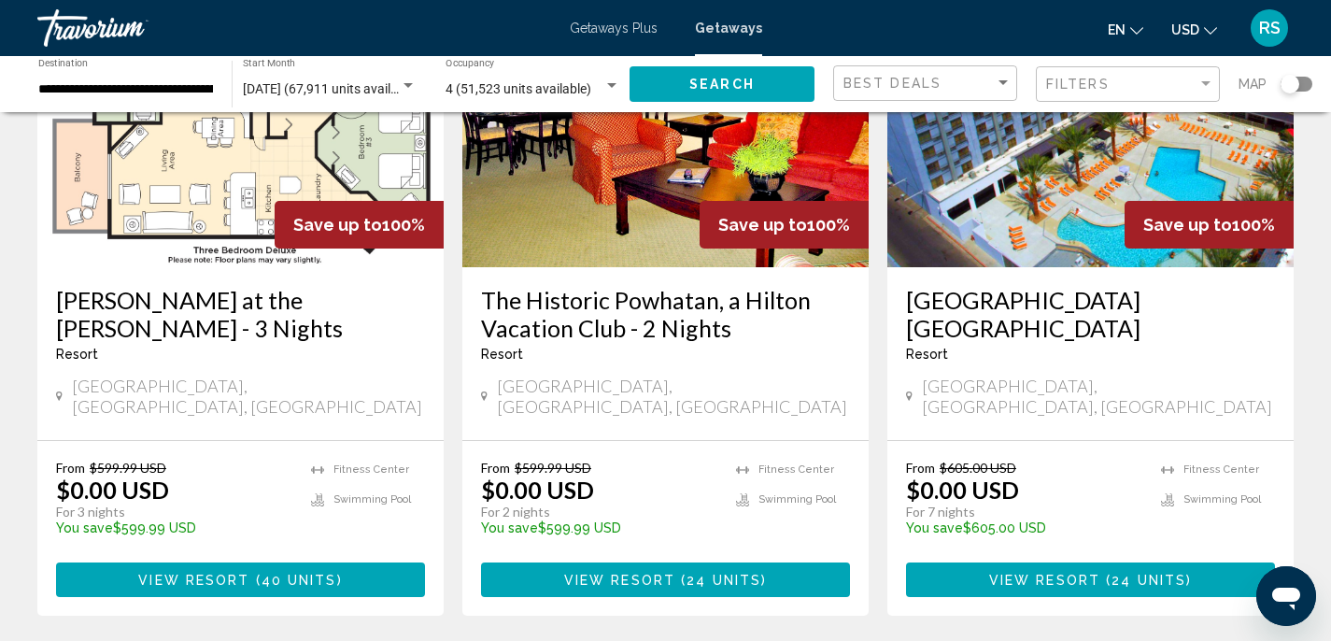
scroll to position [2517, 0]
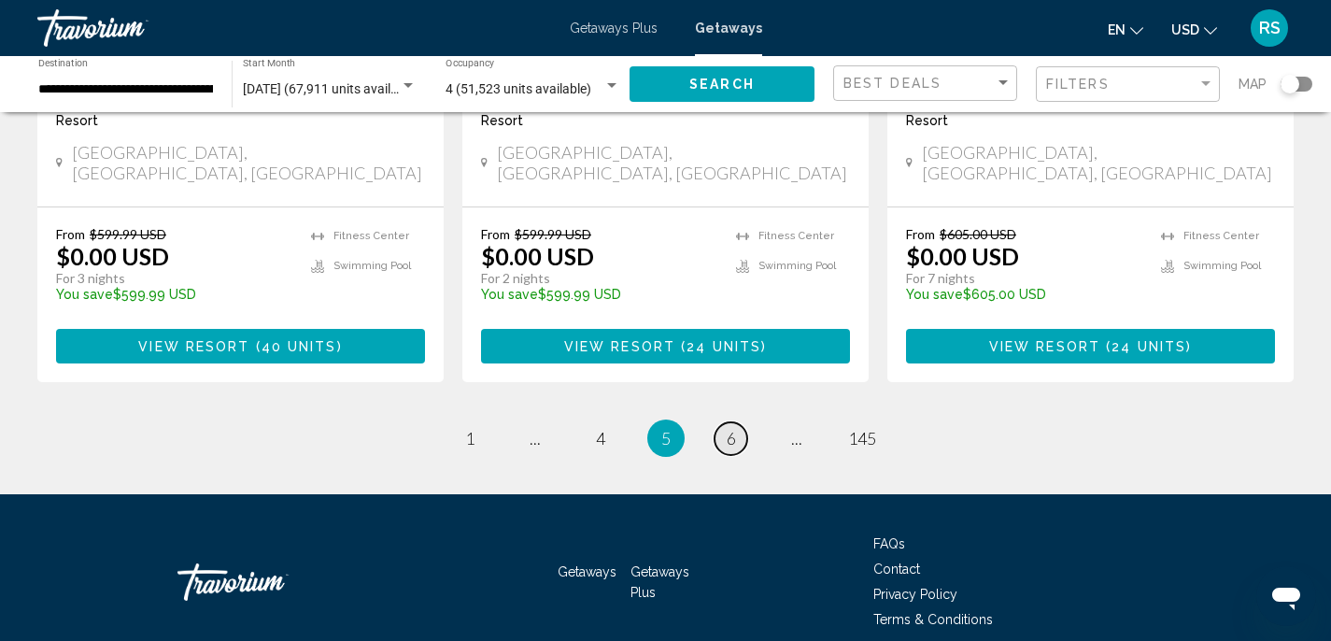
click at [730, 428] on span "6" at bounding box center [731, 438] width 9 height 21
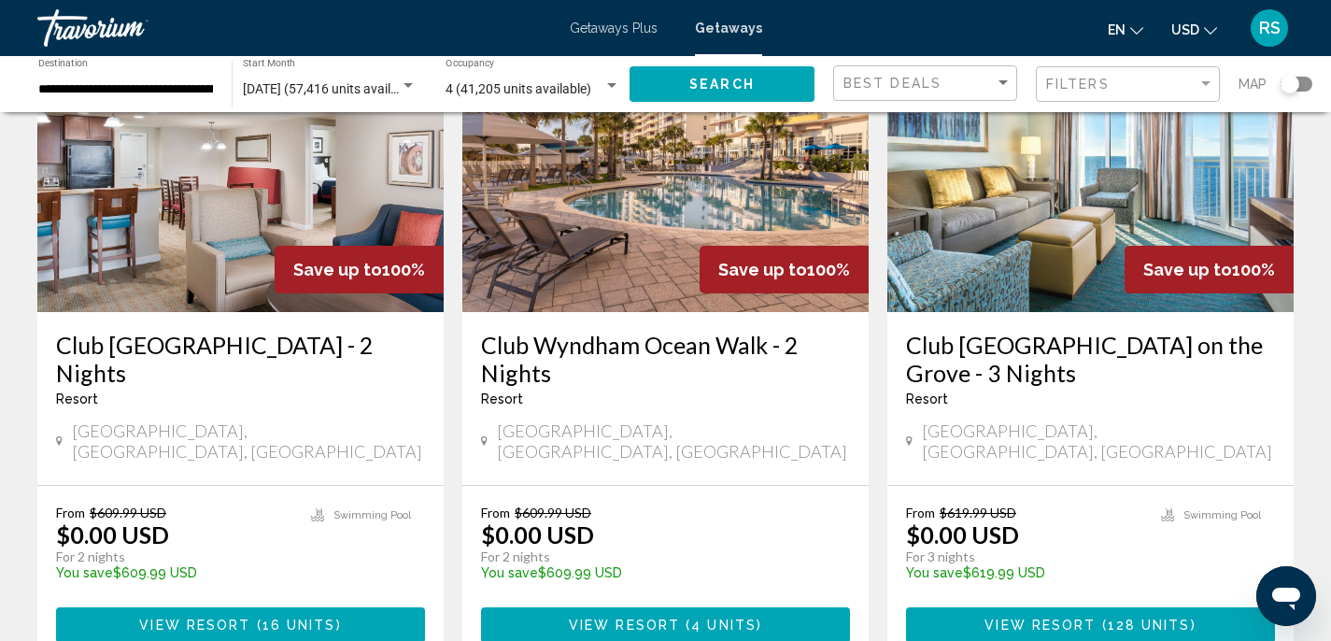
scroll to position [869, 0]
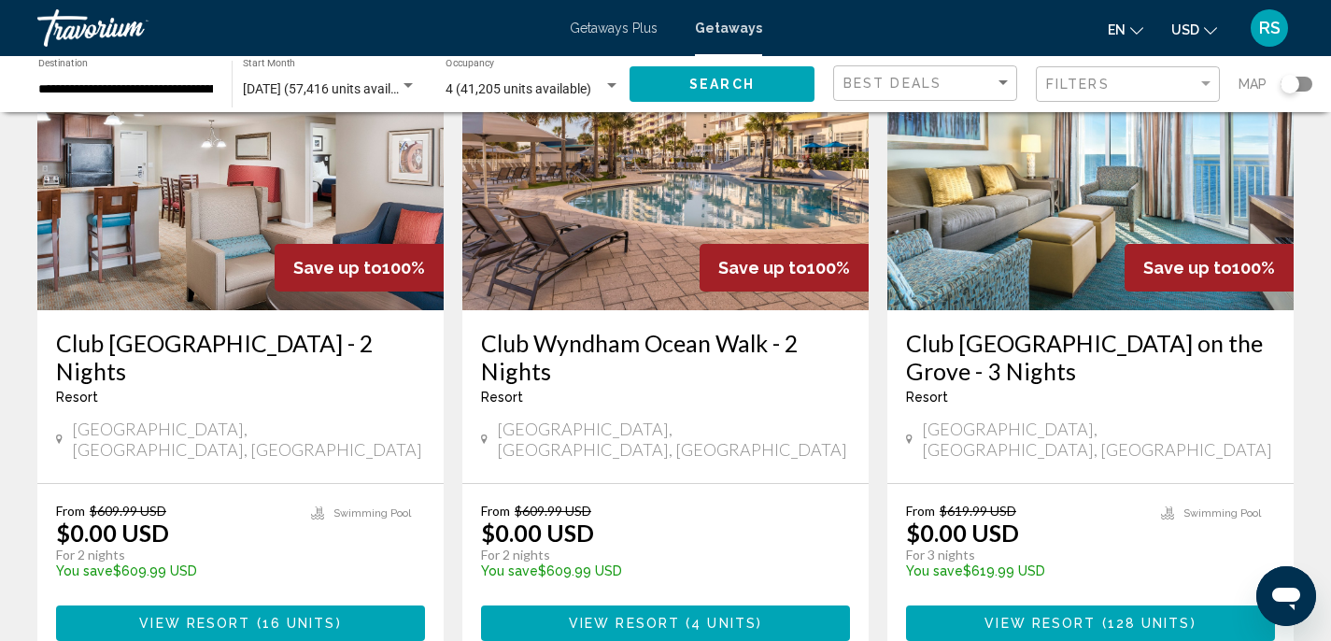
click at [313, 258] on span "Save up to" at bounding box center [337, 268] width 89 height 20
click at [219, 194] on img "Main content" at bounding box center [240, 160] width 406 height 299
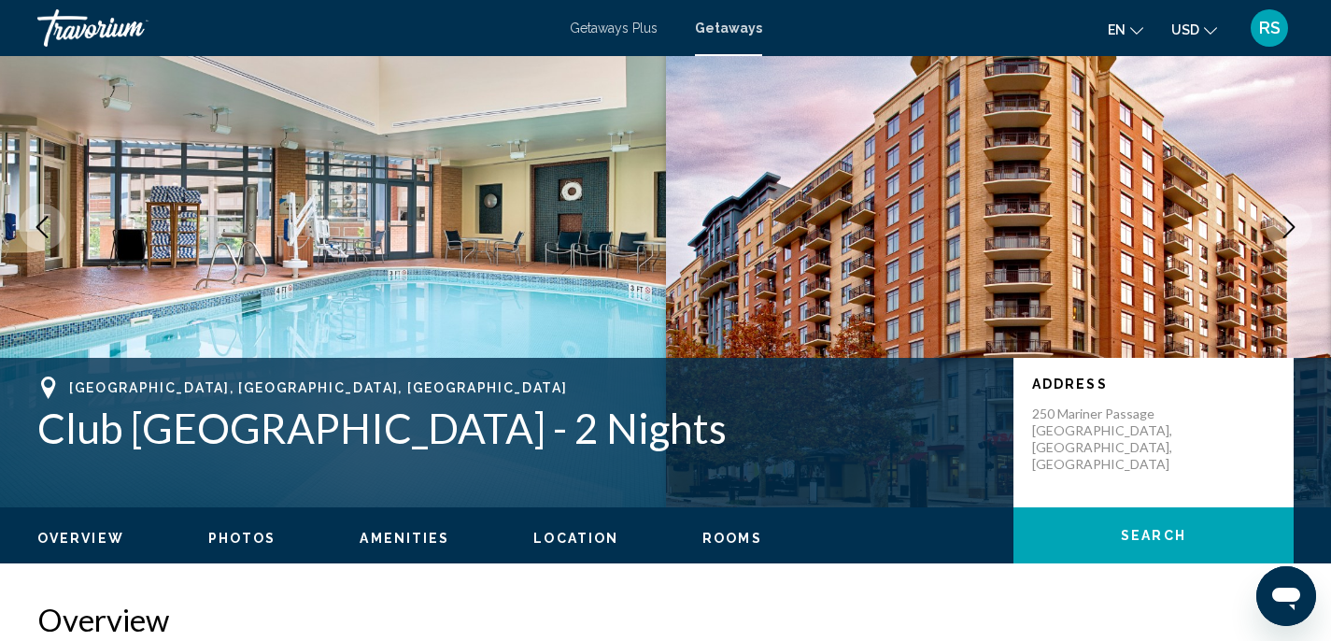
scroll to position [71, 0]
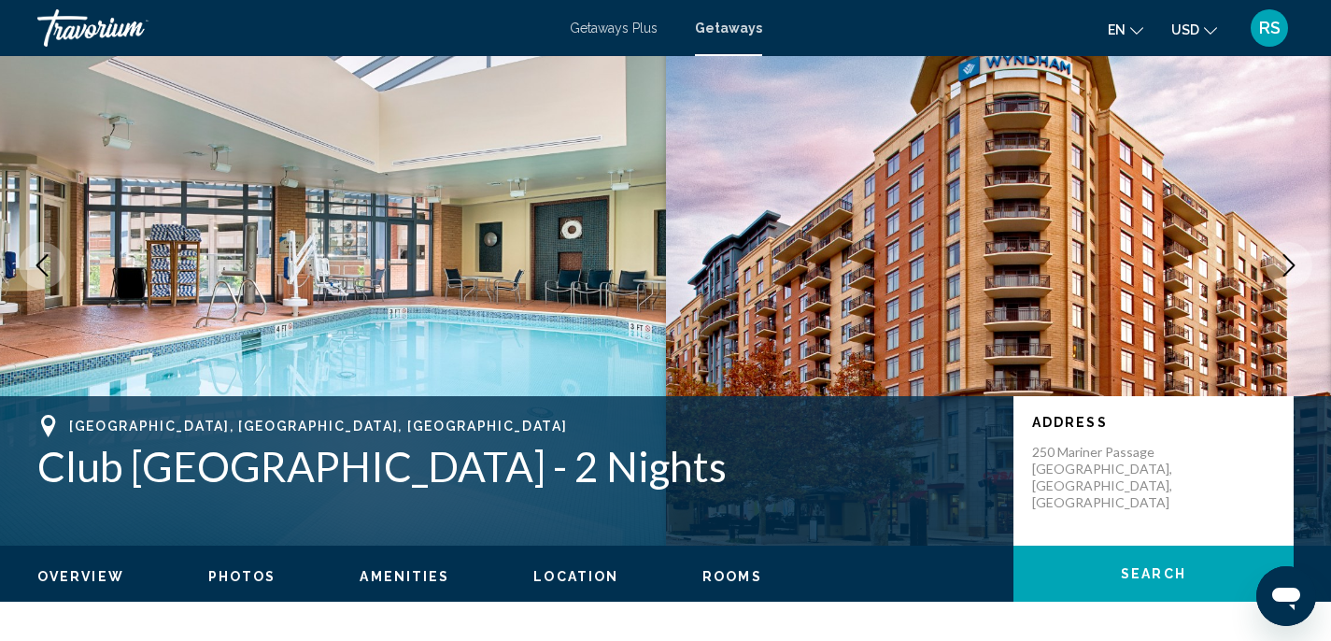
click at [1305, 303] on img "Main content" at bounding box center [999, 265] width 666 height 560
click at [42, 260] on icon "Previous image" at bounding box center [42, 265] width 12 height 22
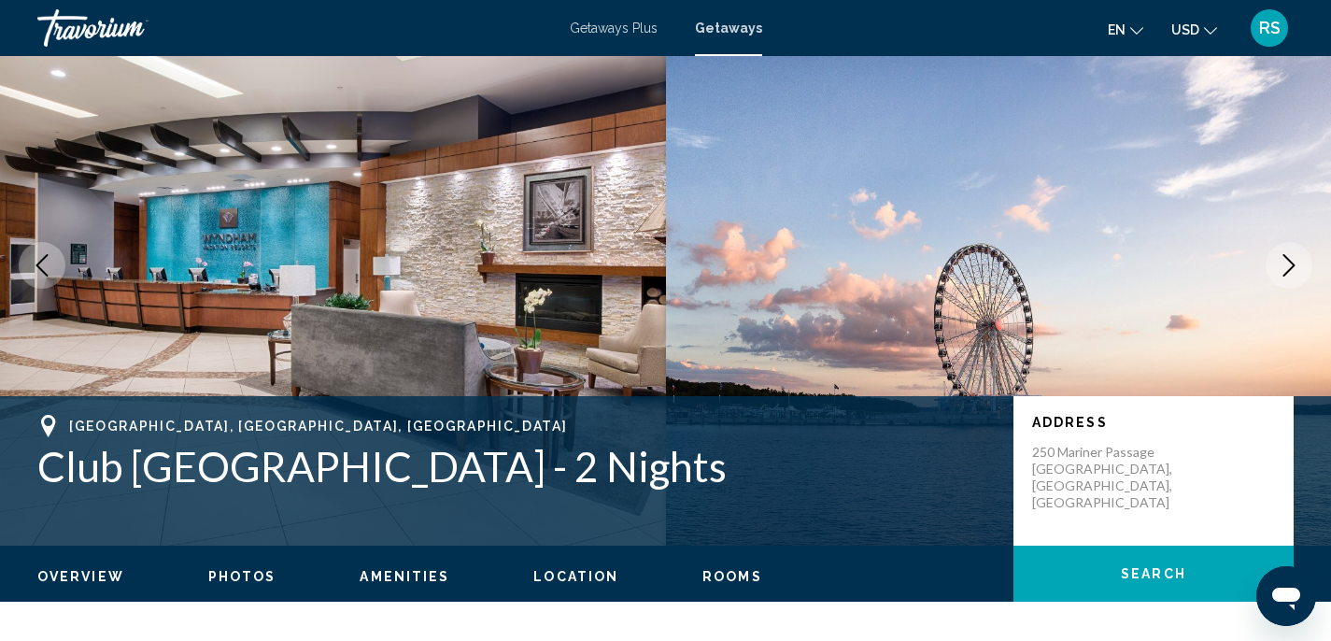
click at [42, 260] on icon "Previous image" at bounding box center [42, 265] width 12 height 22
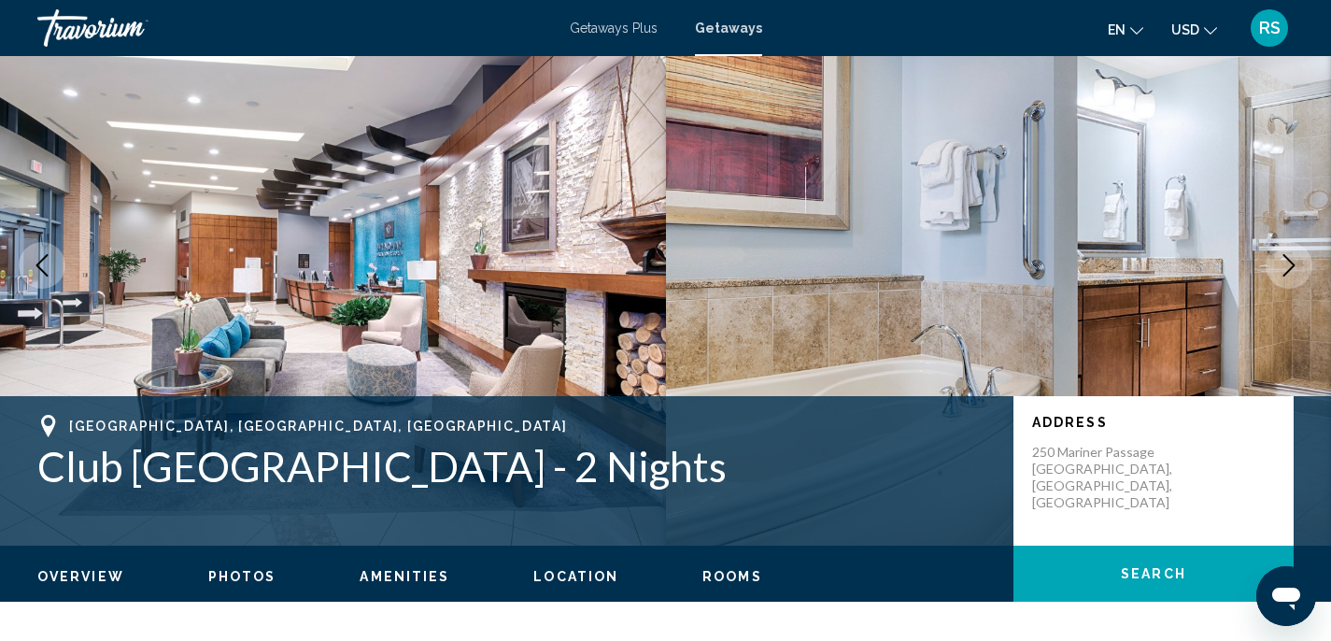
click at [41, 261] on icon "Previous image" at bounding box center [42, 265] width 12 height 22
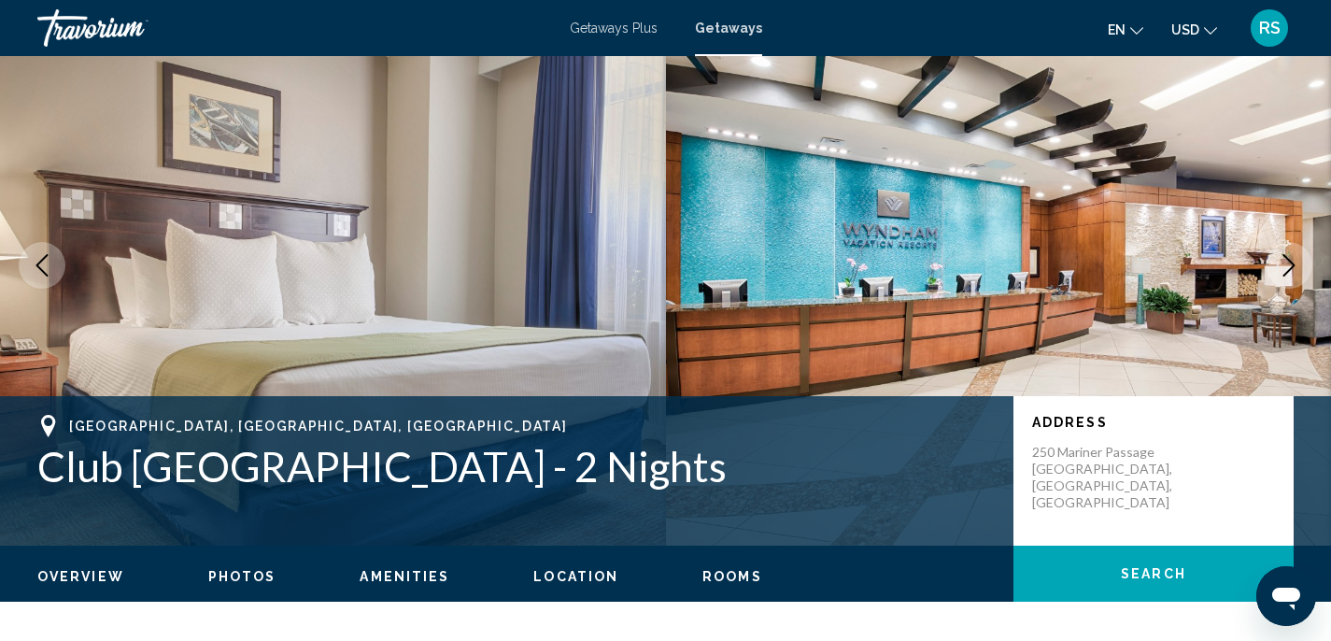
click at [41, 261] on icon "Previous image" at bounding box center [42, 265] width 12 height 22
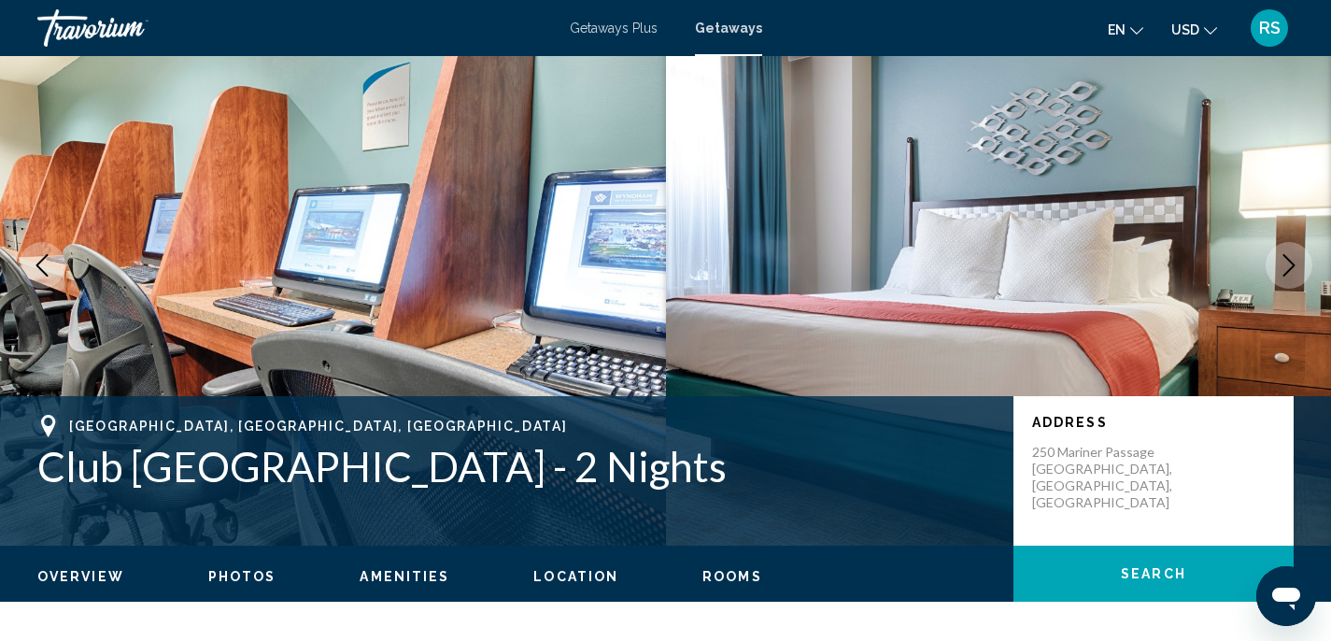
click at [42, 261] on icon "Previous image" at bounding box center [42, 265] width 12 height 22
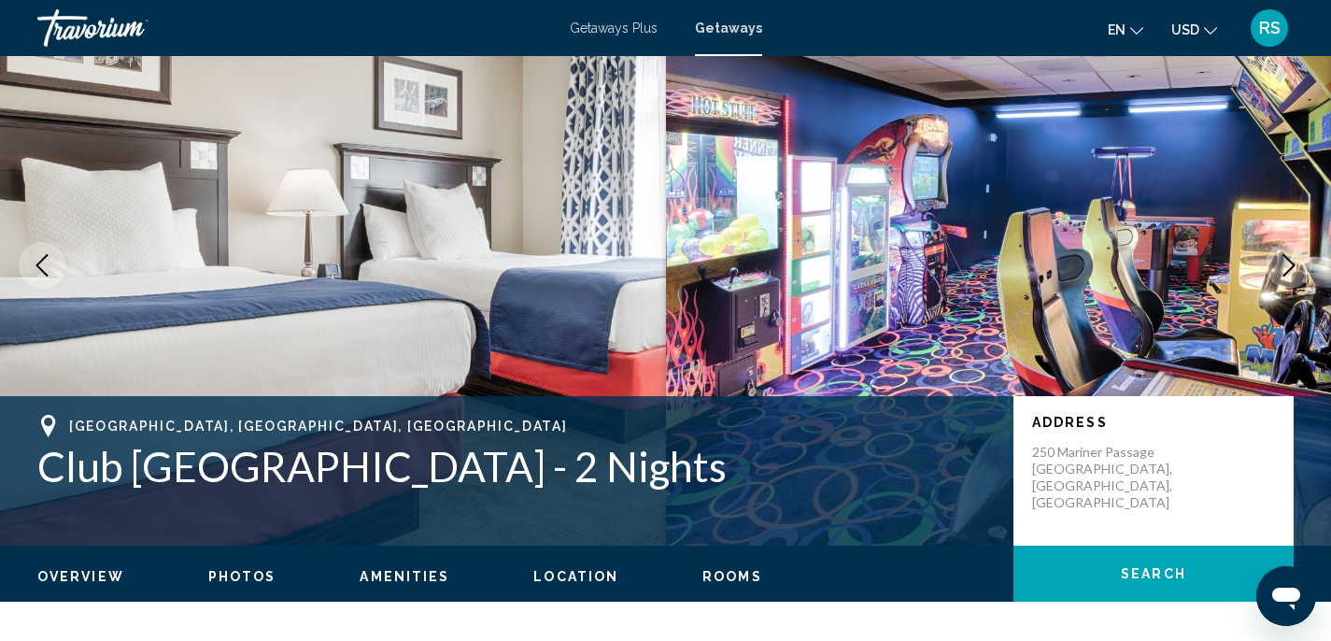
click at [42, 261] on icon "Previous image" at bounding box center [42, 265] width 12 height 22
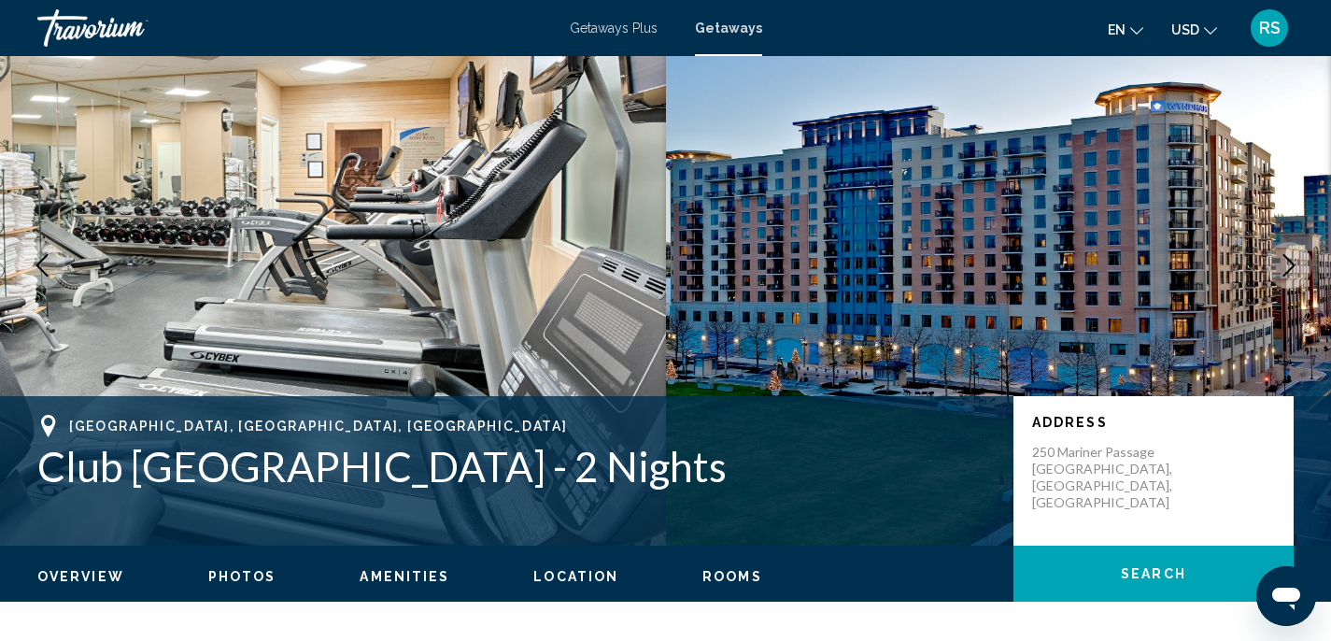
click at [42, 261] on icon "Previous image" at bounding box center [42, 265] width 12 height 22
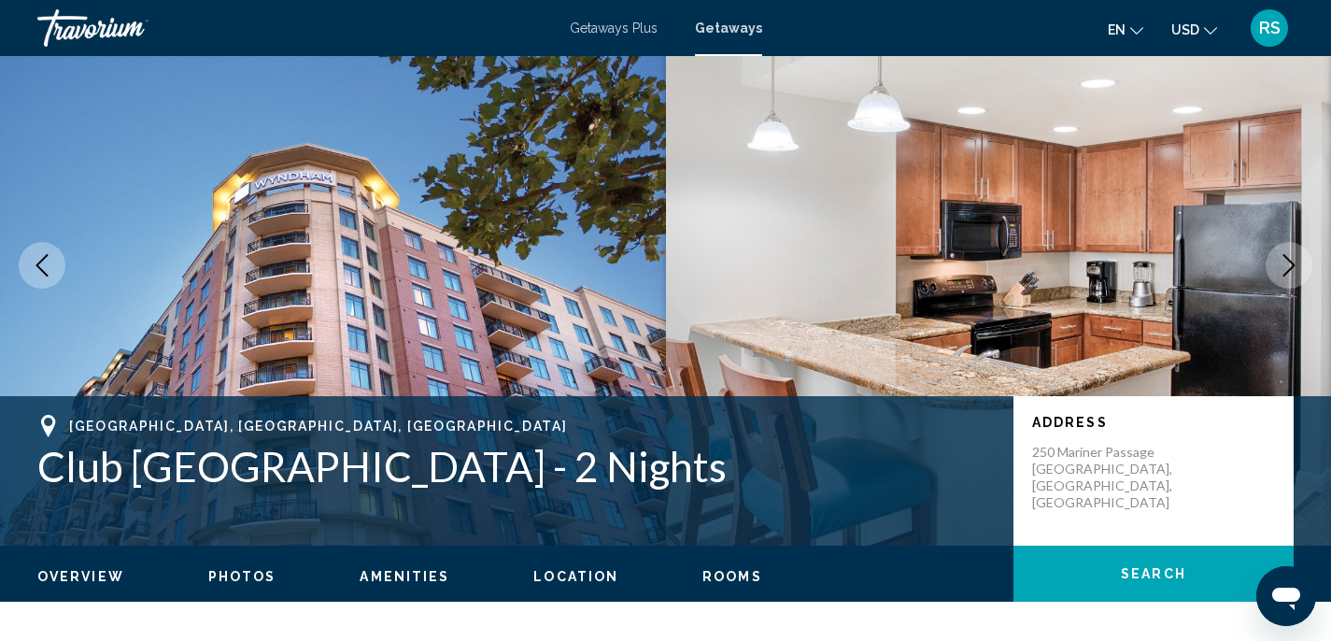
click at [42, 261] on icon "Previous image" at bounding box center [42, 265] width 12 height 22
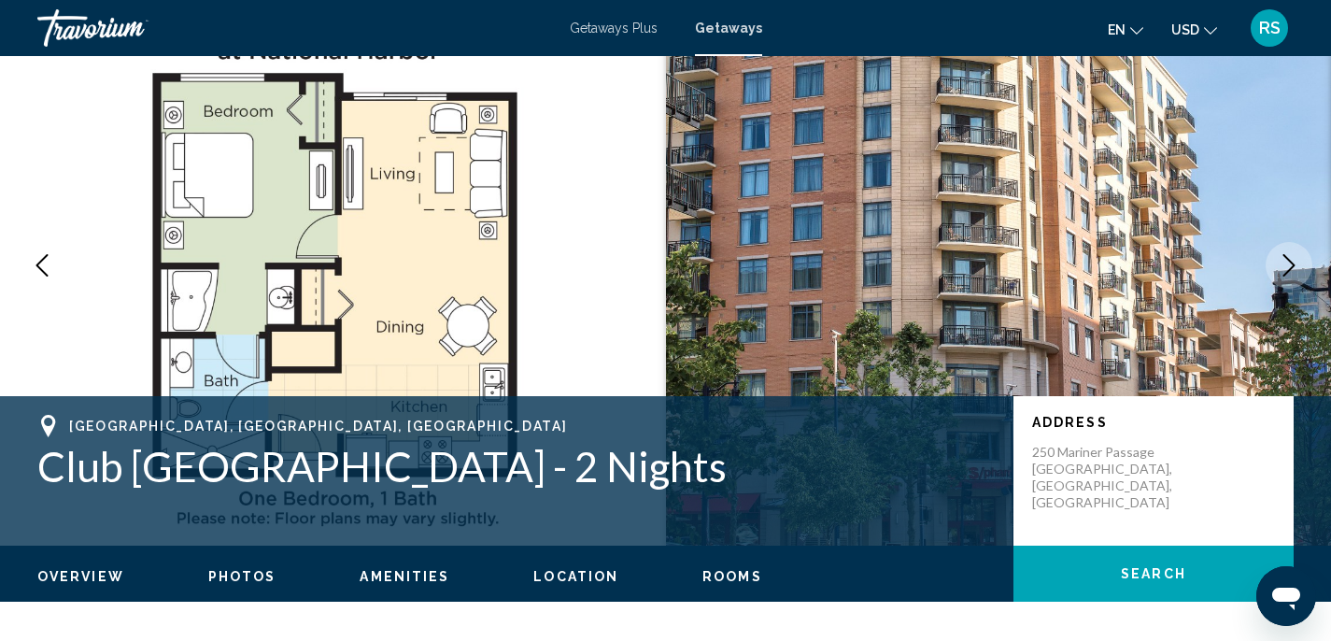
click at [42, 261] on icon "Previous image" at bounding box center [42, 265] width 12 height 22
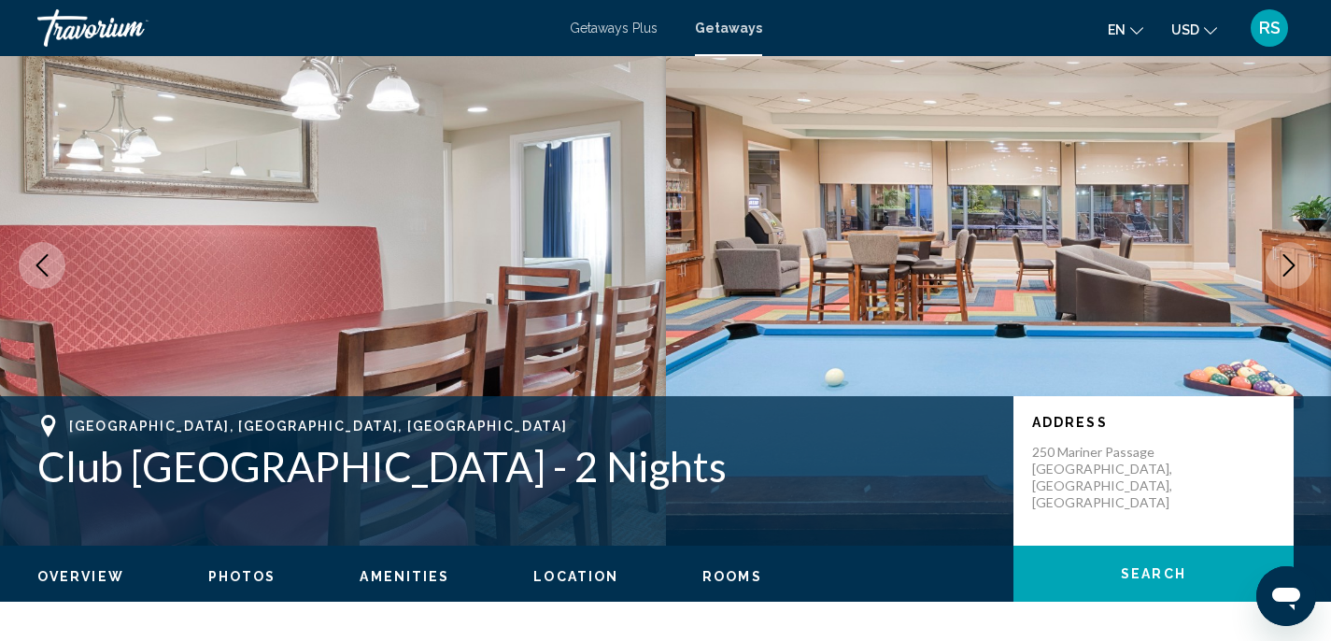
click at [42, 261] on icon "Previous image" at bounding box center [42, 265] width 12 height 22
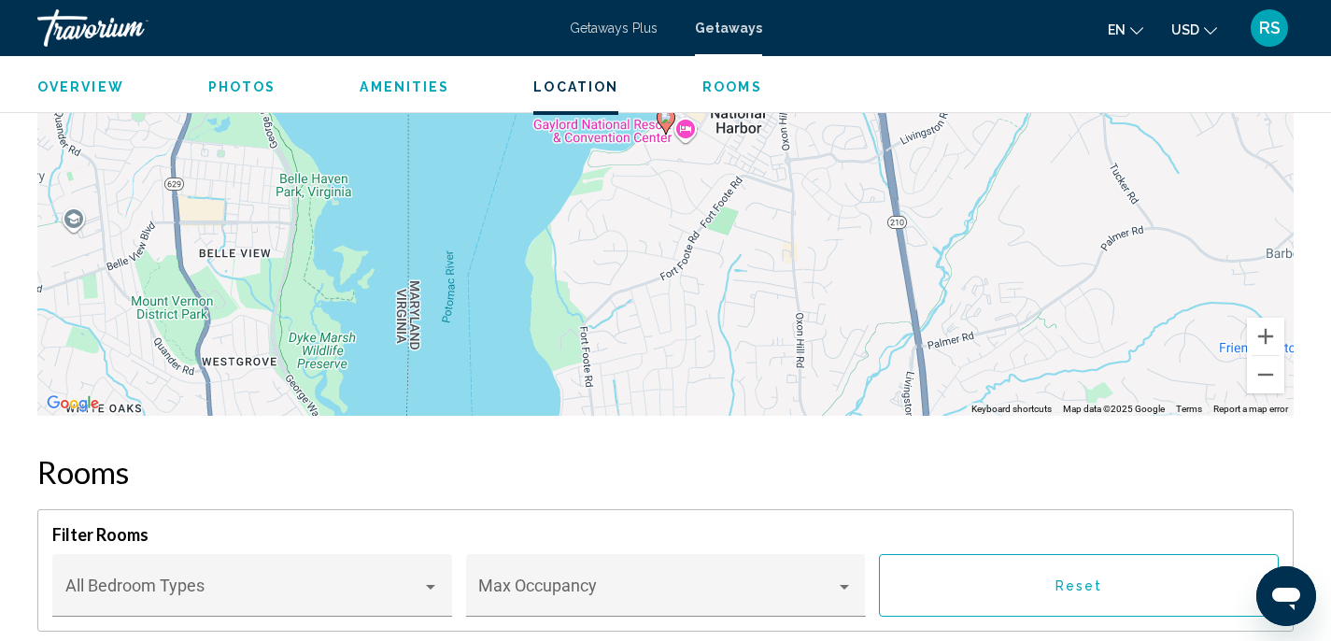
scroll to position [3133, 0]
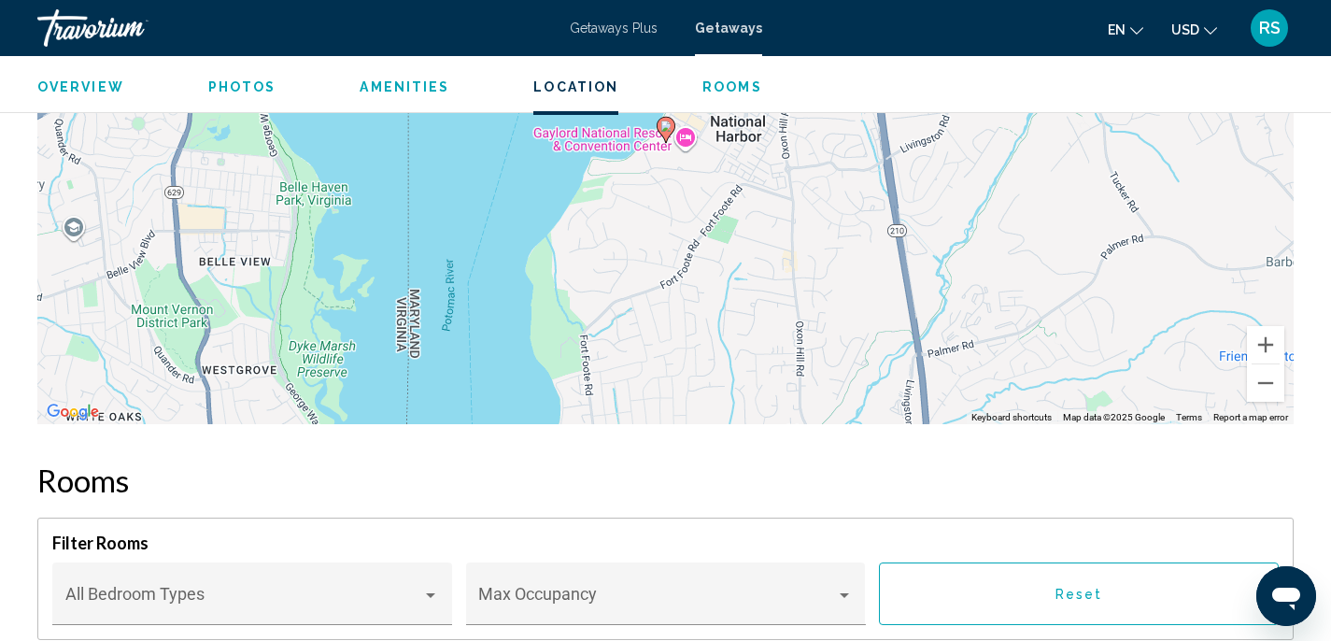
click at [721, 89] on span "Rooms" at bounding box center [732, 86] width 60 height 15
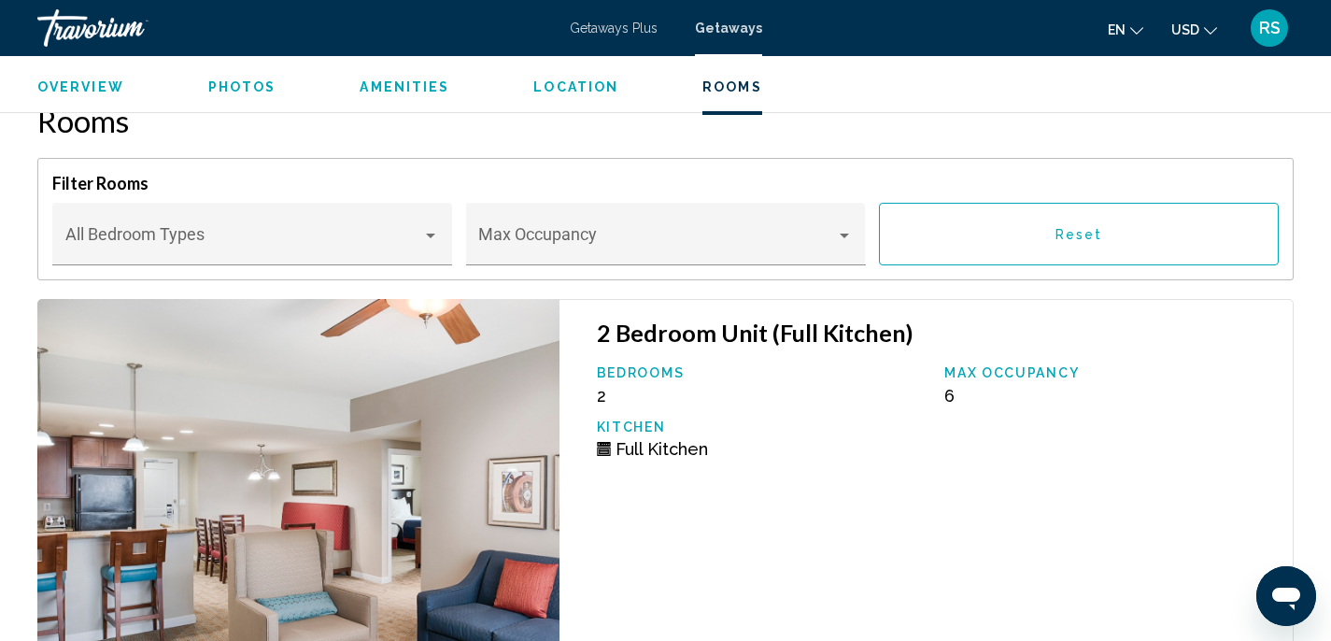
scroll to position [3494, 0]
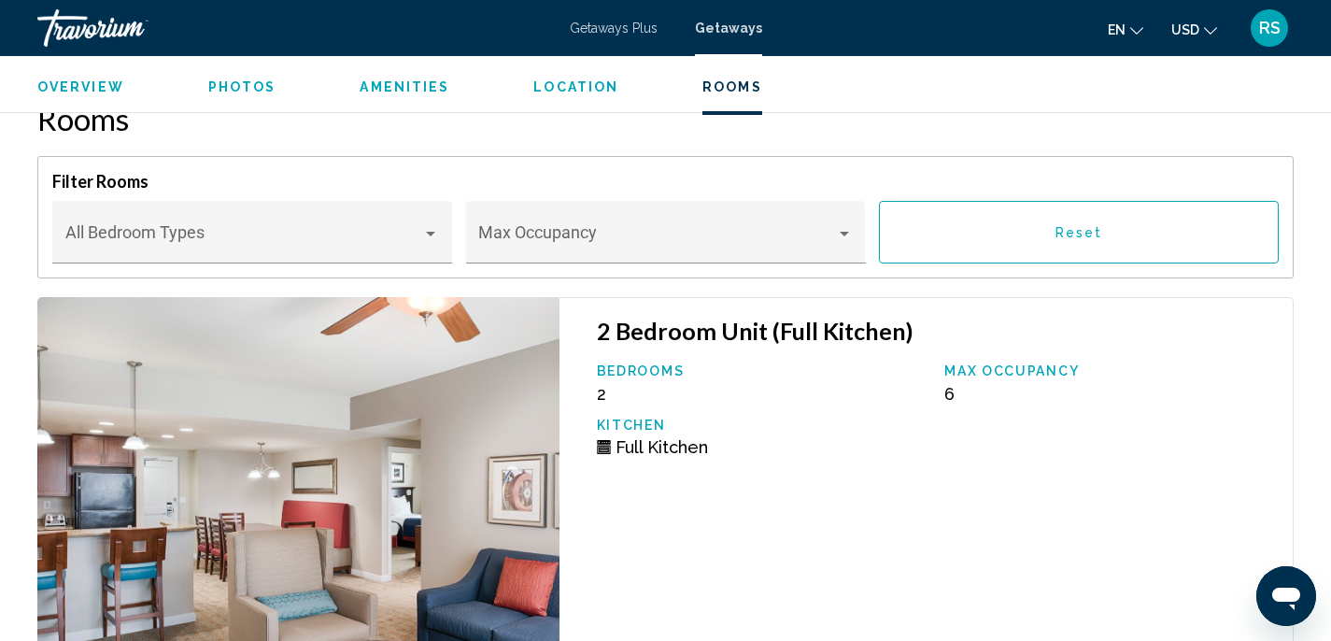
click at [641, 335] on h3 "2 Bedroom Unit (Full Kitchen)" at bounding box center [935, 331] width 677 height 28
click at [443, 374] on img "Main content" at bounding box center [298, 496] width 522 height 398
